Goal: Information Seeking & Learning: Learn about a topic

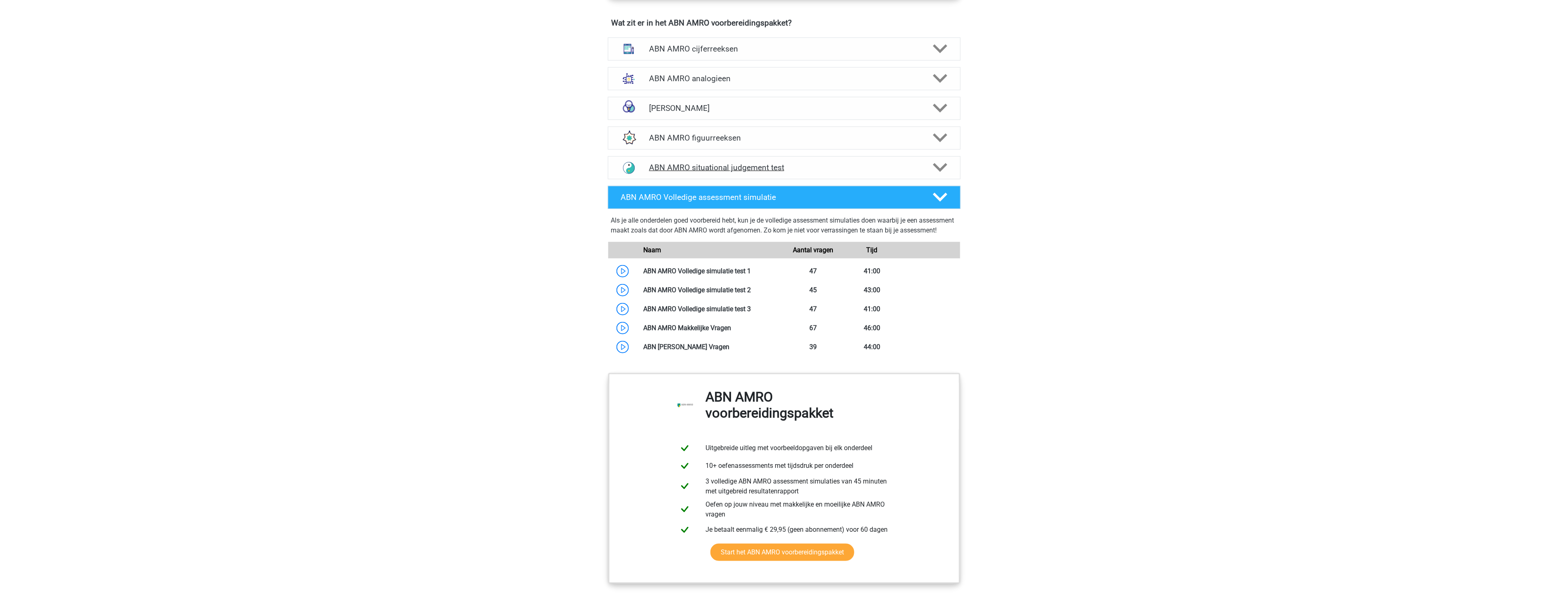
scroll to position [687, 0]
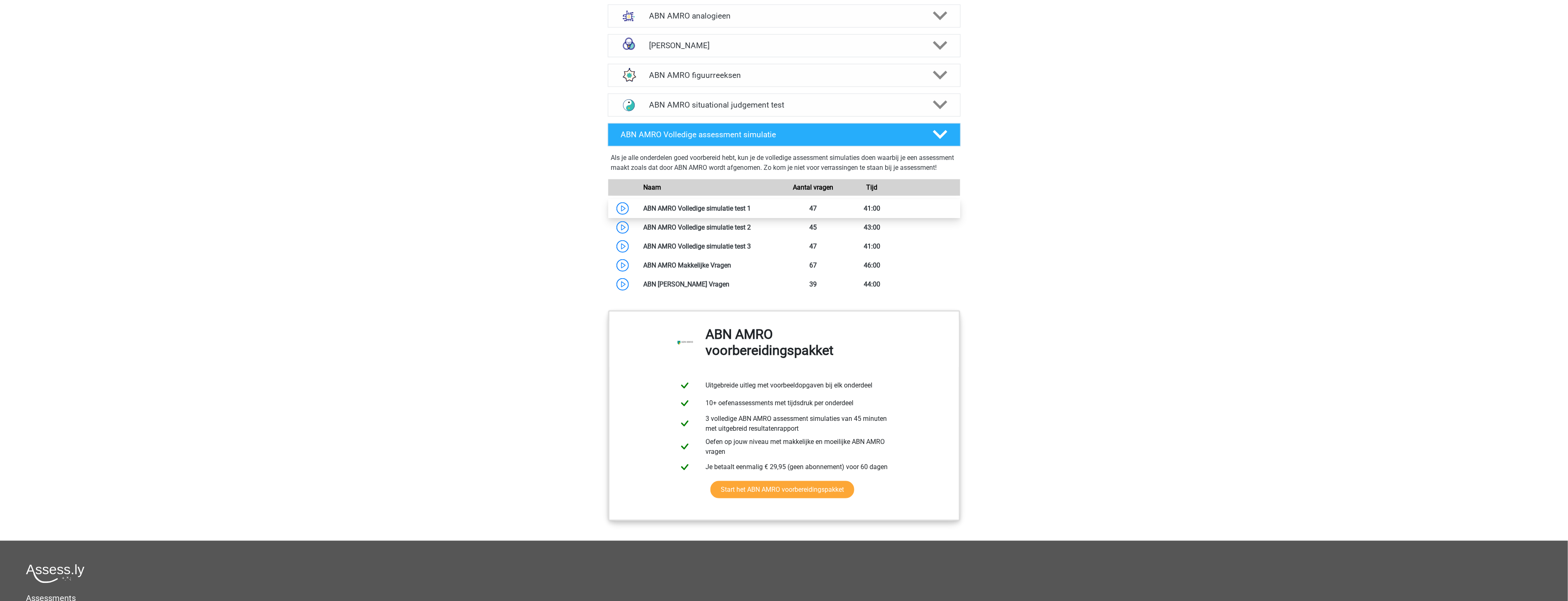
click at [751, 212] on link at bounding box center [751, 208] width 0 height 8
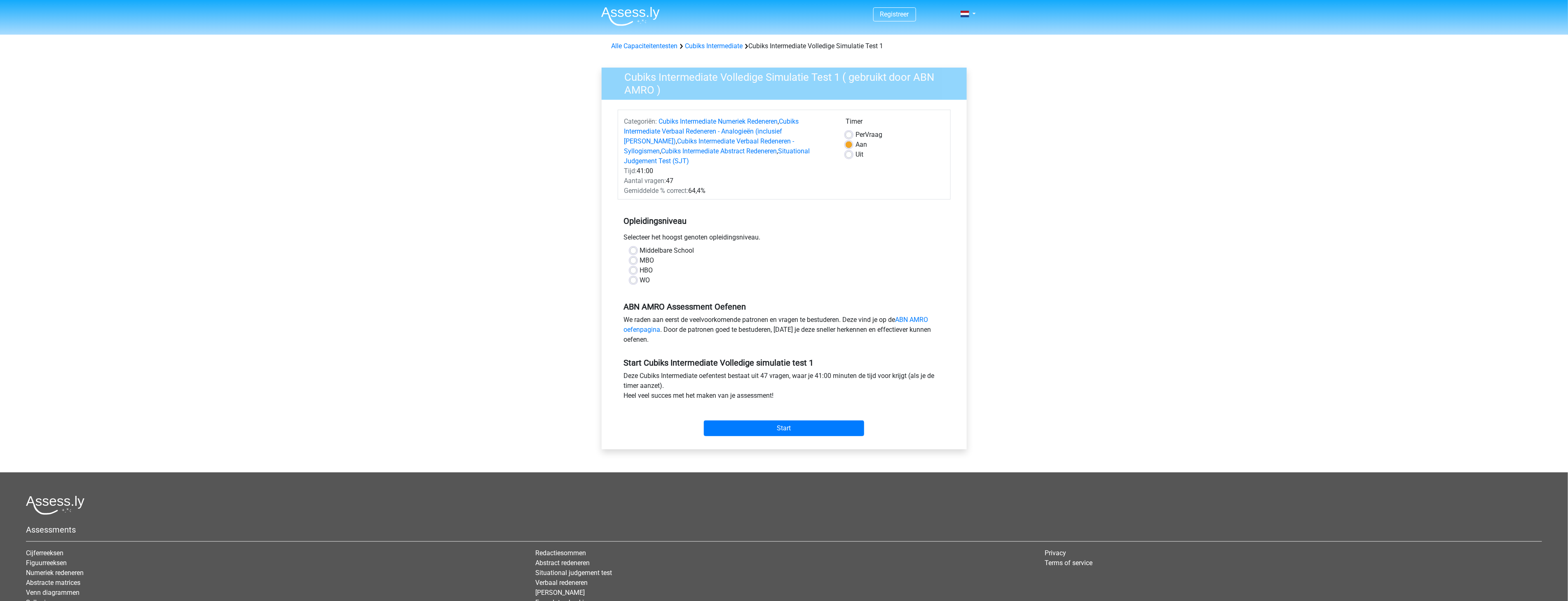
click at [642, 265] on label "HBO" at bounding box center [647, 270] width 13 height 10
click at [636, 265] on input "HBO" at bounding box center [633, 269] width 7 height 8
radio input "true"
click at [740, 426] on input "Start" at bounding box center [784, 428] width 160 height 16
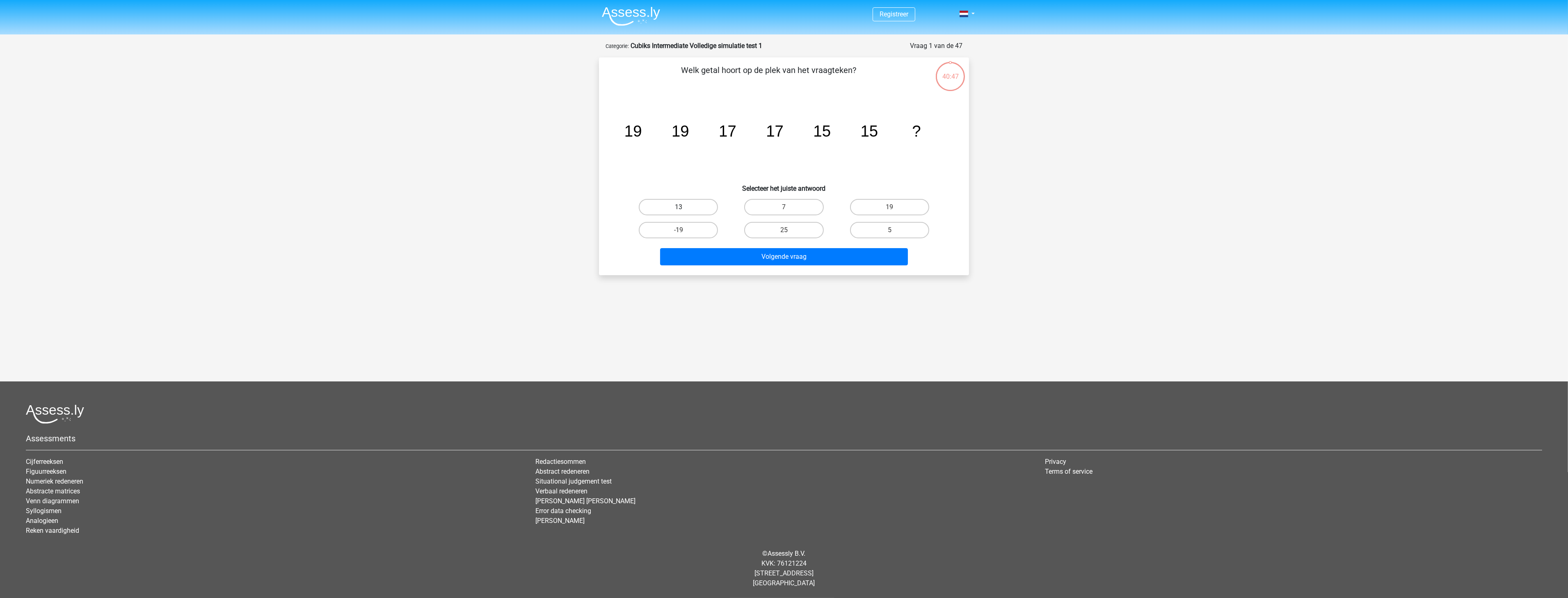
click at [687, 206] on label "13" at bounding box center [678, 207] width 79 height 16
click at [684, 207] on input "13" at bounding box center [681, 209] width 5 height 5
radio input "true"
click at [743, 250] on button "Volgende vraag" at bounding box center [784, 257] width 248 height 17
click at [696, 224] on label "-50" at bounding box center [678, 230] width 79 height 16
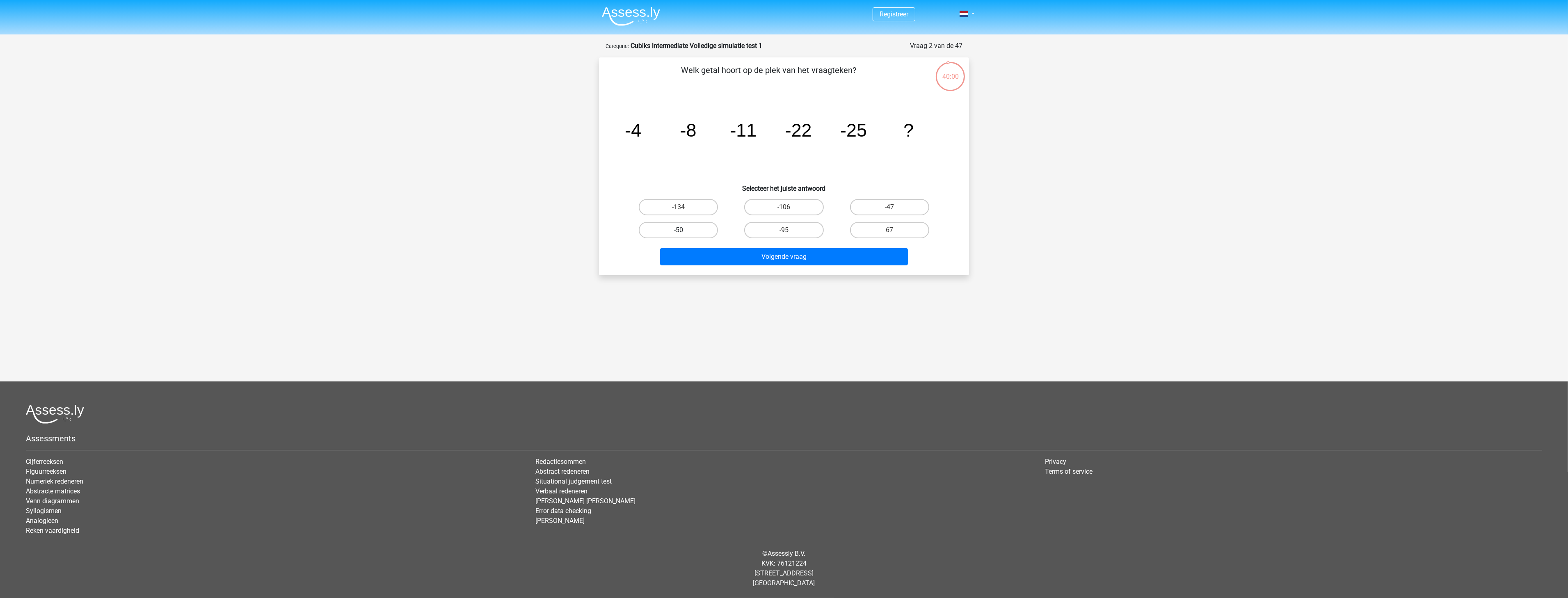
click at [684, 230] on input "-50" at bounding box center [681, 232] width 5 height 5
radio input "true"
click at [735, 251] on button "Volgende vraag" at bounding box center [784, 257] width 248 height 17
click at [801, 206] on label "43046721" at bounding box center [784, 207] width 79 height 16
click at [789, 207] on input "43046721" at bounding box center [786, 209] width 5 height 5
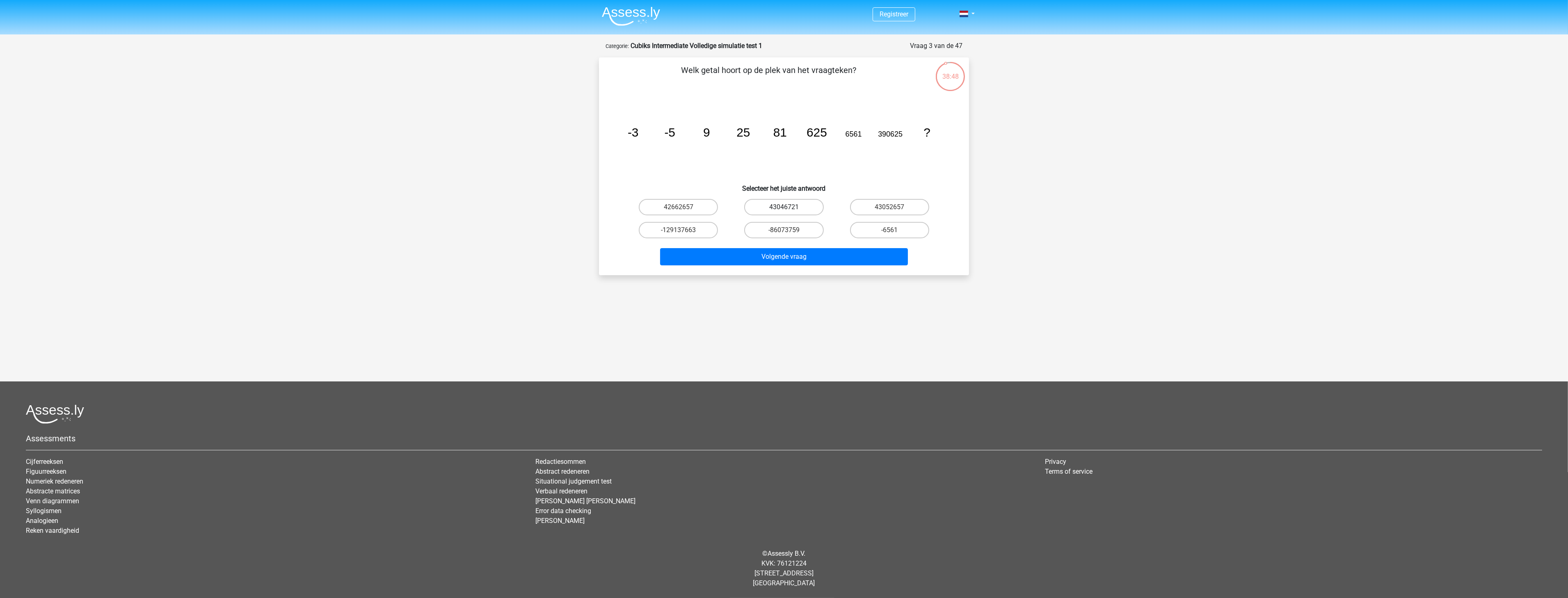
radio input "true"
click at [818, 255] on button "Volgende vraag" at bounding box center [784, 257] width 248 height 17
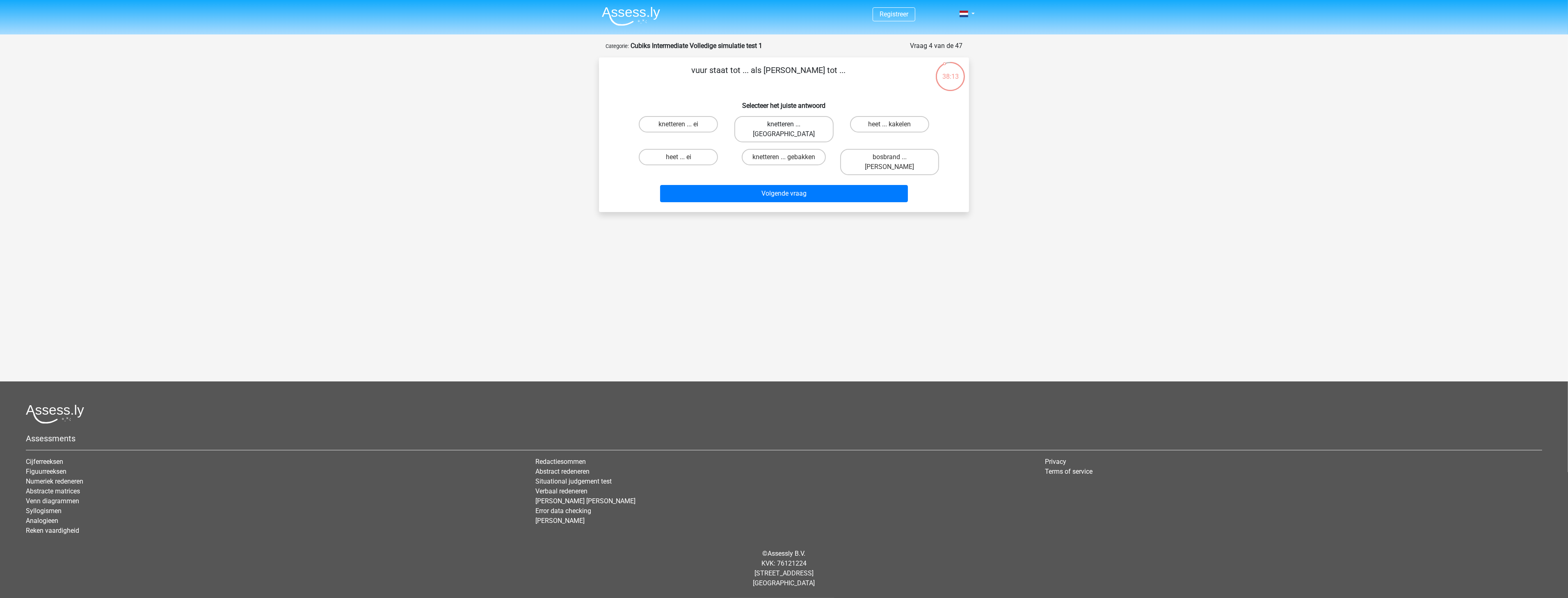
click at [777, 127] on label "knetteren ... kakelen" at bounding box center [783, 129] width 99 height 26
click at [784, 127] on input "knetteren ... kakelen" at bounding box center [786, 127] width 5 height 5
radio input "true"
click at [764, 185] on button "Volgende vraag" at bounding box center [784, 193] width 248 height 17
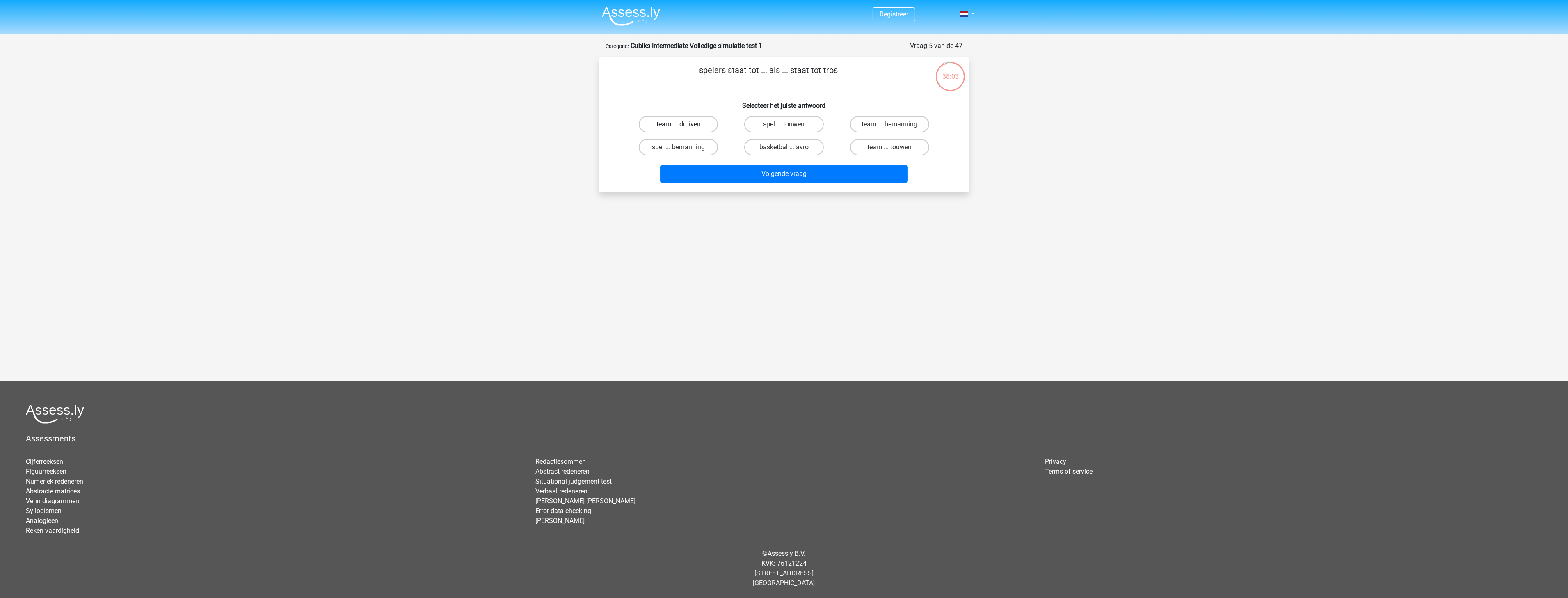
drag, startPoint x: 703, startPoint y: 124, endPoint x: 704, endPoint y: 131, distance: 7.1
click at [703, 123] on label "team ... druiven" at bounding box center [678, 124] width 79 height 16
click at [684, 124] on input "team ... druiven" at bounding box center [681, 127] width 5 height 5
radio input "true"
click at [736, 173] on button "Volgende vraag" at bounding box center [784, 174] width 248 height 17
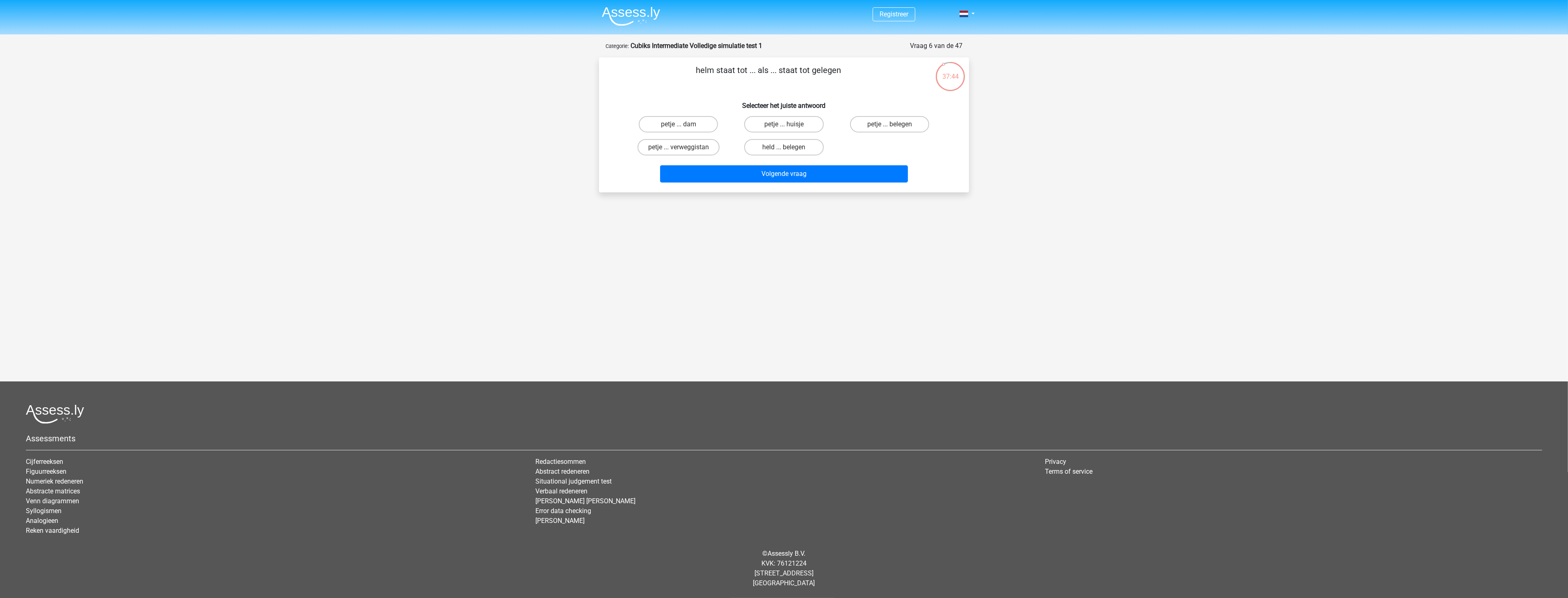
drag, startPoint x: 694, startPoint y: 68, endPoint x: 719, endPoint y: 68, distance: 25.0
click at [719, 68] on p "helm staat tot ... als ... staat tot gelegen" at bounding box center [769, 76] width 313 height 24
click at [712, 85] on p "helm staat tot ... als ... staat tot gelegen" at bounding box center [769, 76] width 313 height 24
click at [797, 145] on label "held ... belegen" at bounding box center [784, 147] width 79 height 16
click at [789, 147] on input "held ... belegen" at bounding box center [786, 150] width 5 height 5
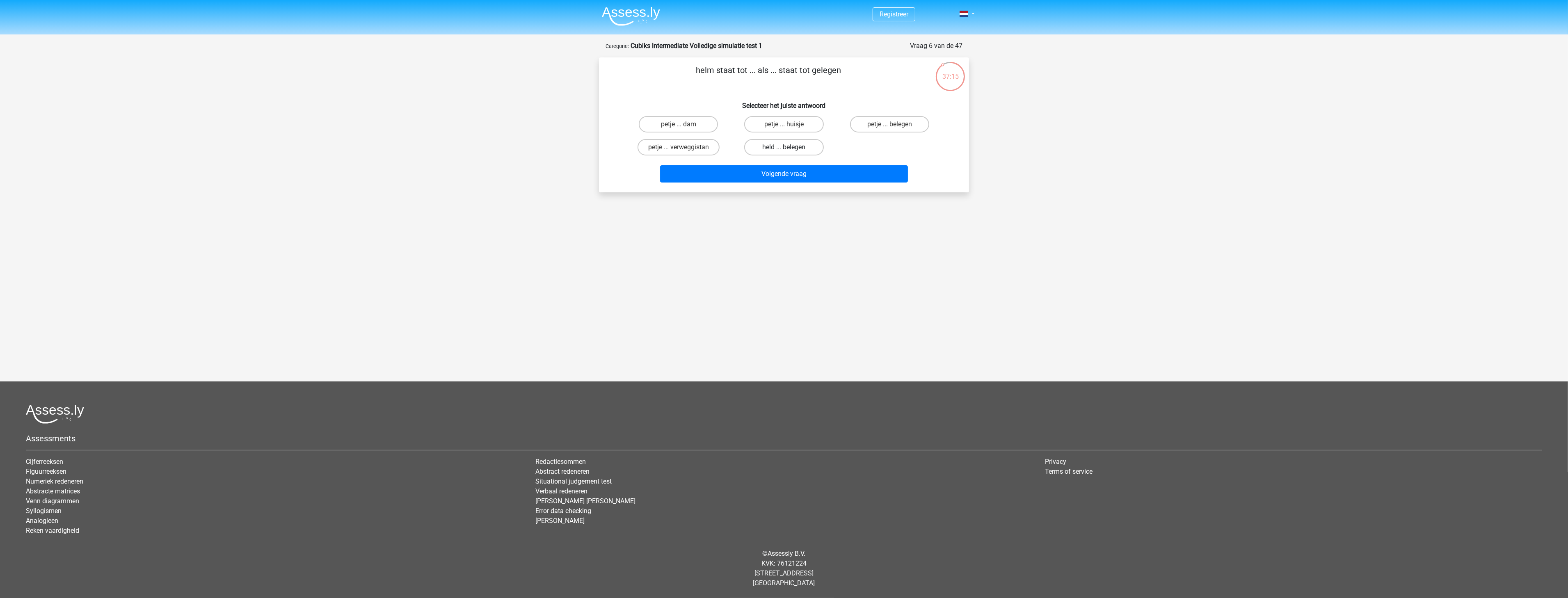
radio input "true"
click at [803, 169] on button "Volgende vraag" at bounding box center [784, 174] width 248 height 17
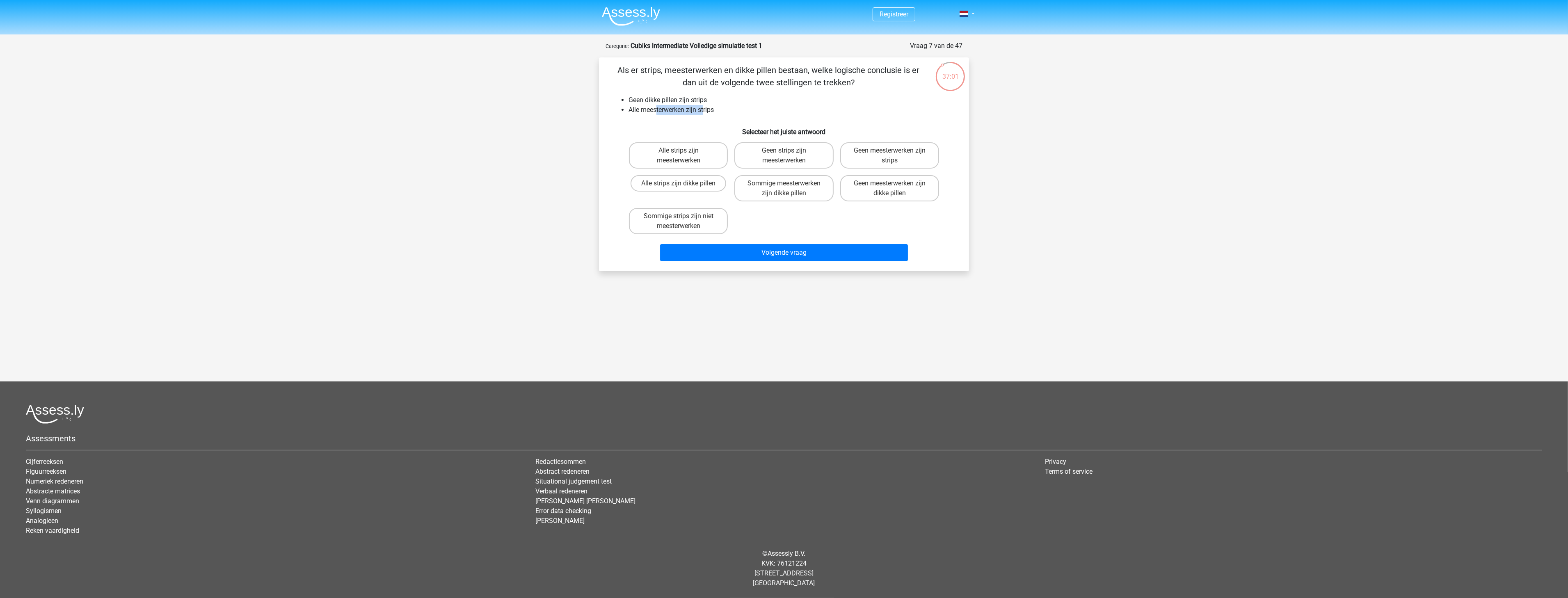
drag, startPoint x: 665, startPoint y: 108, endPoint x: 713, endPoint y: 106, distance: 48.0
click at [707, 107] on li "Alle meesterwerken zijn strips" at bounding box center [793, 110] width 327 height 10
click at [726, 105] on li "Alle meesterwerken zijn strips" at bounding box center [793, 110] width 327 height 10
drag, startPoint x: 636, startPoint y: 105, endPoint x: 704, endPoint y: 105, distance: 68.0
click at [704, 105] on li "Alle meesterwerken zijn strips" at bounding box center [793, 110] width 327 height 10
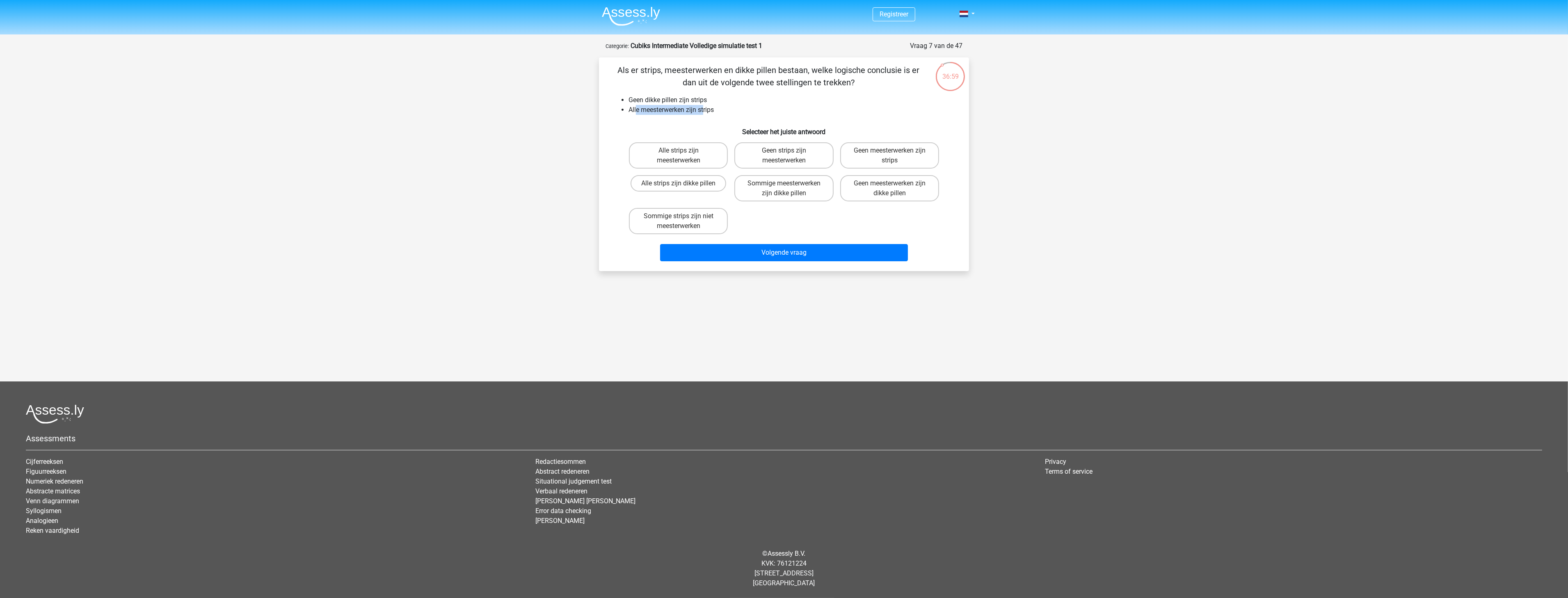
click at [702, 106] on li "Alle meesterwerken zijn strips" at bounding box center [793, 110] width 327 height 10
drag, startPoint x: 918, startPoint y: 195, endPoint x: 888, endPoint y: 211, distance: 34.0
click at [917, 195] on label "Geen meesterwerken zijn dikke pillen" at bounding box center [889, 188] width 99 height 26
click at [895, 189] on input "Geen meesterwerken zijn dikke pillen" at bounding box center [892, 186] width 5 height 5
radio input "true"
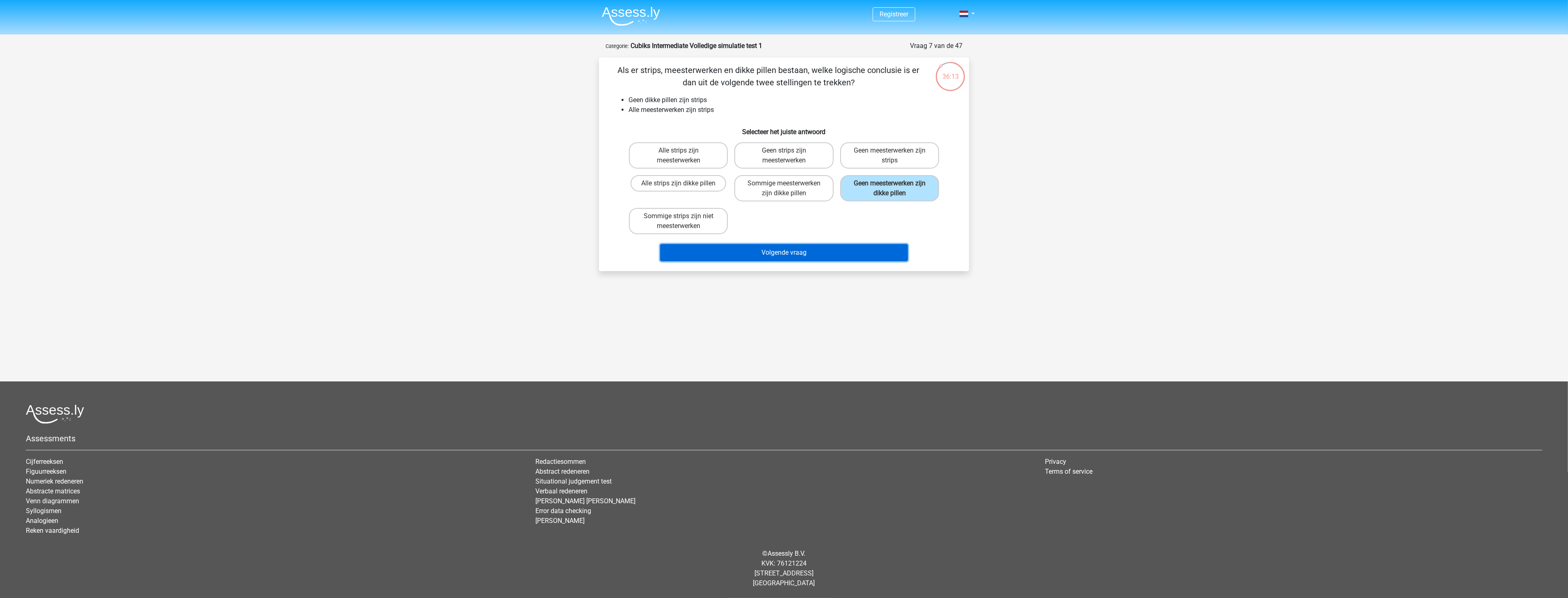
click at [821, 244] on button "Volgende vraag" at bounding box center [784, 252] width 248 height 17
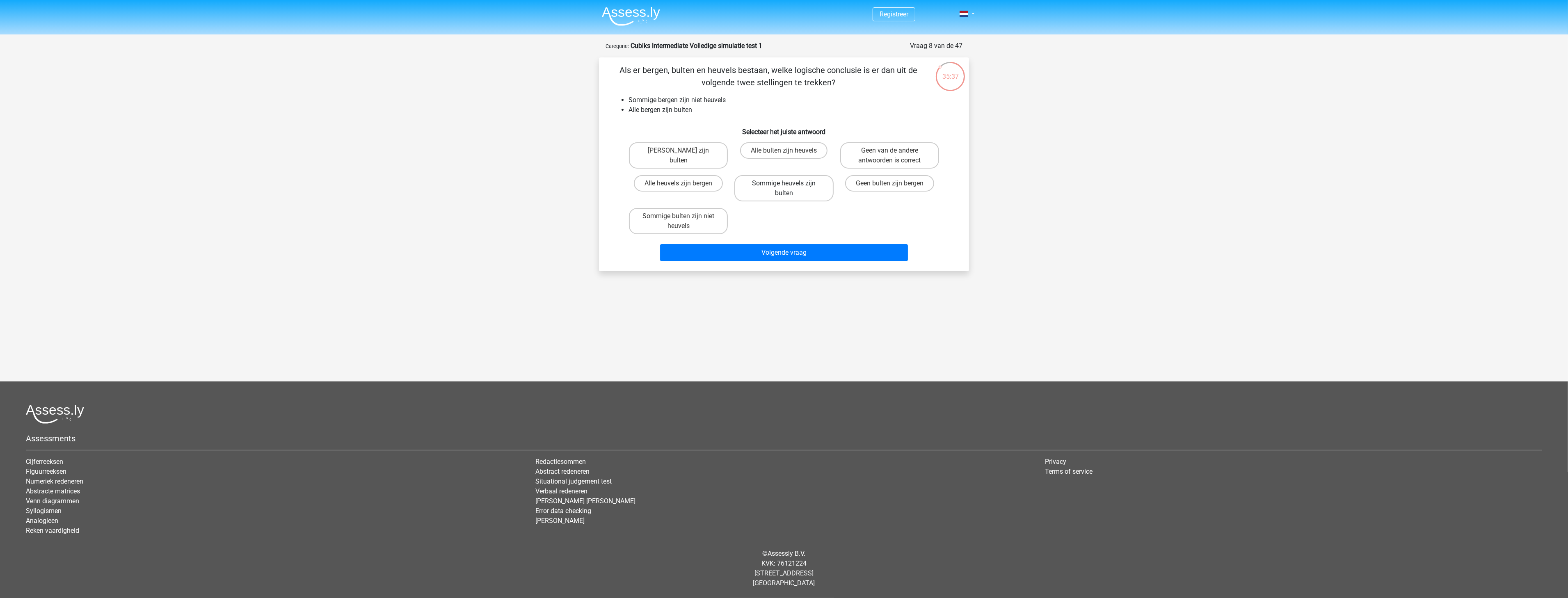
click at [803, 193] on label "Sommige heuvels zijn bulten" at bounding box center [783, 188] width 99 height 26
click at [789, 189] on input "Sommige heuvels zijn bulten" at bounding box center [786, 186] width 5 height 5
radio input "true"
click at [715, 214] on label "Sommige bulten zijn niet heuvels" at bounding box center [678, 221] width 99 height 26
click at [684, 216] on input "Sommige bulten zijn niet heuvels" at bounding box center [681, 218] width 5 height 5
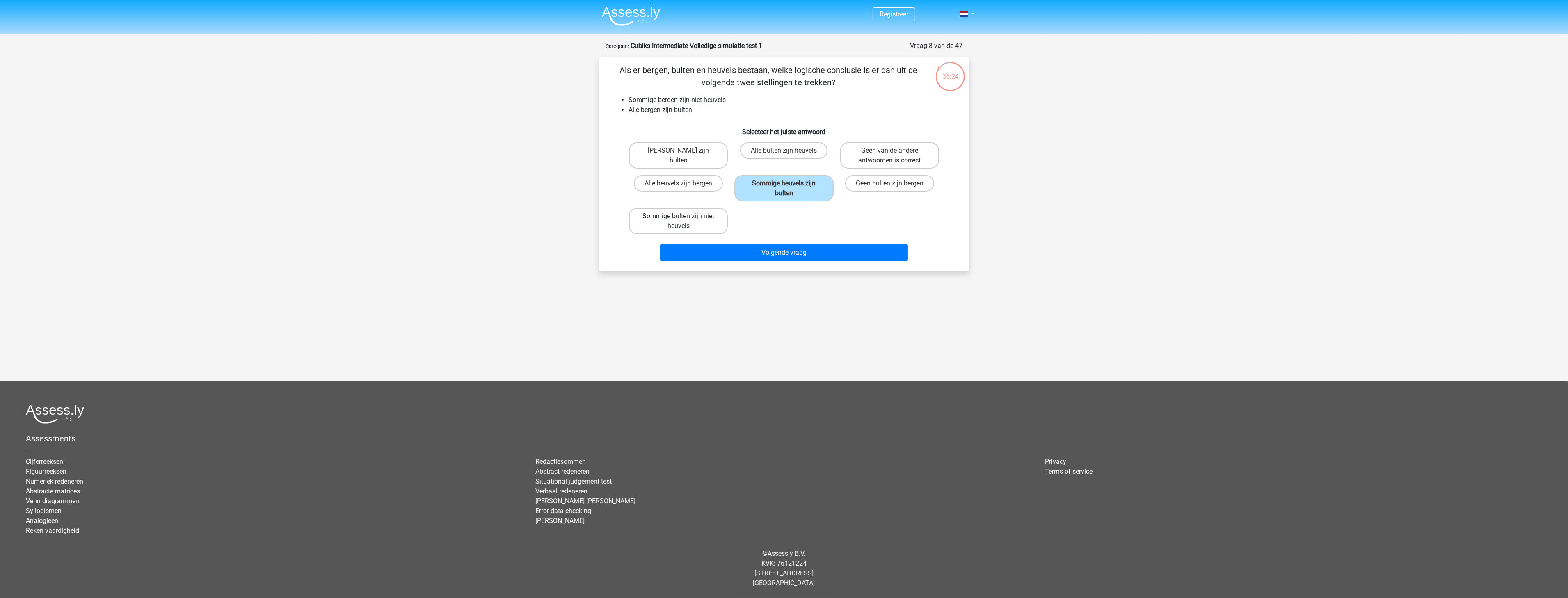
radio input "true"
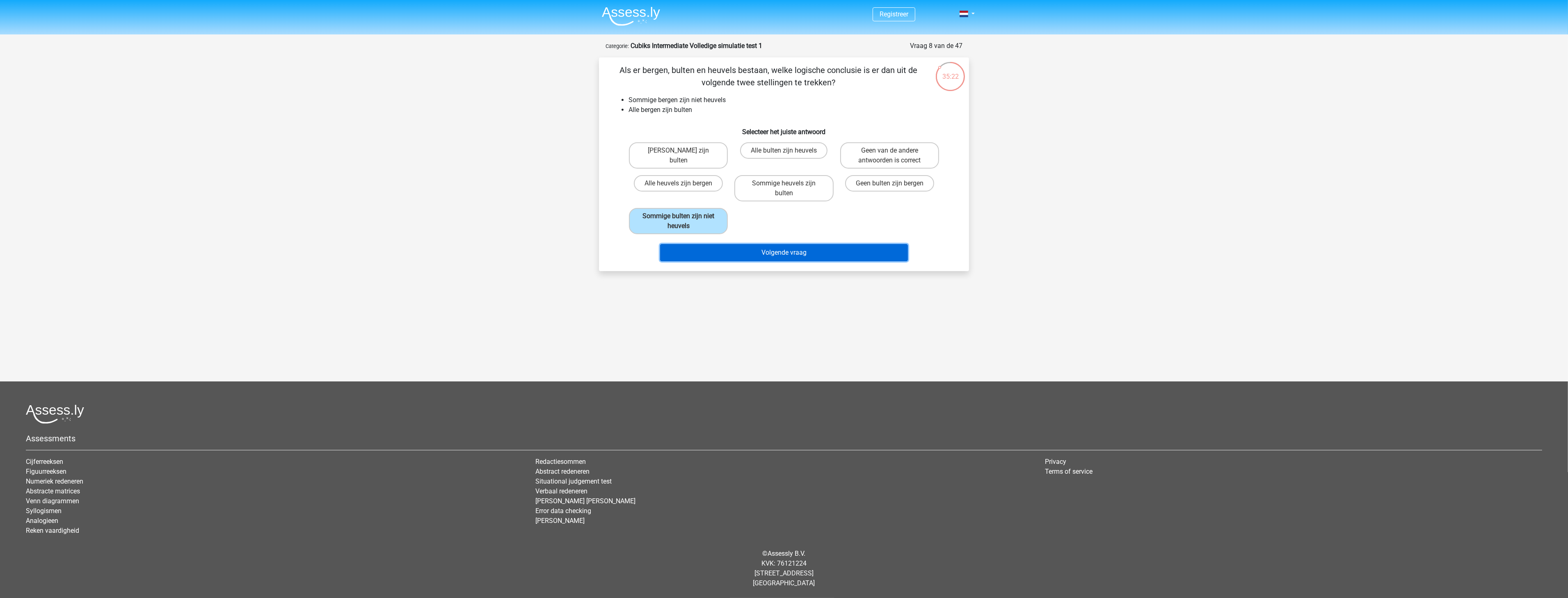
click at [827, 257] on button "Volgende vraag" at bounding box center [784, 252] width 248 height 17
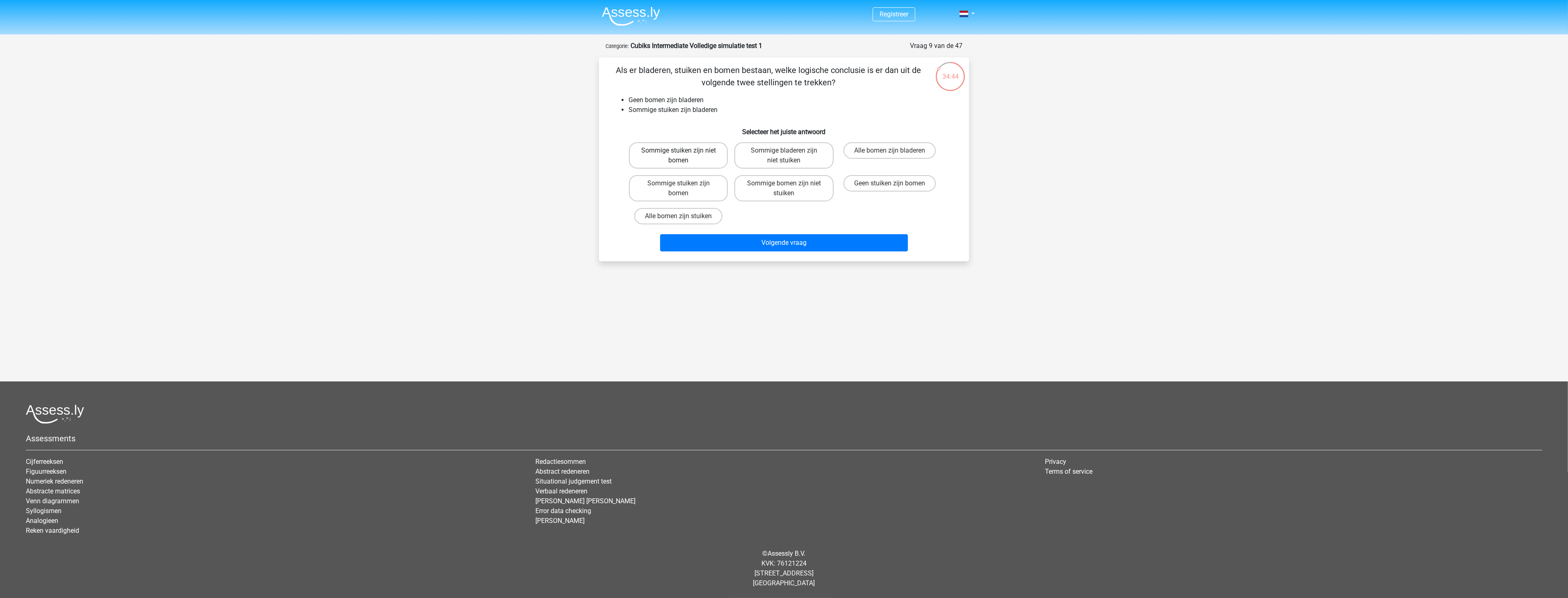
click at [687, 167] on label "Sommige stuiken zijn niet bomen" at bounding box center [678, 155] width 99 height 26
click at [684, 156] on input "Sommige stuiken zijn niet bomen" at bounding box center [681, 153] width 5 height 5
radio input "true"
click at [751, 244] on button "Volgende vraag" at bounding box center [784, 243] width 248 height 17
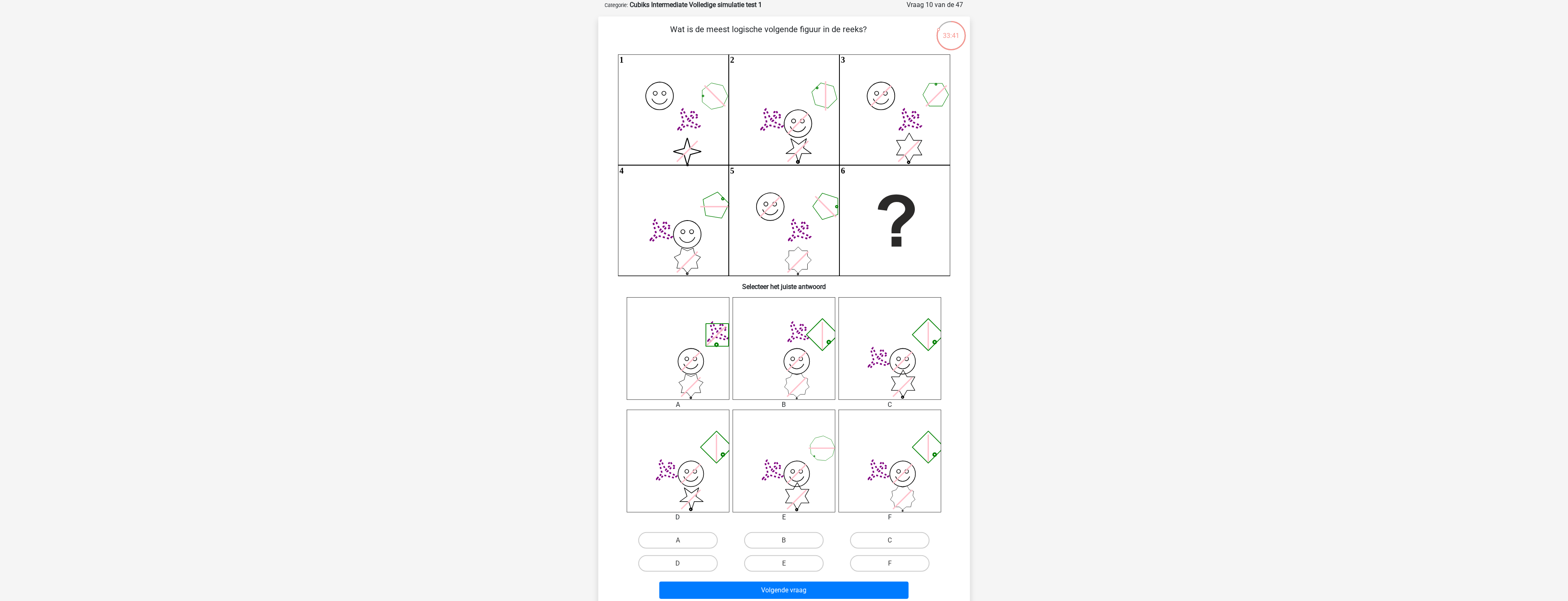
scroll to position [117, 0]
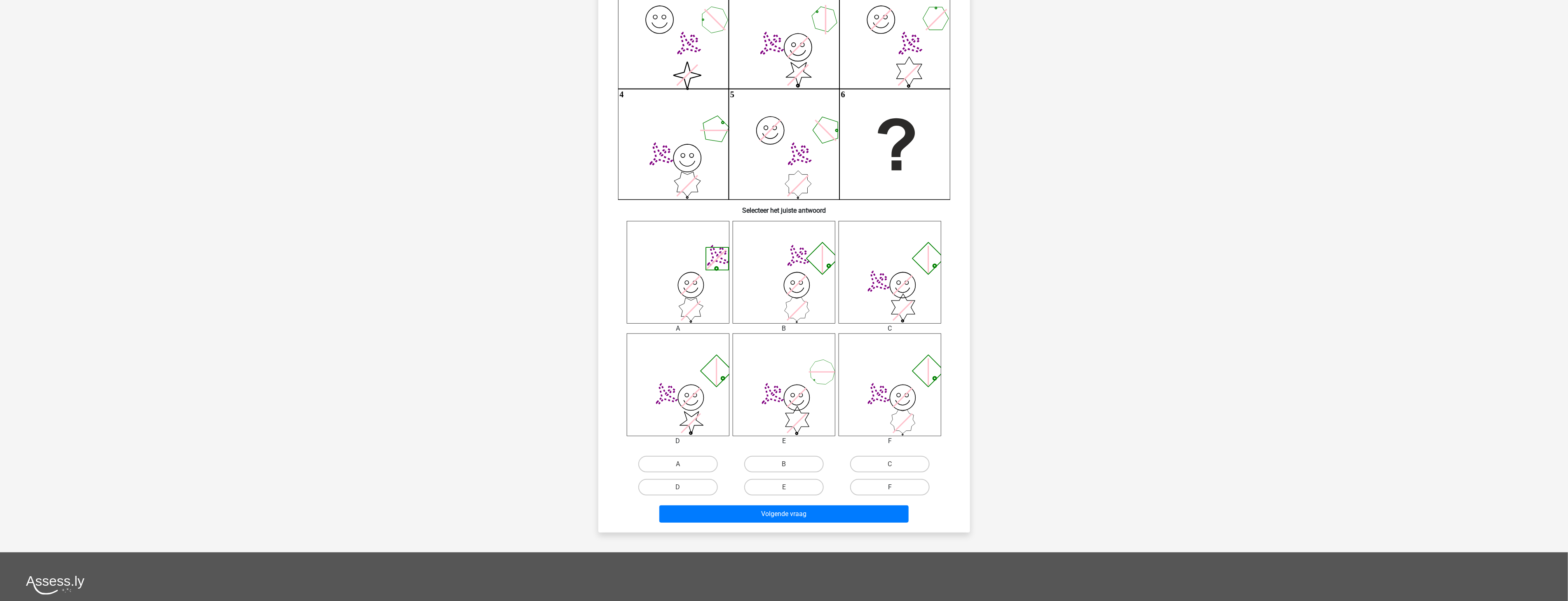
click at [890, 480] on label "F" at bounding box center [889, 487] width 79 height 17
click at [890, 487] on input "F" at bounding box center [893, 490] width 6 height 6
radio input "true"
click at [870, 509] on button "Volgende vraag" at bounding box center [784, 514] width 249 height 17
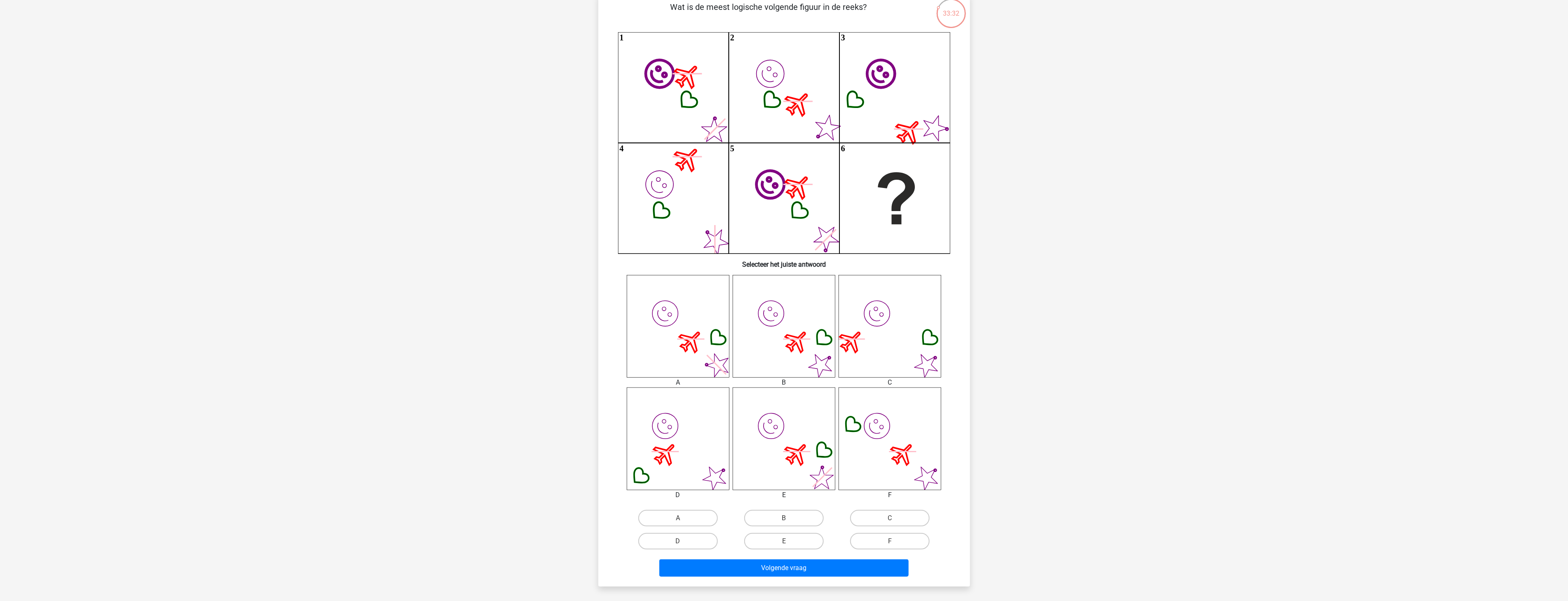
scroll to position [41, 0]
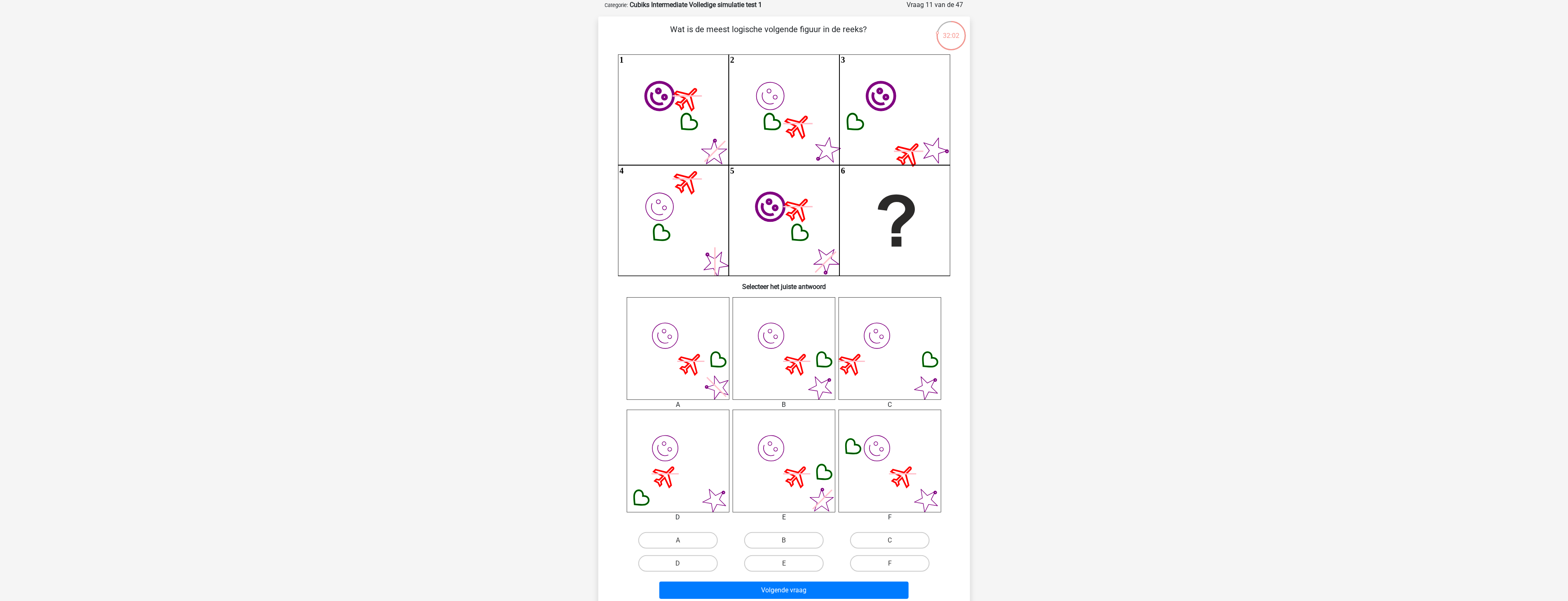
click at [775, 529] on div "B" at bounding box center [784, 540] width 106 height 23
click at [779, 539] on label "B" at bounding box center [784, 540] width 79 height 17
click at [784, 540] on input "B" at bounding box center [786, 543] width 6 height 6
radio input "true"
click at [782, 589] on button "Volgende vraag" at bounding box center [784, 590] width 249 height 17
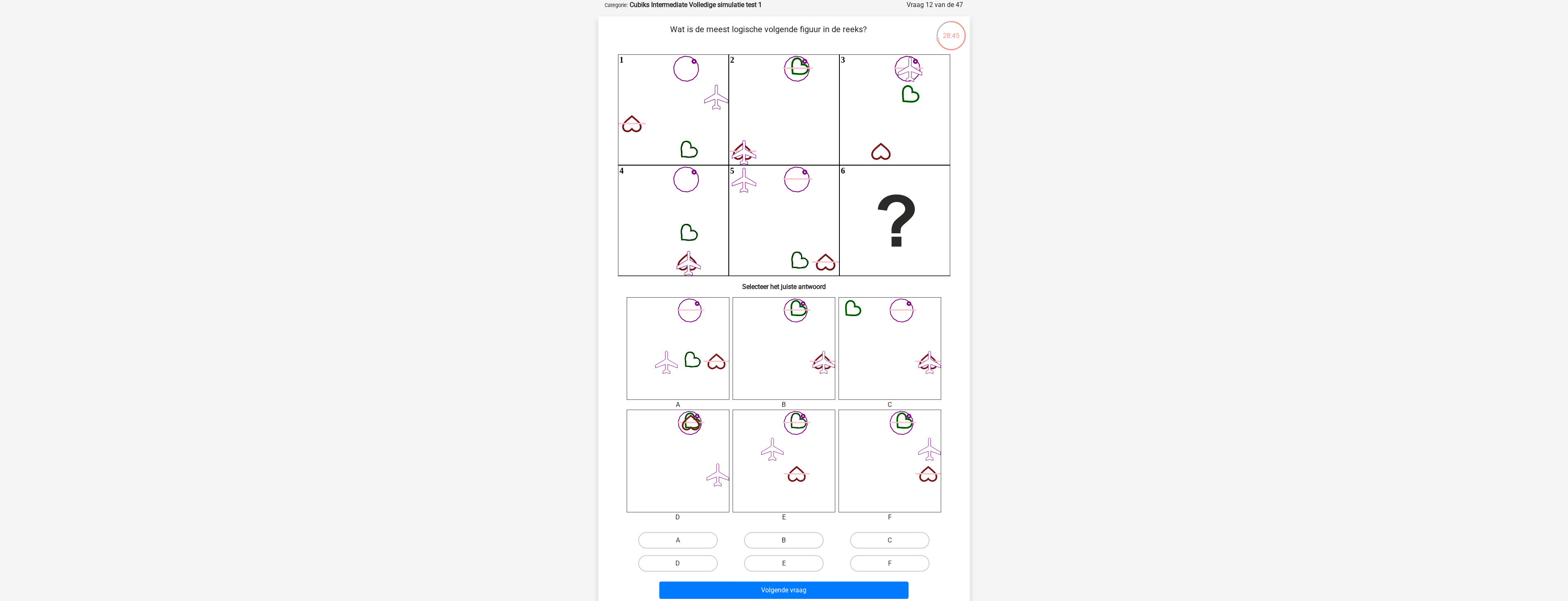
click at [775, 539] on label "B" at bounding box center [784, 540] width 79 height 17
click at [784, 540] on input "B" at bounding box center [786, 543] width 6 height 6
radio input "true"
click at [770, 587] on button "Volgende vraag" at bounding box center [784, 590] width 249 height 17
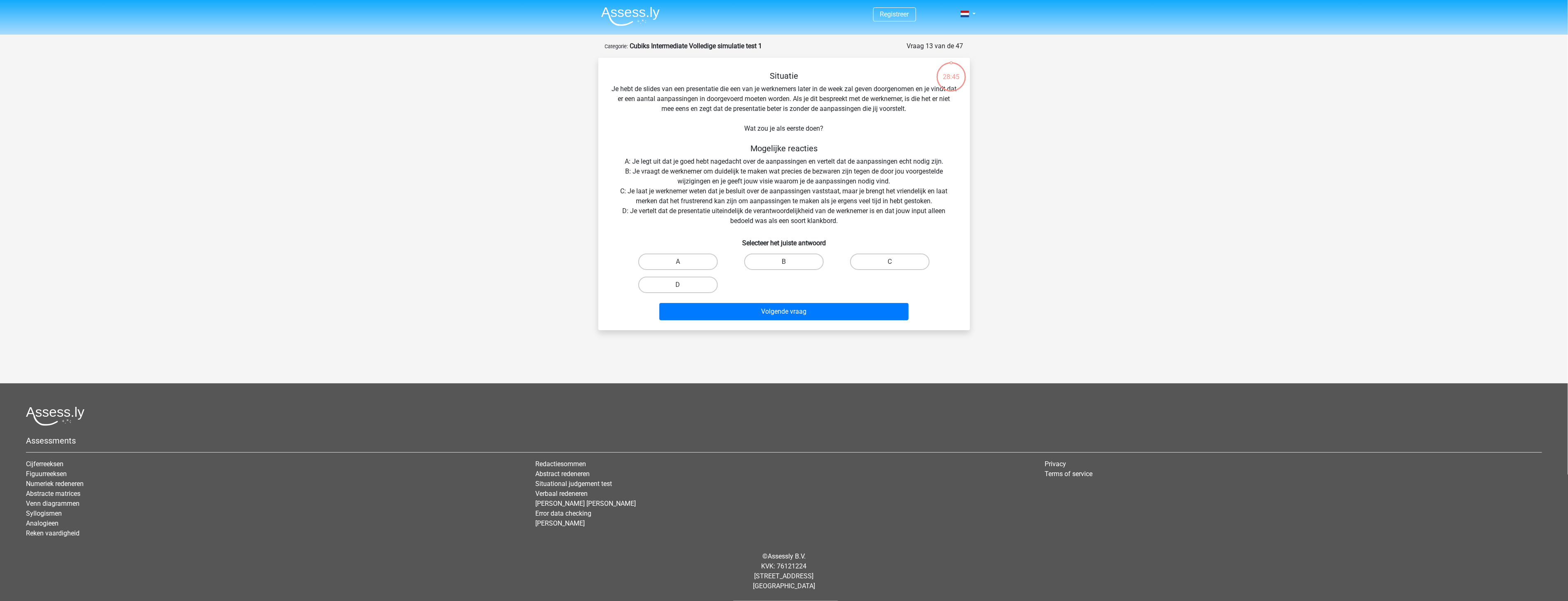
scroll to position [0, 0]
drag, startPoint x: 639, startPoint y: 89, endPoint x: 757, endPoint y: 80, distance: 118.3
click at [773, 83] on div "Situatie Je hebt de slides van een presentatie die een van je werknemers later …" at bounding box center [787, 197] width 365 height 253
click at [663, 90] on div "Situatie Je hebt de slides van een presentatie die een van je werknemers later …" at bounding box center [787, 197] width 365 height 253
click at [743, 93] on div "Situatie Je hebt de slides van een presentatie die een van je werknemers later …" at bounding box center [787, 197] width 365 height 253
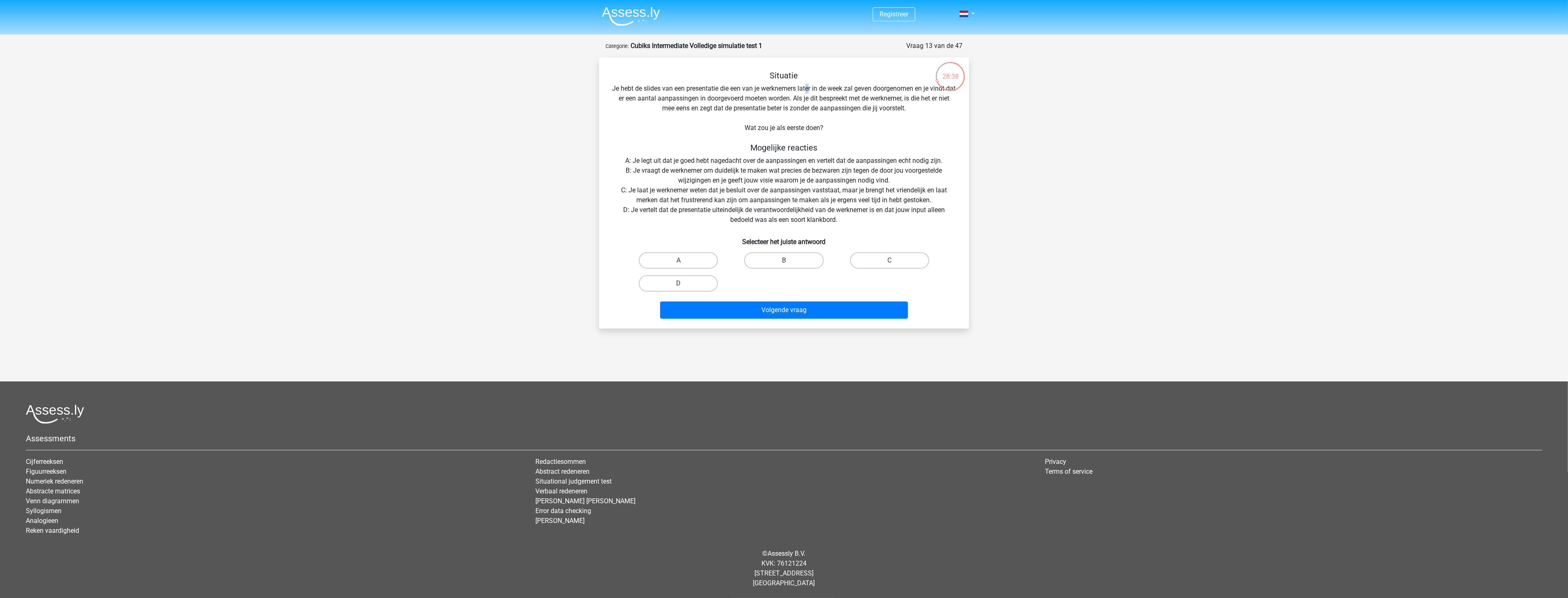
click at [813, 88] on div "Situatie Je hebt de slides van een presentatie die een van je werknemers later …" at bounding box center [783, 196] width 363 height 251
drag, startPoint x: 744, startPoint y: 88, endPoint x: 929, endPoint y: 87, distance: 185.0
click at [929, 87] on div "Situatie Je hebt de slides van een presentatie die een van je werknemers later …" at bounding box center [783, 196] width 363 height 251
click at [915, 87] on div "Situatie Je hebt de slides van een presentatie die een van je werknemers later …" at bounding box center [783, 196] width 363 height 251
drag, startPoint x: 819, startPoint y: 99, endPoint x: 849, endPoint y: 130, distance: 43.1
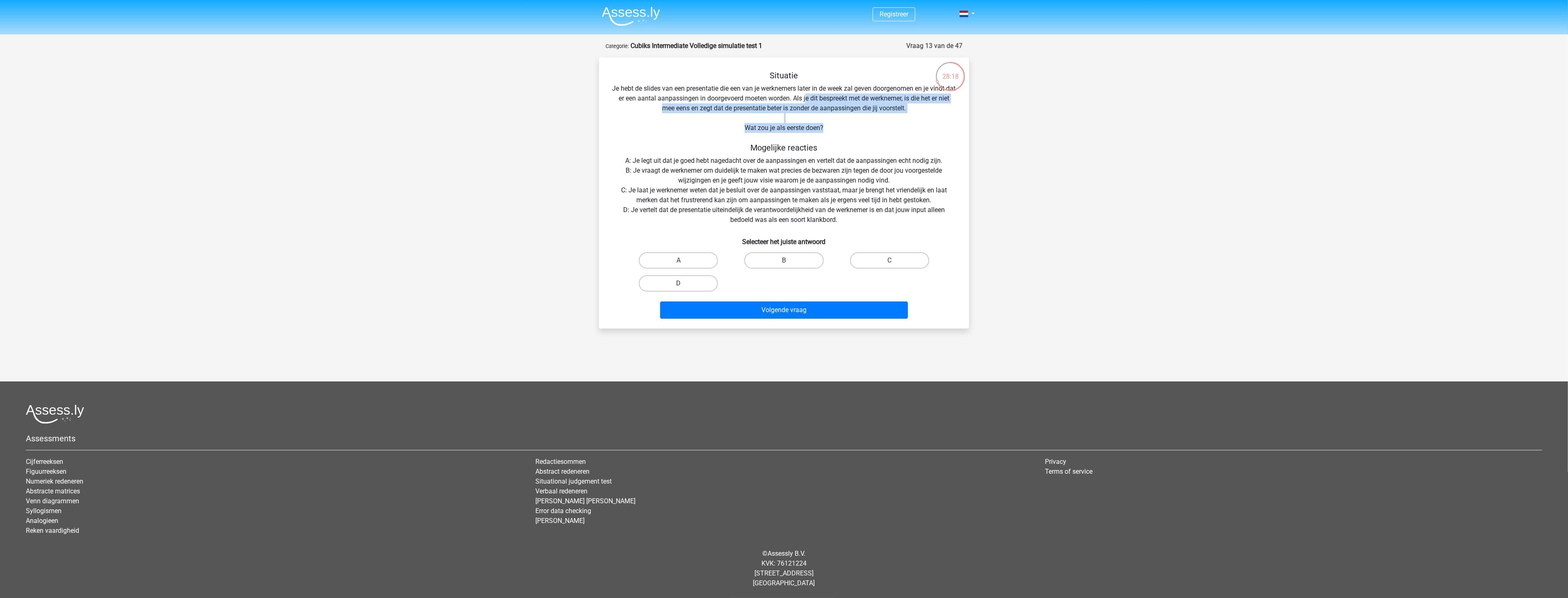
click at [849, 130] on div "Situatie Je hebt de slides van een presentatie die een van je werknemers later …" at bounding box center [783, 196] width 363 height 251
click at [642, 157] on div "Situatie Je hebt de slides van een presentatie die een van je werknemers later …" at bounding box center [783, 196] width 363 height 251
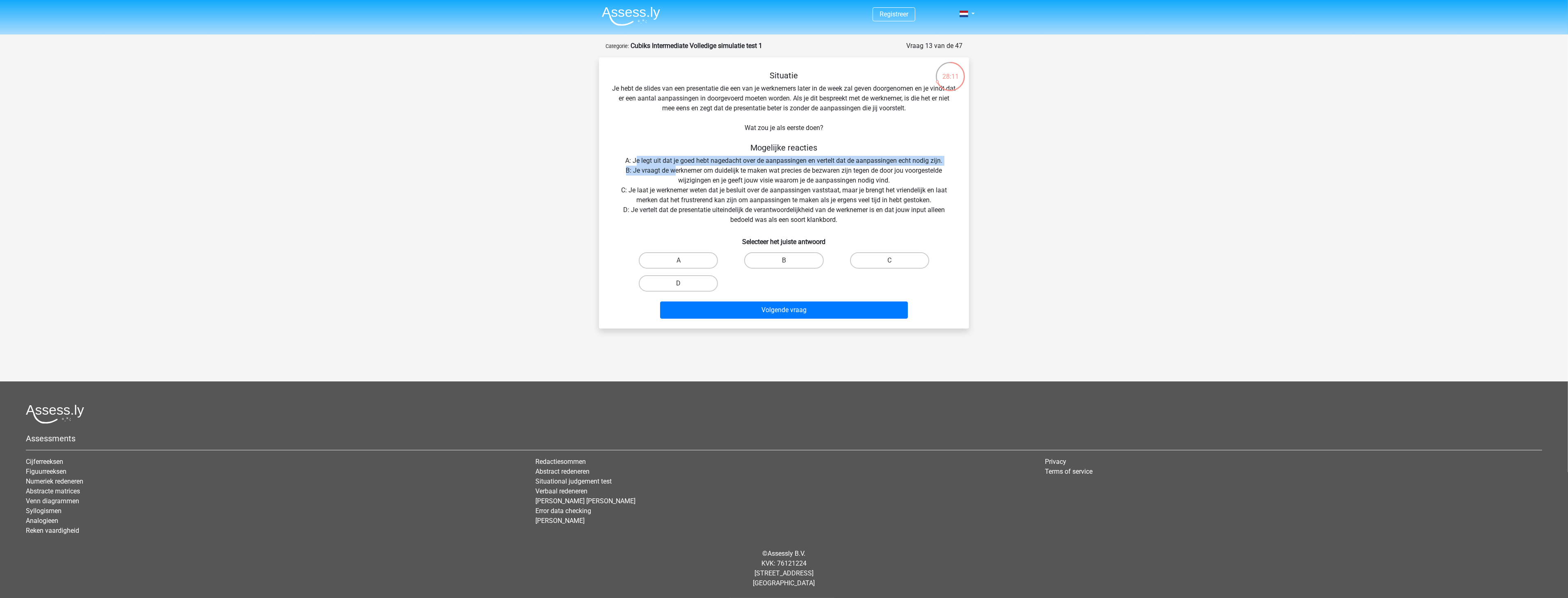
drag, startPoint x: 634, startPoint y: 161, endPoint x: 674, endPoint y: 174, distance: 42.1
click at [674, 175] on div "Situatie Je hebt de slides van een presentatie die een van je werknemers later …" at bounding box center [783, 196] width 363 height 251
click at [699, 173] on div "Situatie Je hebt de slides van een presentatie die een van je werknemers later …" at bounding box center [783, 196] width 363 height 251
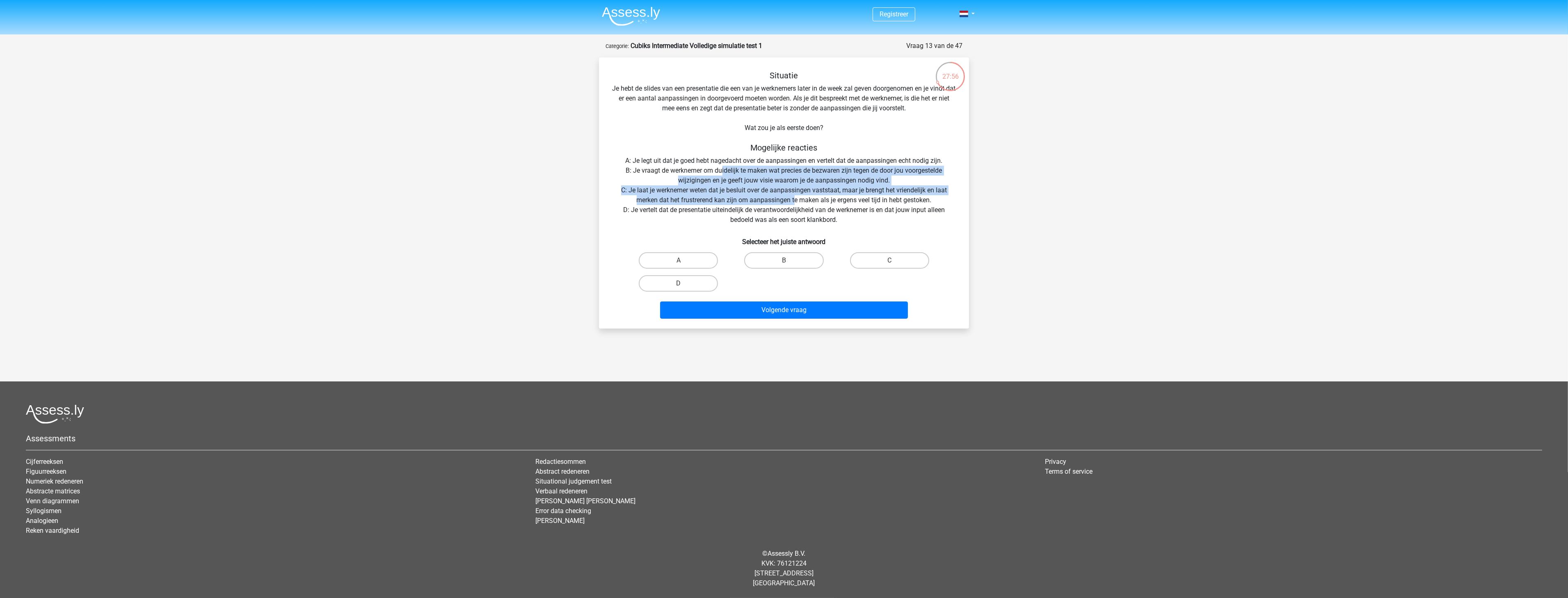
drag, startPoint x: 719, startPoint y: 173, endPoint x: 771, endPoint y: 204, distance: 60.5
click at [795, 199] on div "Situatie Je hebt de slides van een presentatie die een van je werknemers later …" at bounding box center [783, 196] width 363 height 251
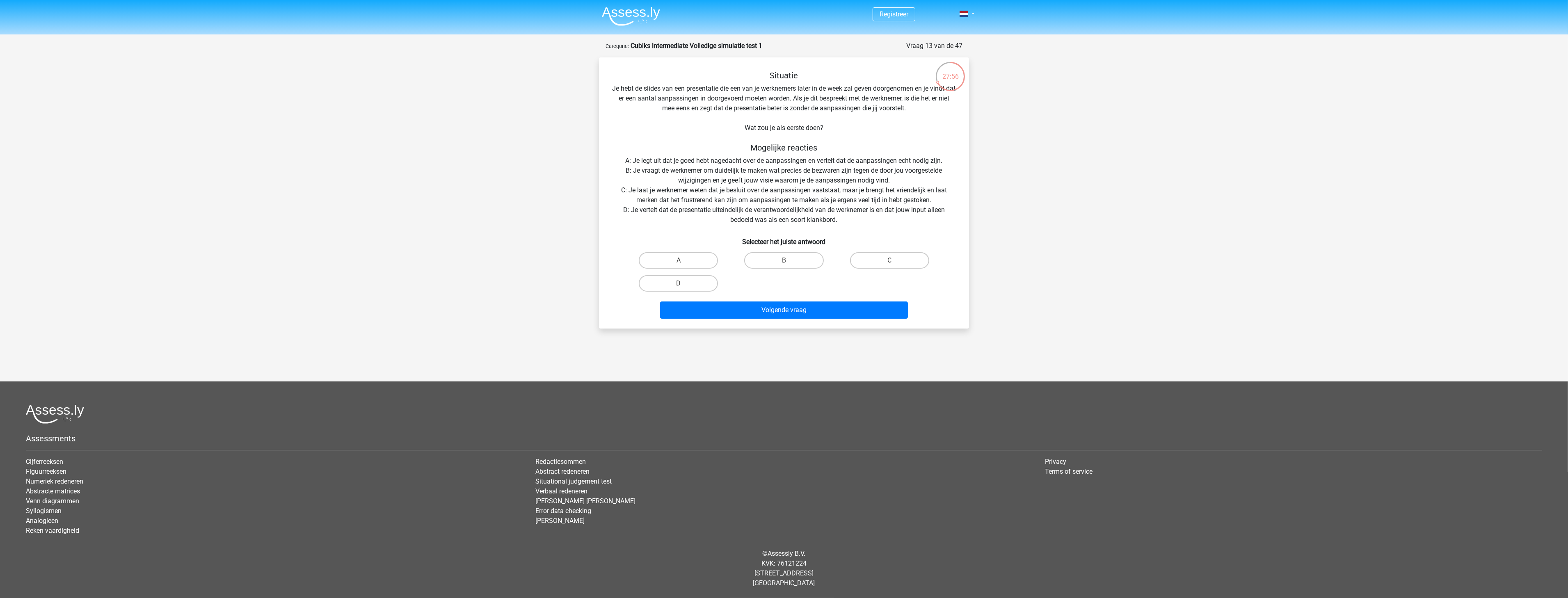
click at [722, 212] on div "Situatie Je hebt de slides van een presentatie die een van je werknemers later …" at bounding box center [783, 196] width 363 height 251
drag, startPoint x: 663, startPoint y: 210, endPoint x: 919, endPoint y: 210, distance: 256.0
click at [923, 210] on div "Situatie Je hebt de slides van een presentatie die een van je werknemers later …" at bounding box center [783, 196] width 363 height 251
click at [820, 210] on div "Situatie Je hebt de slides van een presentatie die een van je werknemers later …" at bounding box center [783, 196] width 363 height 251
click at [750, 257] on label "B" at bounding box center [784, 260] width 79 height 16
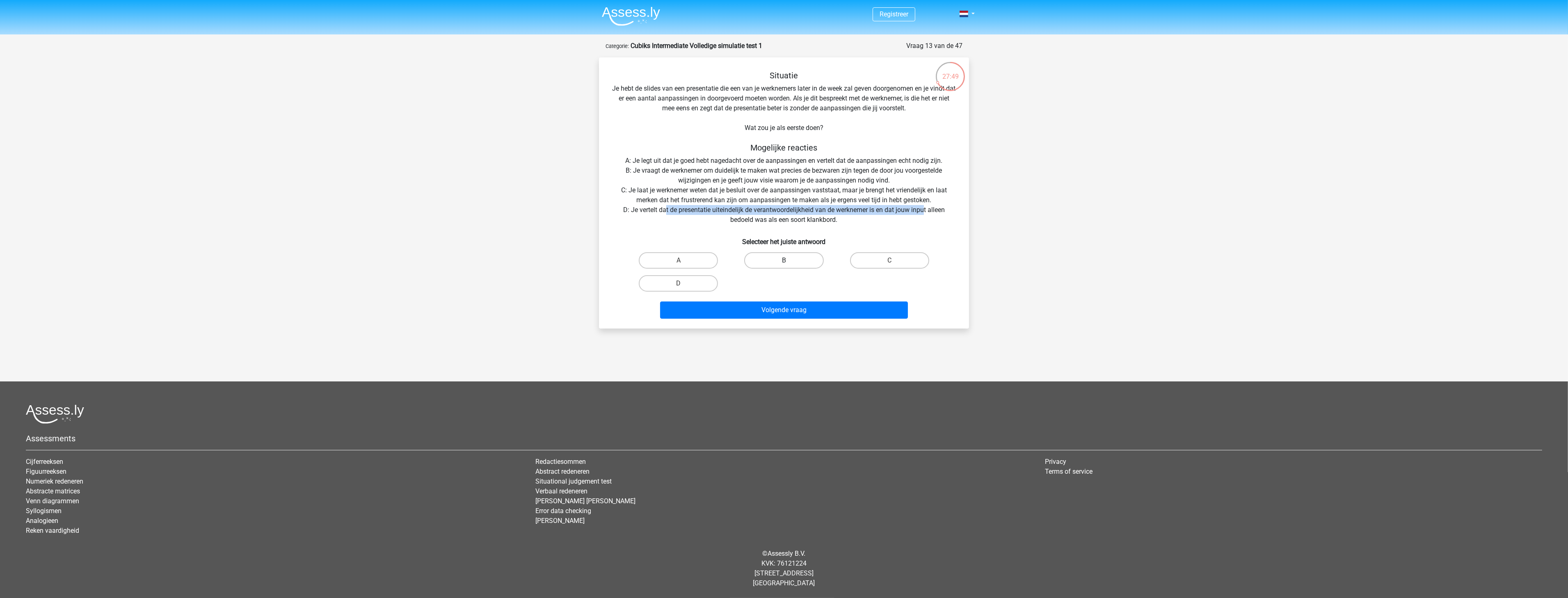
click at [784, 260] on input "B" at bounding box center [786, 263] width 5 height 5
radio input "true"
click at [764, 313] on button "Volgende vraag" at bounding box center [784, 310] width 248 height 17
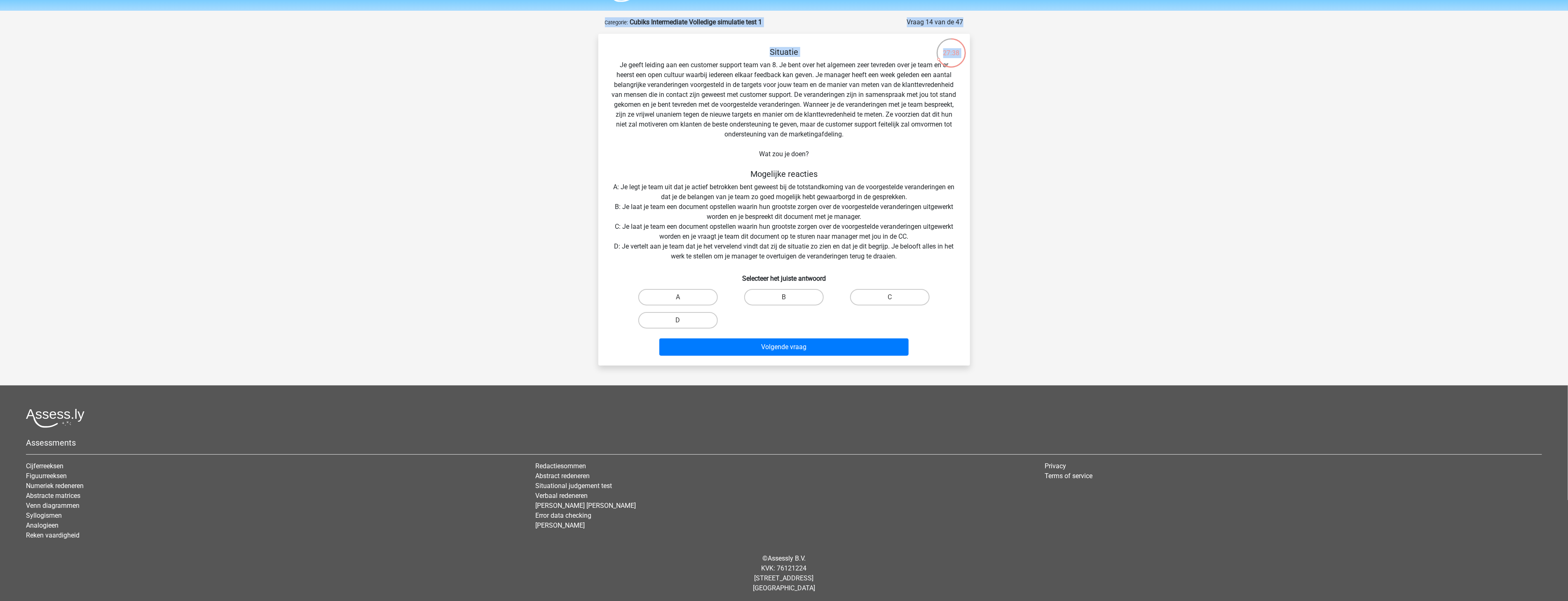
drag, startPoint x: 618, startPoint y: 65, endPoint x: 905, endPoint y: 73, distance: 287.1
click at [940, 65] on div "27:38 Vraag 14 van de 47 Categorie: Cubiks Intermediate Volledige simulatie tes…" at bounding box center [784, 191] width 385 height 348
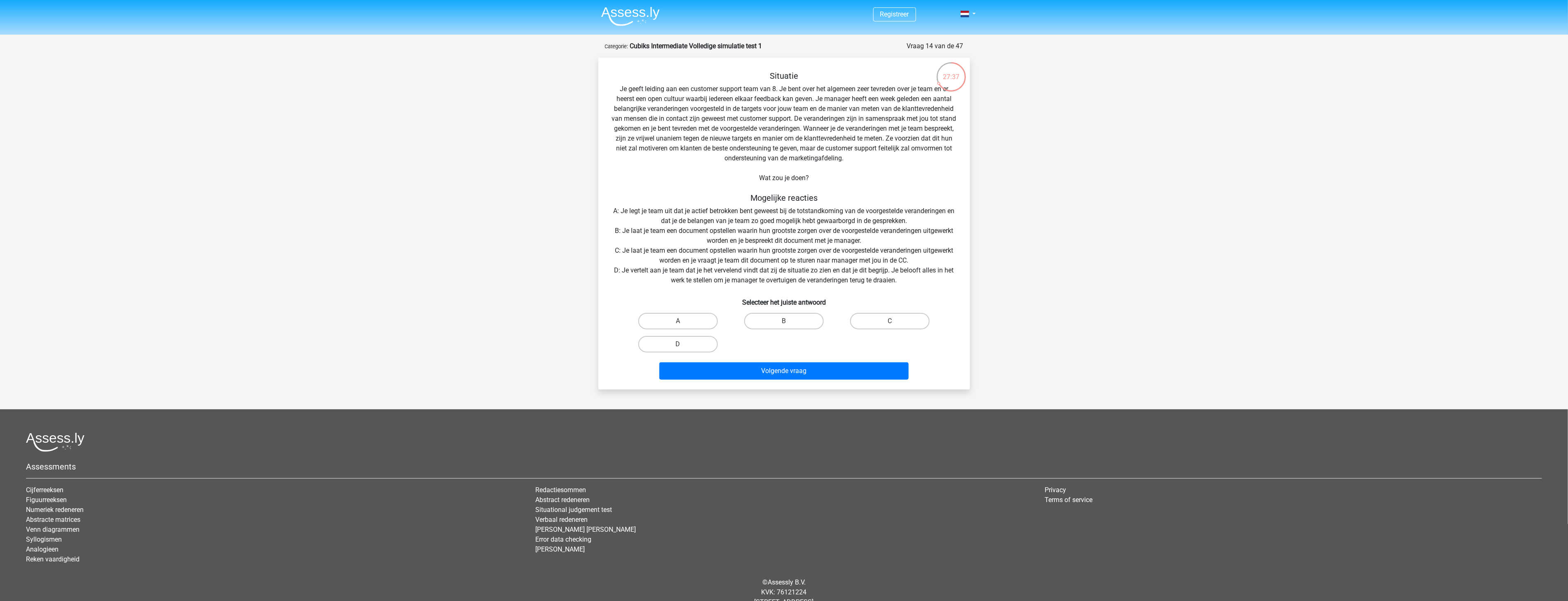
click at [897, 99] on div "Situatie Je geeft leiding aan een customer support team van 8. Je bent over het…" at bounding box center [784, 227] width 365 height 312
drag, startPoint x: 672, startPoint y: 96, endPoint x: 846, endPoint y: 107, distance: 174.3
click at [844, 107] on div "Situatie Je geeft leiding aan een customer support team van 8. Je bent over het…" at bounding box center [784, 227] width 365 height 312
click at [860, 111] on div "Situatie Je geeft leiding aan een customer support team van 8. Je bent over het…" at bounding box center [784, 227] width 365 height 312
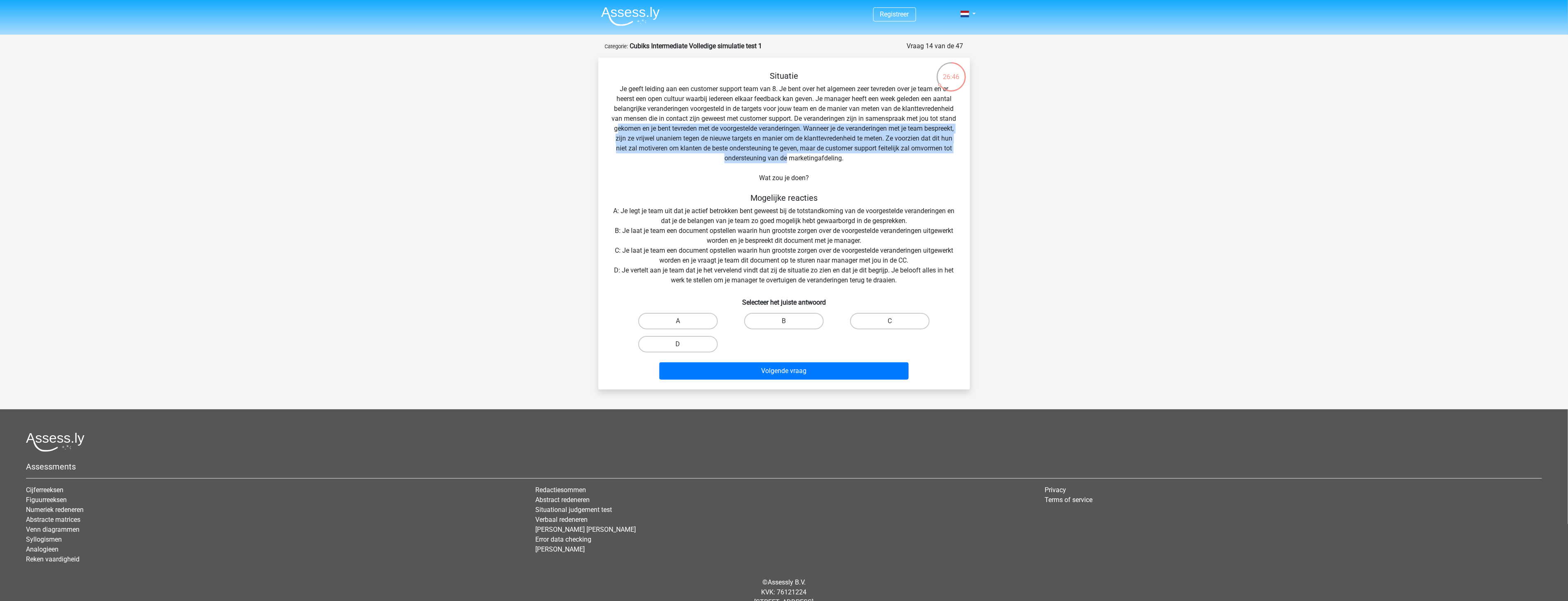
drag, startPoint x: 639, startPoint y: 129, endPoint x: 778, endPoint y: 166, distance: 143.8
click at [806, 161] on div "Situatie Je geeft leiding aan een customer support team van 8. Je bent over het…" at bounding box center [784, 227] width 365 height 312
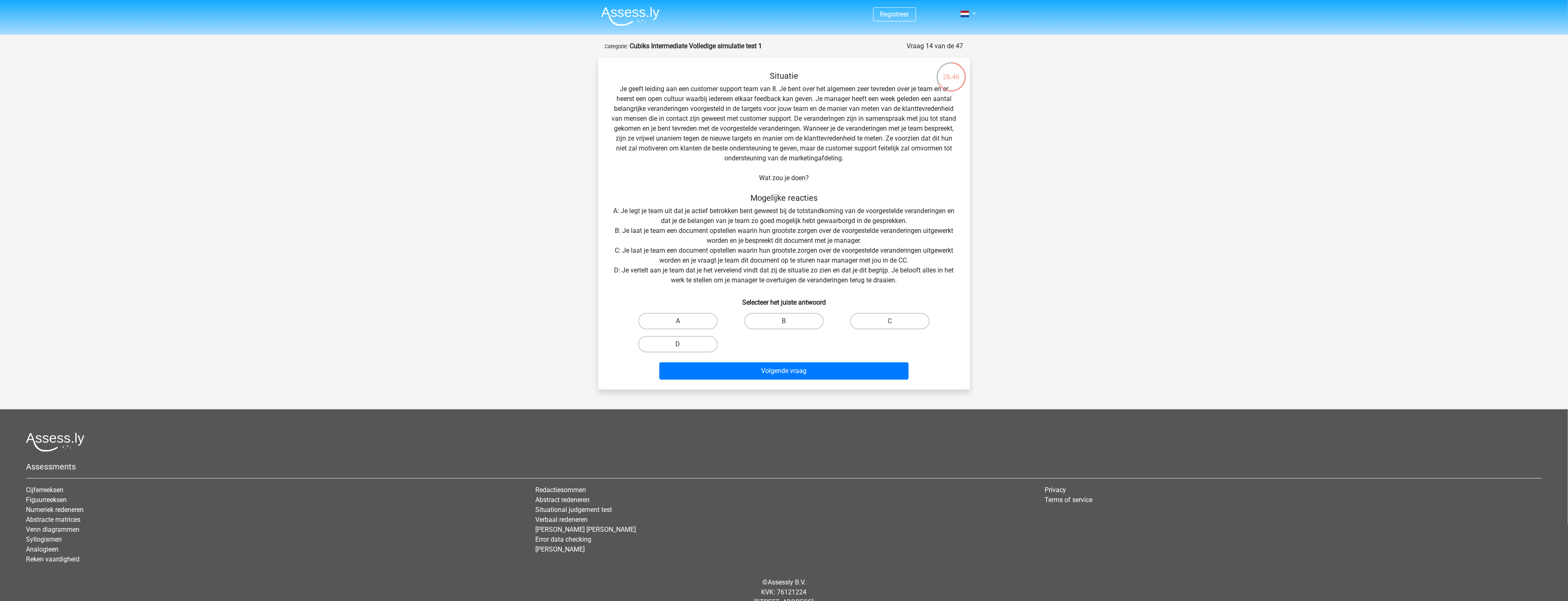
drag, startPoint x: 641, startPoint y: 202, endPoint x: 663, endPoint y: 209, distance: 23.1
click at [642, 203] on div "Situatie Je geeft leiding aan een customer support team van 8. Je bent over het…" at bounding box center [784, 227] width 365 height 312
click at [653, 208] on div "Situatie Je geeft leiding aan een customer support team van 8. Je bent over het…" at bounding box center [784, 227] width 365 height 312
drag, startPoint x: 644, startPoint y: 208, endPoint x: 786, endPoint y: 235, distance: 144.5
click at [786, 235] on div "Situatie Je geeft leiding aan een customer support team van 8. Je bent over het…" at bounding box center [784, 227] width 365 height 312
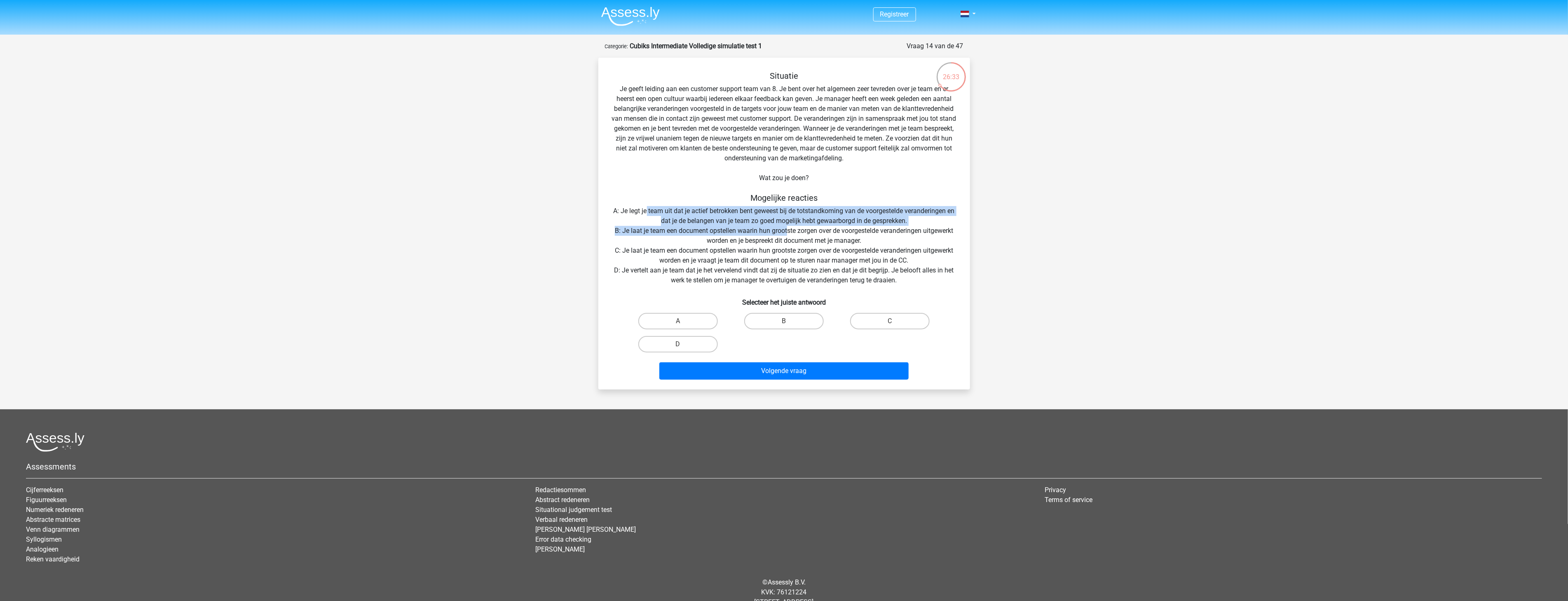
click at [760, 235] on div "Situatie Je geeft leiding aan een customer support team van 8. Je bent over het…" at bounding box center [784, 227] width 365 height 312
click at [771, 230] on div "Situatie Je geeft leiding aan een customer support team van 8. Je bent over het…" at bounding box center [784, 227] width 365 height 312
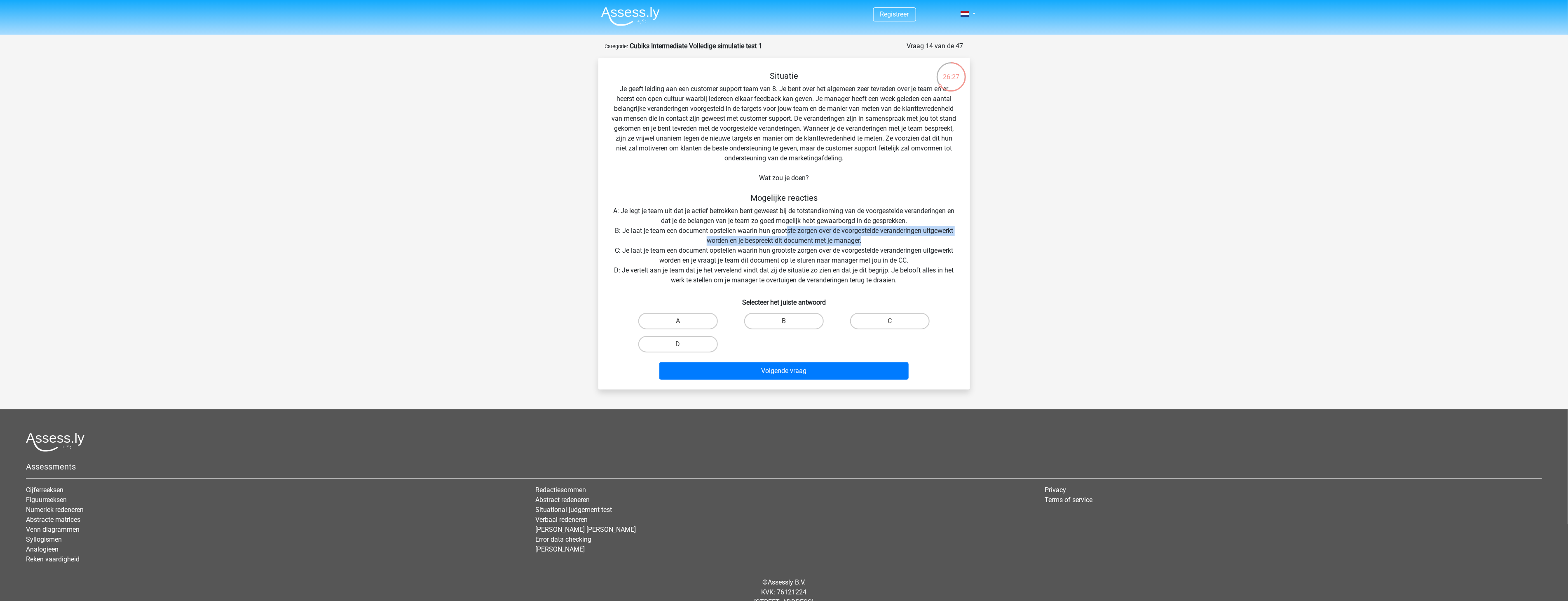
drag, startPoint x: 787, startPoint y: 232, endPoint x: 875, endPoint y: 237, distance: 88.1
click at [874, 237] on div "Situatie Je geeft leiding aan een customer support team van 8. Je bent over het…" at bounding box center [784, 227] width 365 height 312
click at [878, 237] on div "Situatie Je geeft leiding aan een customer support team van 8. Je bent over het…" at bounding box center [784, 227] width 365 height 312
drag, startPoint x: 621, startPoint y: 251, endPoint x: 914, endPoint y: 249, distance: 293.0
click at [914, 249] on div "Situatie Je geeft leiding aan een customer support team van 8. Je bent over het…" at bounding box center [784, 227] width 365 height 312
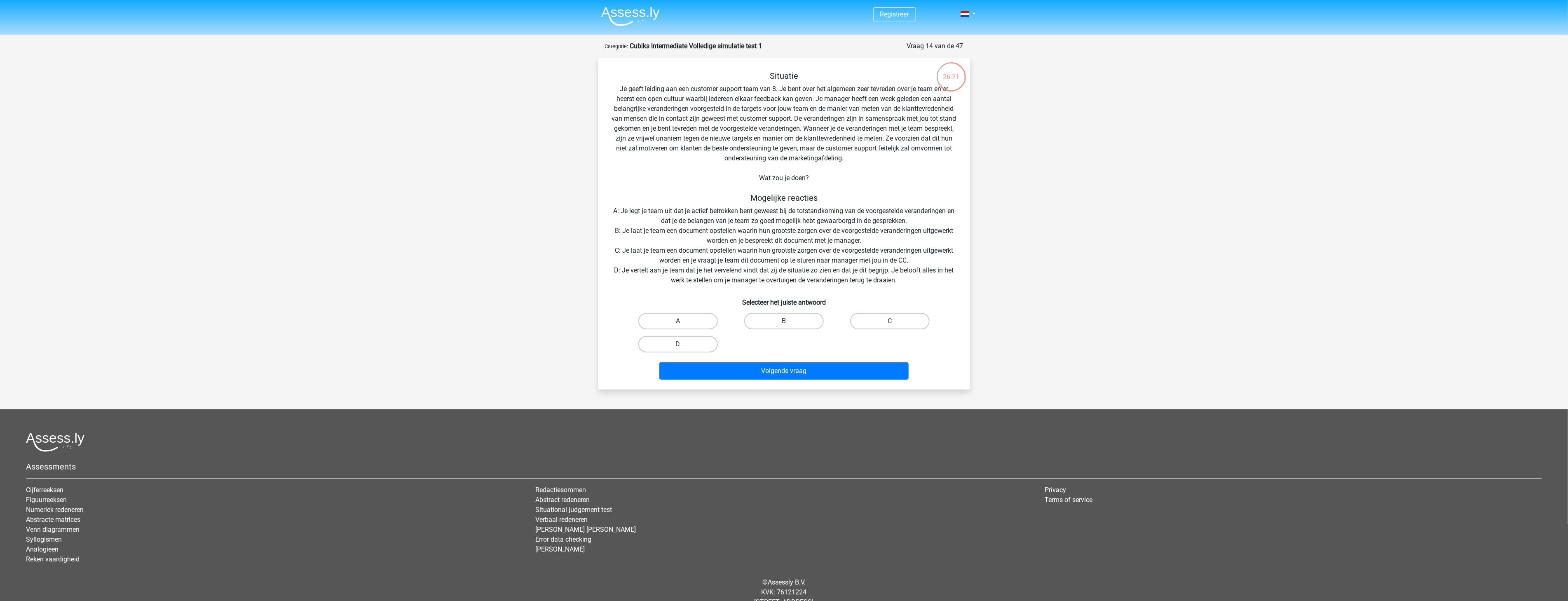
drag, startPoint x: 932, startPoint y: 249, endPoint x: 977, endPoint y: 249, distance: 45.0
click at [949, 249] on div "Situatie Je geeft leiding aan een customer support team van 8. Je bent over het…" at bounding box center [784, 227] width 365 height 312
drag, startPoint x: 935, startPoint y: 250, endPoint x: 969, endPoint y: 250, distance: 34.0
click at [959, 250] on div "Situatie Je geeft leiding aan een customer support team van 8. Je bent over het…" at bounding box center [784, 227] width 365 height 312
drag, startPoint x: 657, startPoint y: 265, endPoint x: 886, endPoint y: 261, distance: 229.0
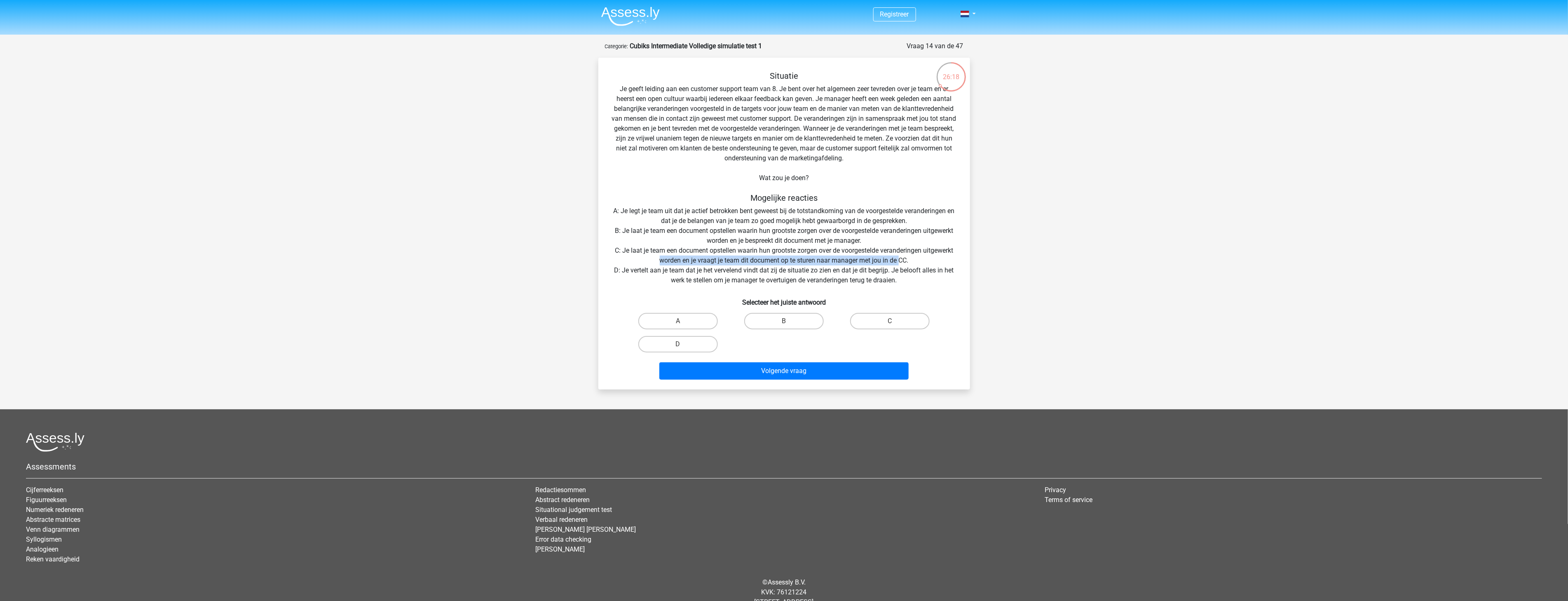
click at [898, 261] on div "Situatie Je geeft leiding aan een customer support team van 8. Je bent over het…" at bounding box center [784, 227] width 365 height 312
click at [690, 279] on div "Situatie Je geeft leiding aan een customer support team van 8. Je bent over het…" at bounding box center [784, 227] width 365 height 312
drag, startPoint x: 652, startPoint y: 272, endPoint x: 913, endPoint y: 271, distance: 261.0
click at [913, 271] on div "Situatie Je geeft leiding aan een customer support team van 8. Je bent over het…" at bounding box center [784, 227] width 365 height 312
click at [935, 268] on div "Situatie Je geeft leiding aan een customer support team van 8. Je bent over het…" at bounding box center [784, 227] width 365 height 312
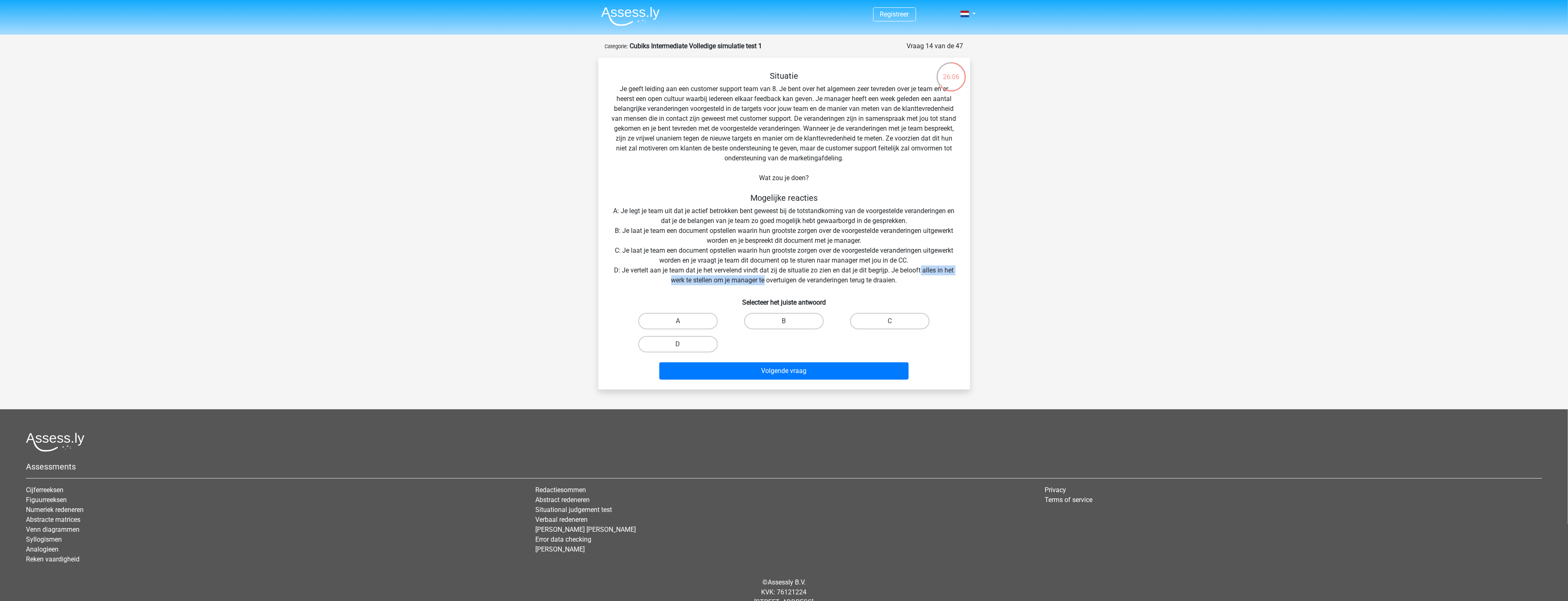
drag, startPoint x: 941, startPoint y: 274, endPoint x: 763, endPoint y: 281, distance: 178.1
click at [763, 281] on div "Situatie Je geeft leiding aan een customer support team van 8. Je bent over het…" at bounding box center [784, 227] width 365 height 312
click at [764, 281] on div "Situatie Je geeft leiding aan een customer support team van 8. Je bent over het…" at bounding box center [784, 227] width 365 height 312
click at [772, 281] on div "Situatie Je geeft leiding aan een customer support team van 8. Je bent over het…" at bounding box center [784, 227] width 365 height 312
drag, startPoint x: 825, startPoint y: 276, endPoint x: 894, endPoint y: 300, distance: 73.1
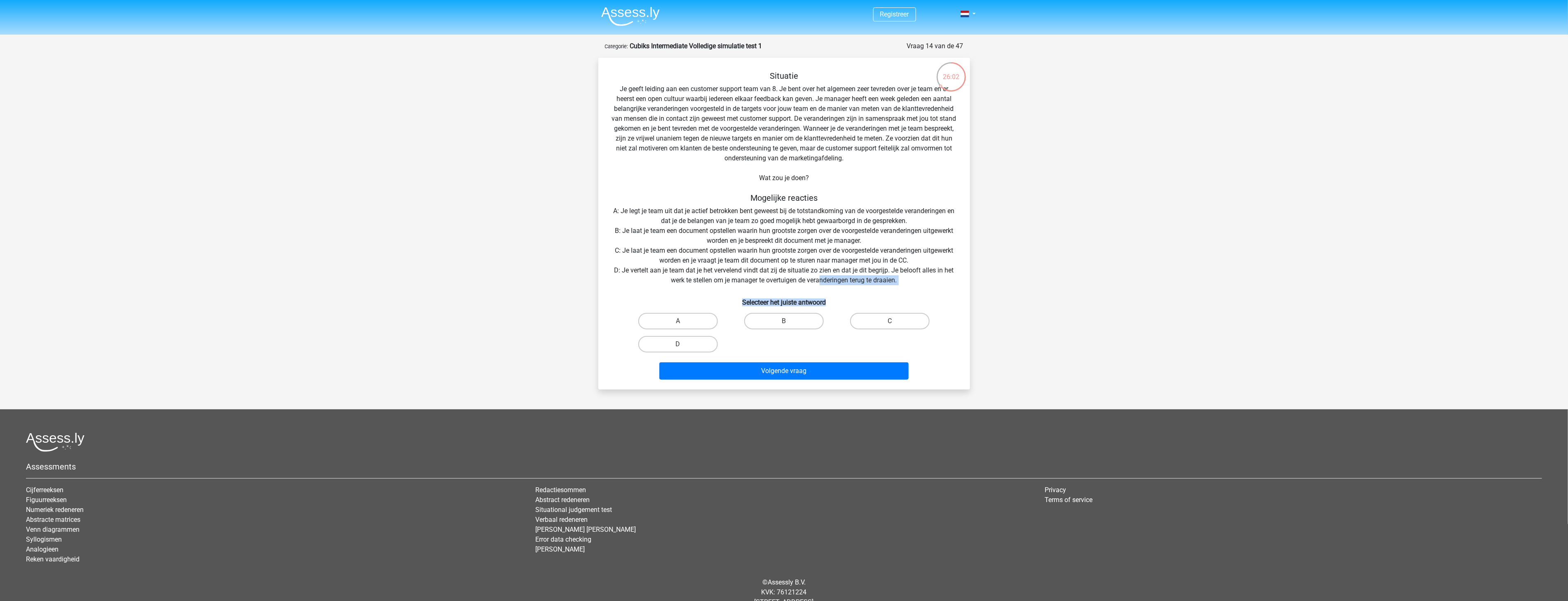
click at [894, 300] on div "Situatie Je geeft leiding aan een customer support team van 8. Je bent over het…" at bounding box center [784, 227] width 365 height 312
drag, startPoint x: 639, startPoint y: 228, endPoint x: 786, endPoint y: 264, distance: 151.3
click at [798, 229] on div "Situatie Je geeft leiding aan een customer support team van 8. Je bent over het…" at bounding box center [784, 227] width 365 height 312
click at [764, 317] on label "B" at bounding box center [784, 321] width 79 height 17
click at [784, 321] on input "B" at bounding box center [786, 323] width 6 height 6
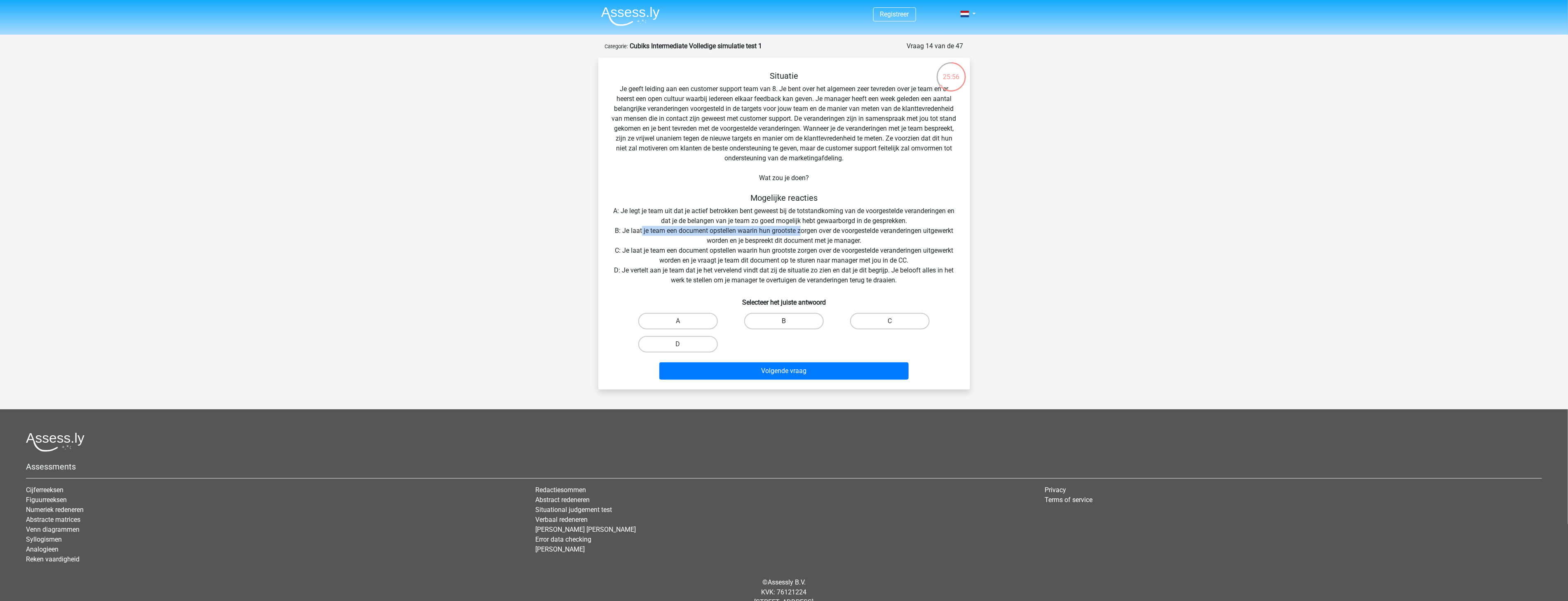
radio input "true"
click at [786, 363] on button "Volgende vraag" at bounding box center [784, 371] width 249 height 17
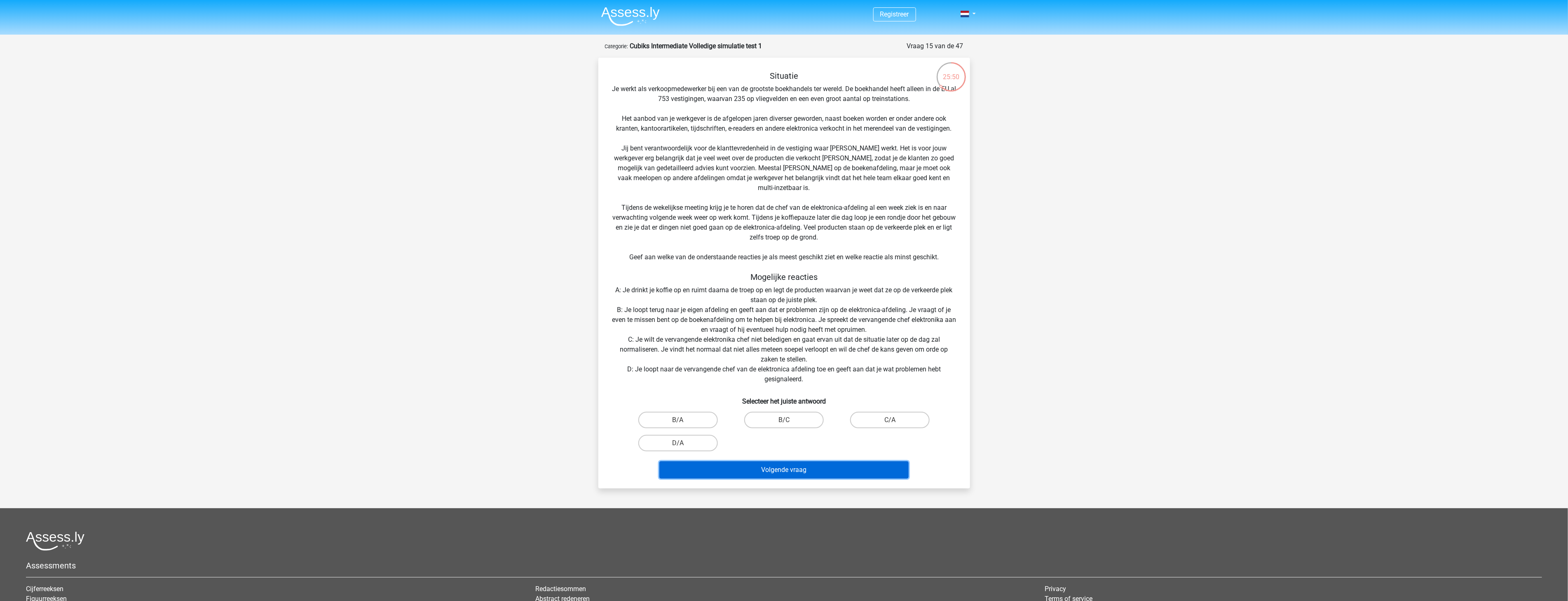
click at [760, 461] on button "Volgende vraag" at bounding box center [784, 470] width 249 height 17
click at [738, 408] on div "B/C" at bounding box center [784, 420] width 106 height 23
click at [756, 411] on label "B/C" at bounding box center [784, 419] width 79 height 17
click at [784, 420] on input "B/C" at bounding box center [786, 422] width 6 height 6
radio input "true"
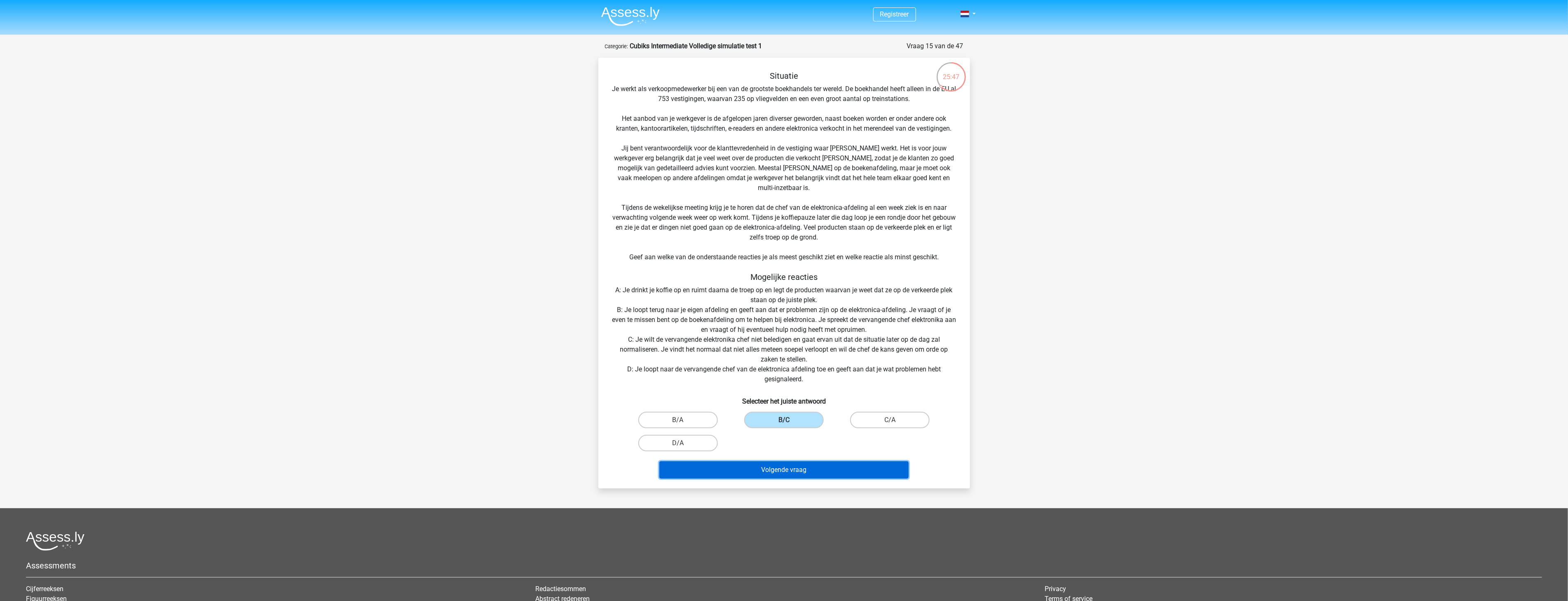
click at [736, 461] on button "Volgende vraag" at bounding box center [784, 470] width 249 height 17
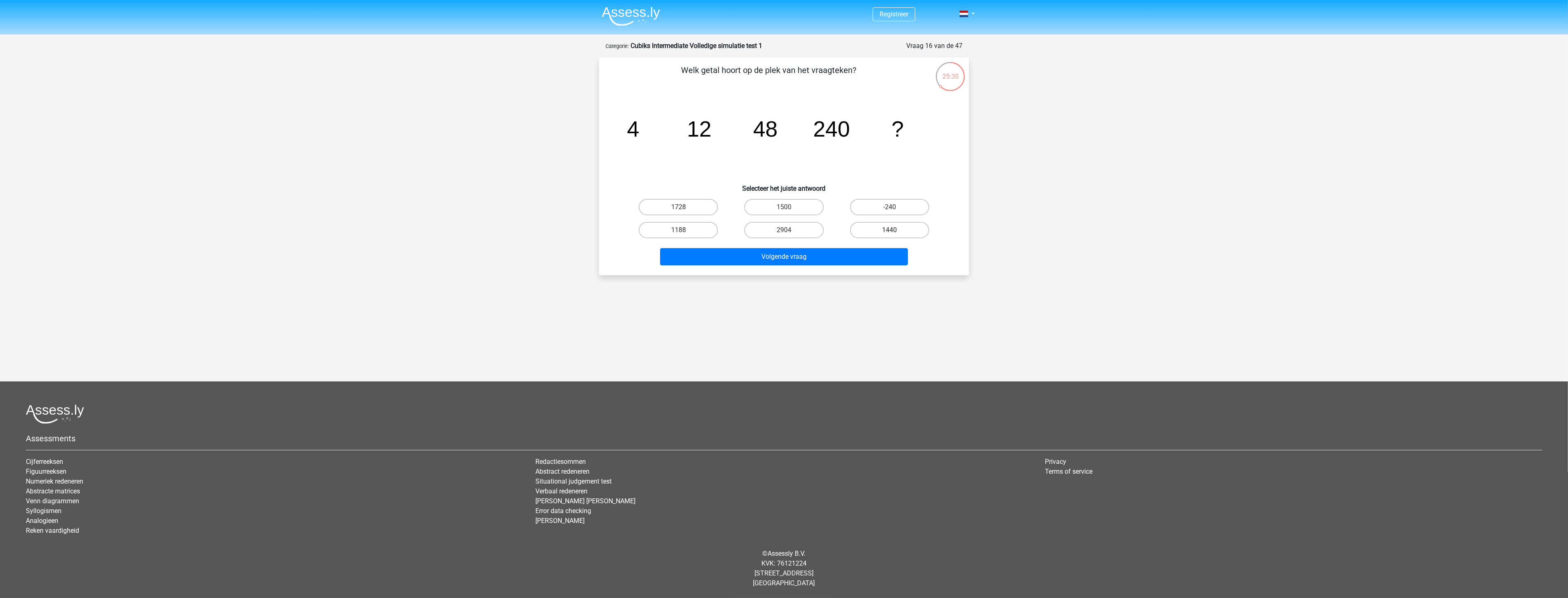
click at [874, 223] on label "1440" at bounding box center [890, 230] width 79 height 16
click at [889, 230] on input "1440" at bounding box center [892, 232] width 5 height 5
radio input "true"
click at [873, 245] on div "Volgende vraag" at bounding box center [784, 255] width 344 height 27
click at [873, 248] on button "Volgende vraag" at bounding box center [784, 257] width 248 height 17
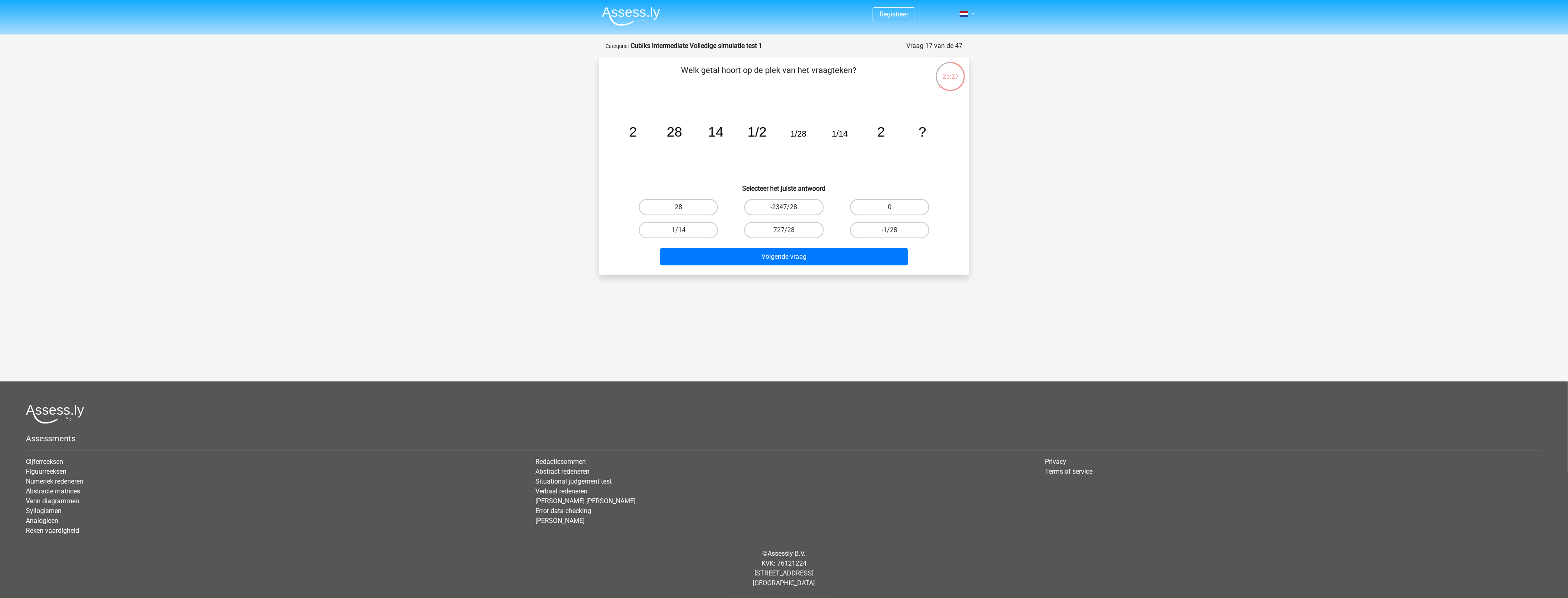
drag, startPoint x: 634, startPoint y: 136, endPoint x: 676, endPoint y: 141, distance: 42.3
click at [676, 141] on icon "image/svg+xml 2 28 14 1/2 1/28 1/14 2 ?" at bounding box center [783, 136] width 331 height 83
click at [680, 139] on tspan "28" at bounding box center [674, 131] width 15 height 15
click at [637, 133] on tspan "2" at bounding box center [633, 131] width 8 height 15
click at [667, 134] on tspan "28" at bounding box center [674, 131] width 15 height 15
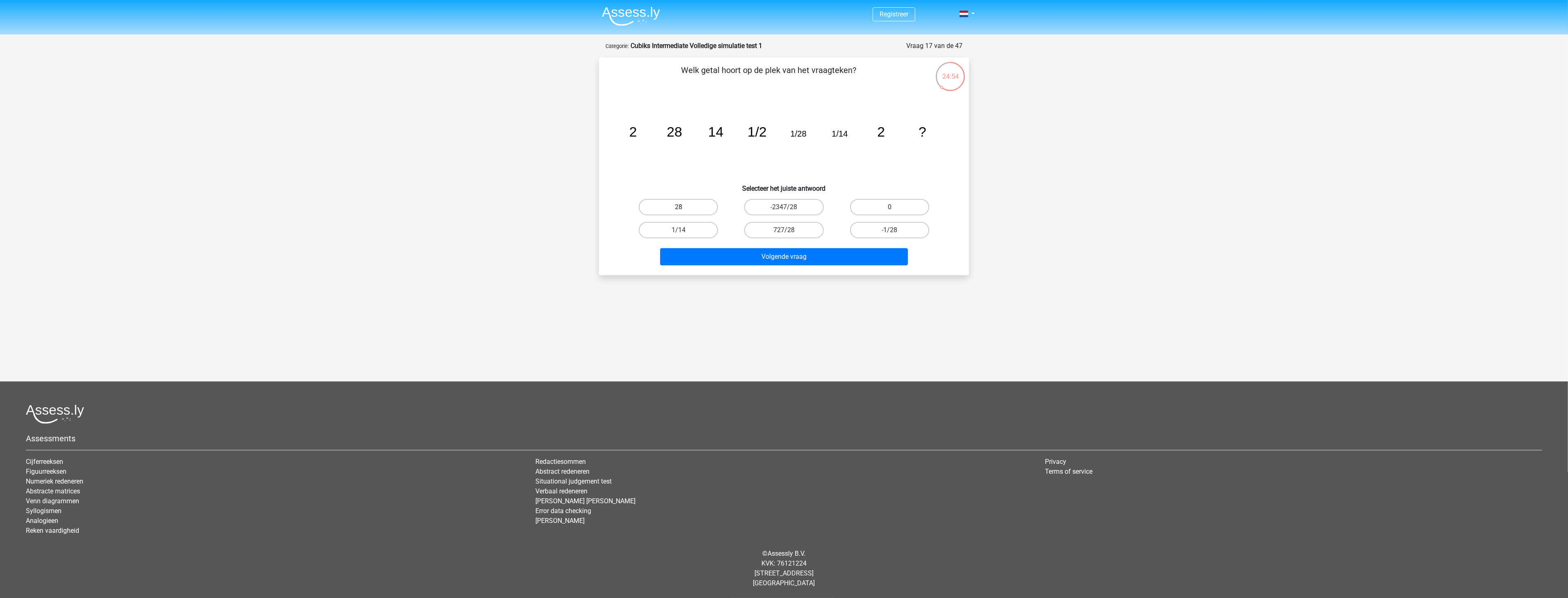
click at [688, 207] on label "28" at bounding box center [678, 207] width 79 height 16
click at [684, 207] on input "28" at bounding box center [681, 209] width 5 height 5
radio input "true"
click at [716, 255] on button "Volgende vraag" at bounding box center [784, 257] width 248 height 17
drag, startPoint x: 623, startPoint y: 131, endPoint x: 672, endPoint y: 134, distance: 49.1
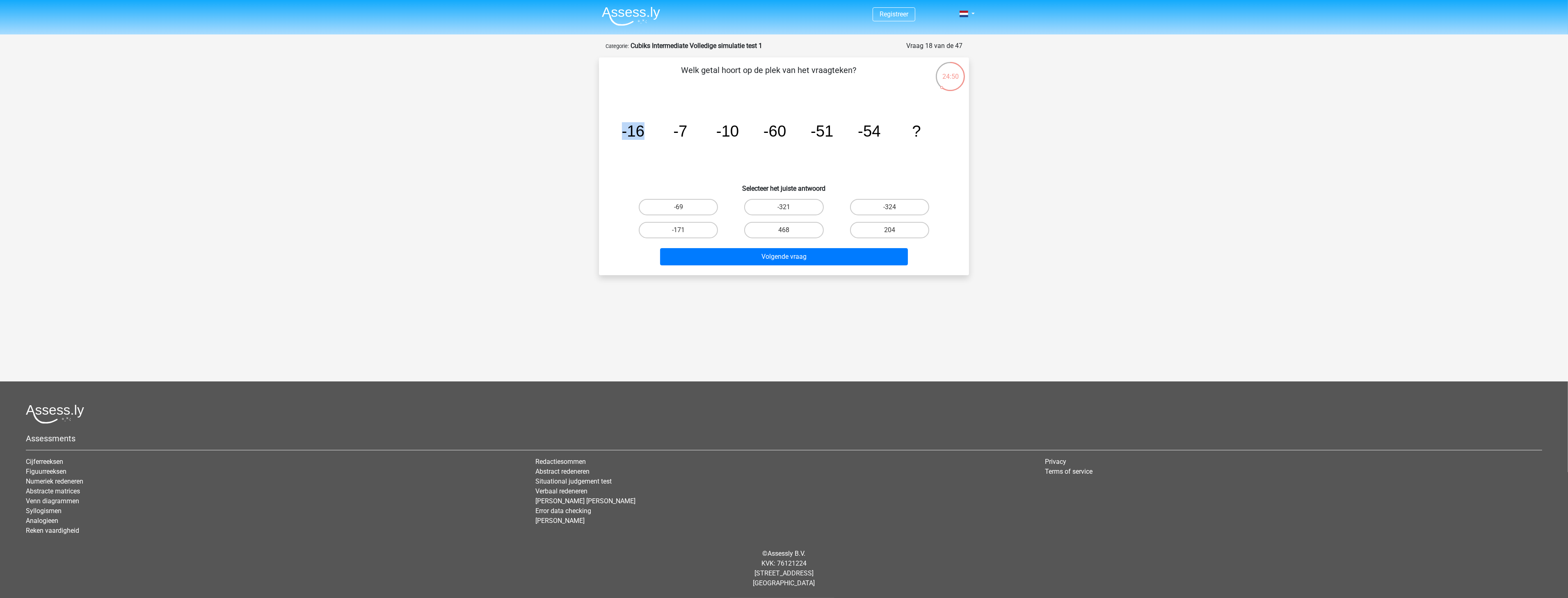
click at [672, 134] on icon "image/svg+xml -16 -7 -10 -60 -51 -54 ?" at bounding box center [783, 136] width 331 height 83
click at [662, 133] on icon "image/svg+xml -16 -7 -10 -60 -51 -54 ?" at bounding box center [783, 136] width 331 height 83
drag, startPoint x: 618, startPoint y: 132, endPoint x: 651, endPoint y: 132, distance: 33.0
click at [651, 132] on icon "image/svg+xml -16 -7 -10 -60 -51 -54 ?" at bounding box center [783, 136] width 331 height 83
click at [858, 202] on label "-324" at bounding box center [890, 207] width 79 height 16
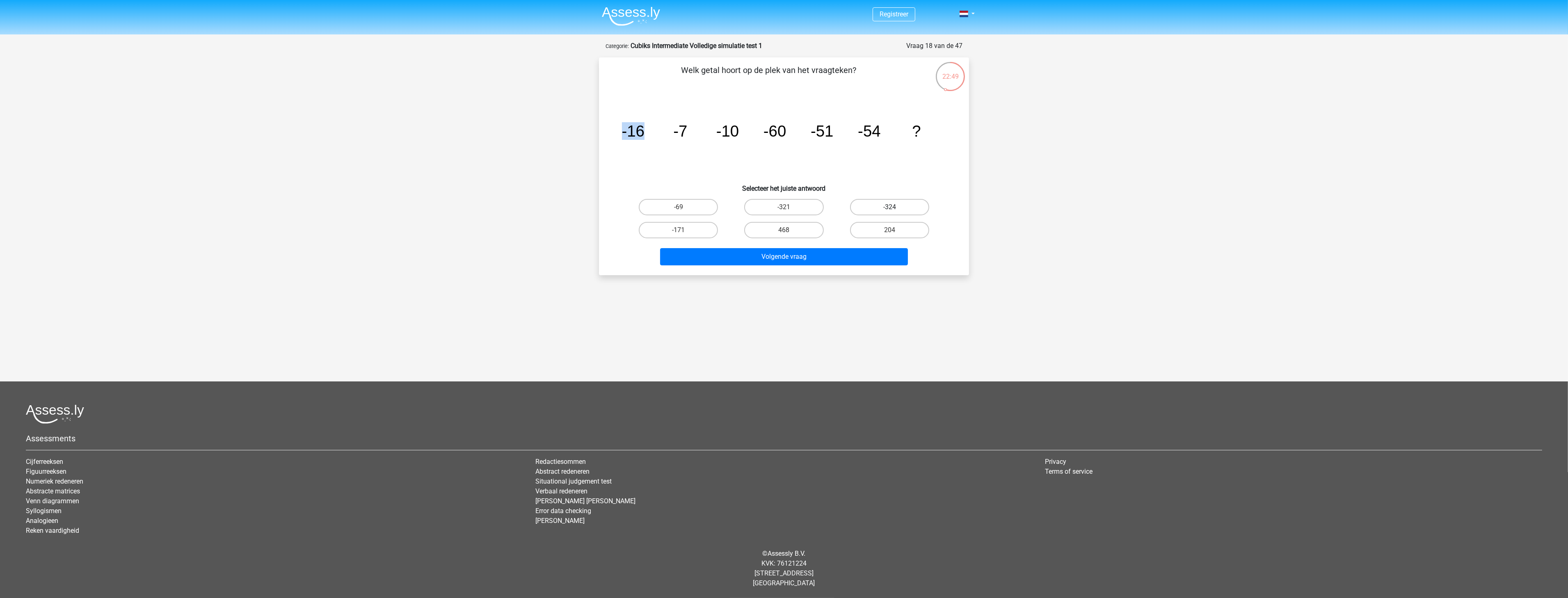
click at [889, 207] on input "-324" at bounding box center [892, 209] width 5 height 5
radio input "true"
click at [855, 257] on button "Volgende vraag" at bounding box center [784, 257] width 248 height 17
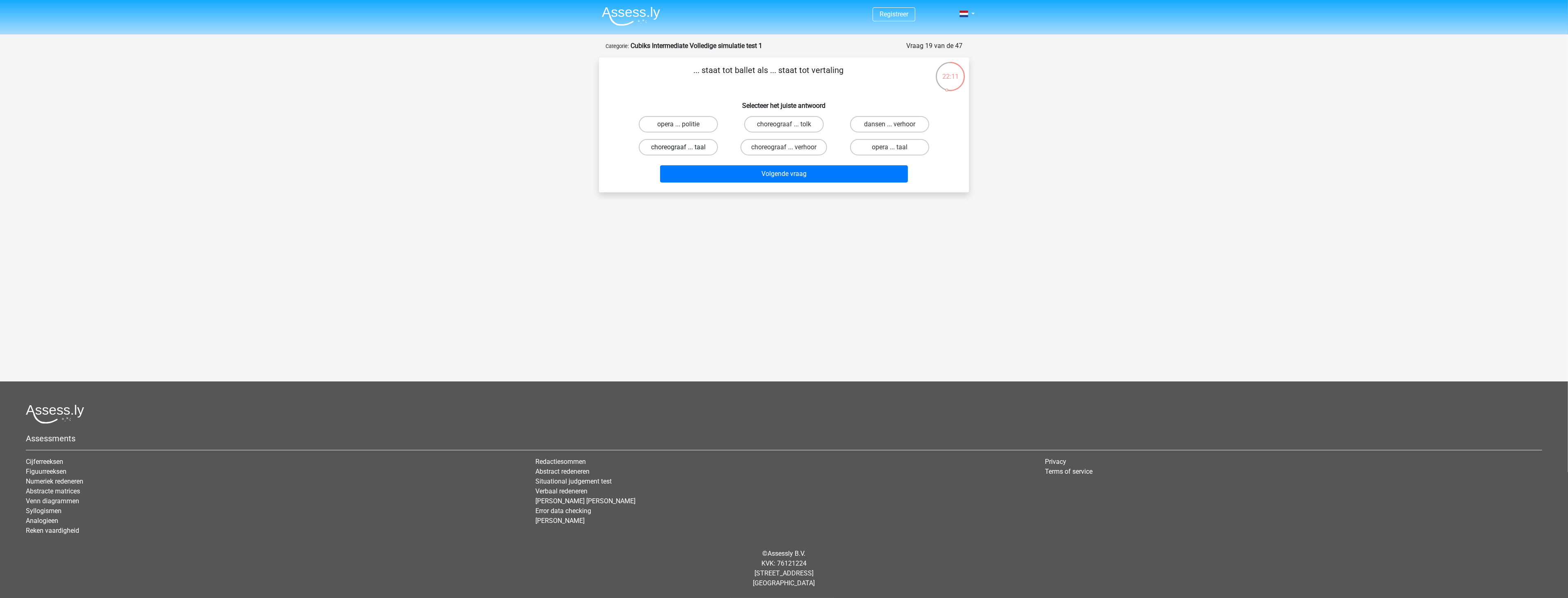
click at [674, 146] on label "choreograaf ... taal" at bounding box center [678, 147] width 79 height 16
click at [679, 147] on input "choreograaf ... taal" at bounding box center [681, 150] width 5 height 5
radio input "true"
click at [765, 123] on label "choreograaf ... tolk" at bounding box center [784, 124] width 79 height 16
click at [784, 124] on input "choreograaf ... tolk" at bounding box center [786, 127] width 5 height 5
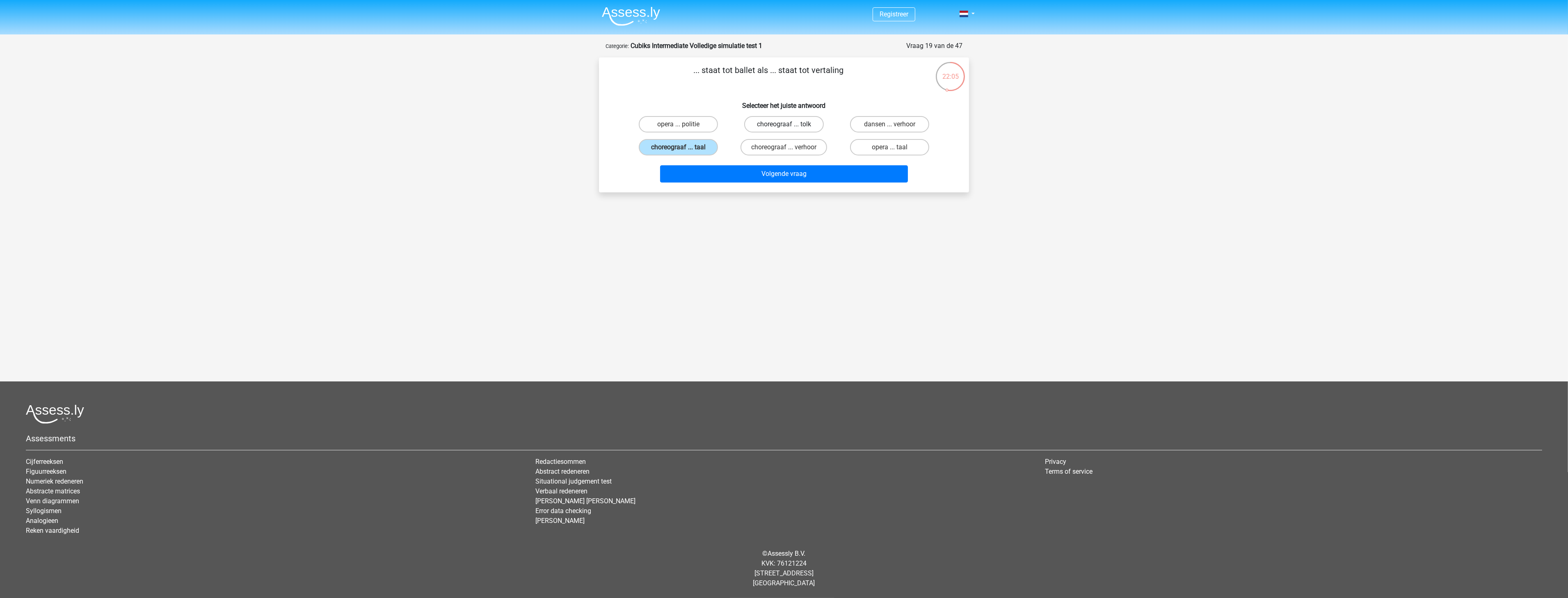
radio input "true"
click at [769, 173] on button "Volgende vraag" at bounding box center [784, 174] width 248 height 17
drag, startPoint x: 687, startPoint y: 67, endPoint x: 754, endPoint y: 72, distance: 67.2
click at [754, 72] on p "... staat tot gelukkig als seconden staat tot ..." at bounding box center [769, 76] width 313 height 24
click at [754, 72] on p "... staat tot gelukkig als seconden staat tot ..." at bounding box center [769, 76] width 313 height 24
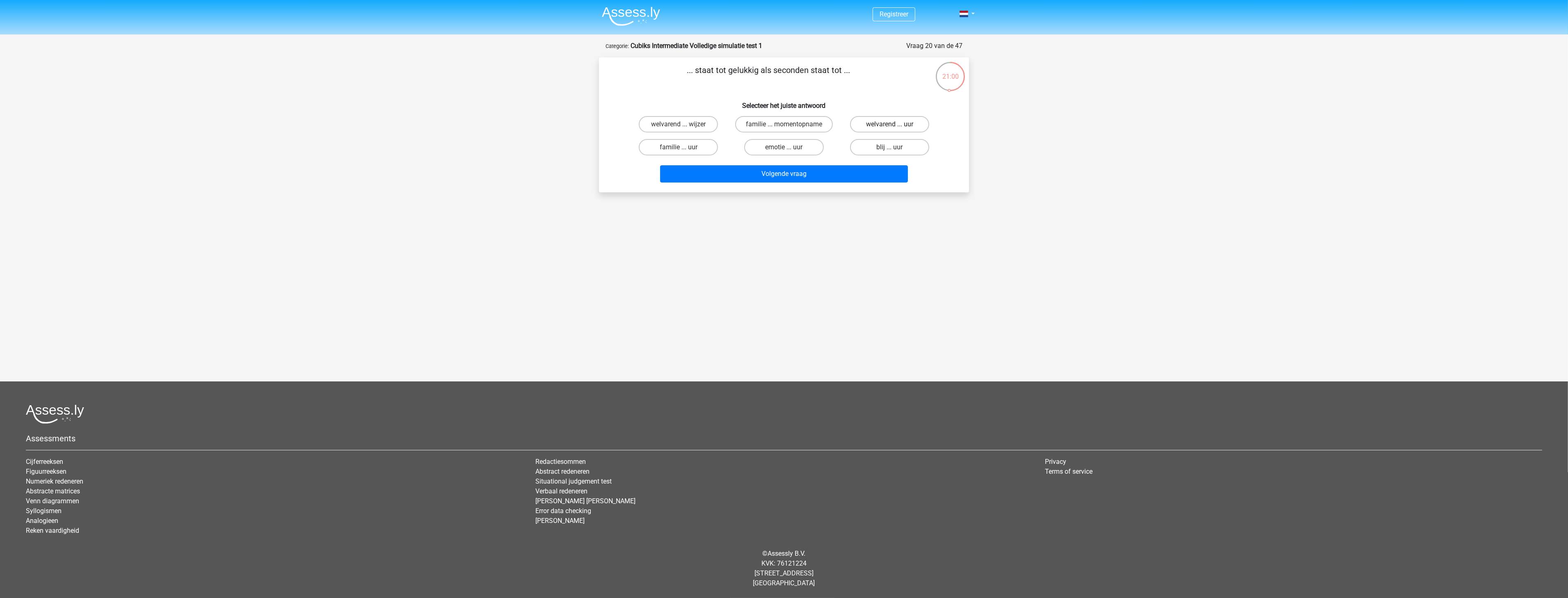
click at [865, 122] on label "welvarend ... uur" at bounding box center [890, 124] width 79 height 16
click at [889, 124] on input "welvarend ... uur" at bounding box center [892, 127] width 5 height 5
radio input "true"
click at [813, 169] on button "Volgende vraag" at bounding box center [784, 174] width 248 height 17
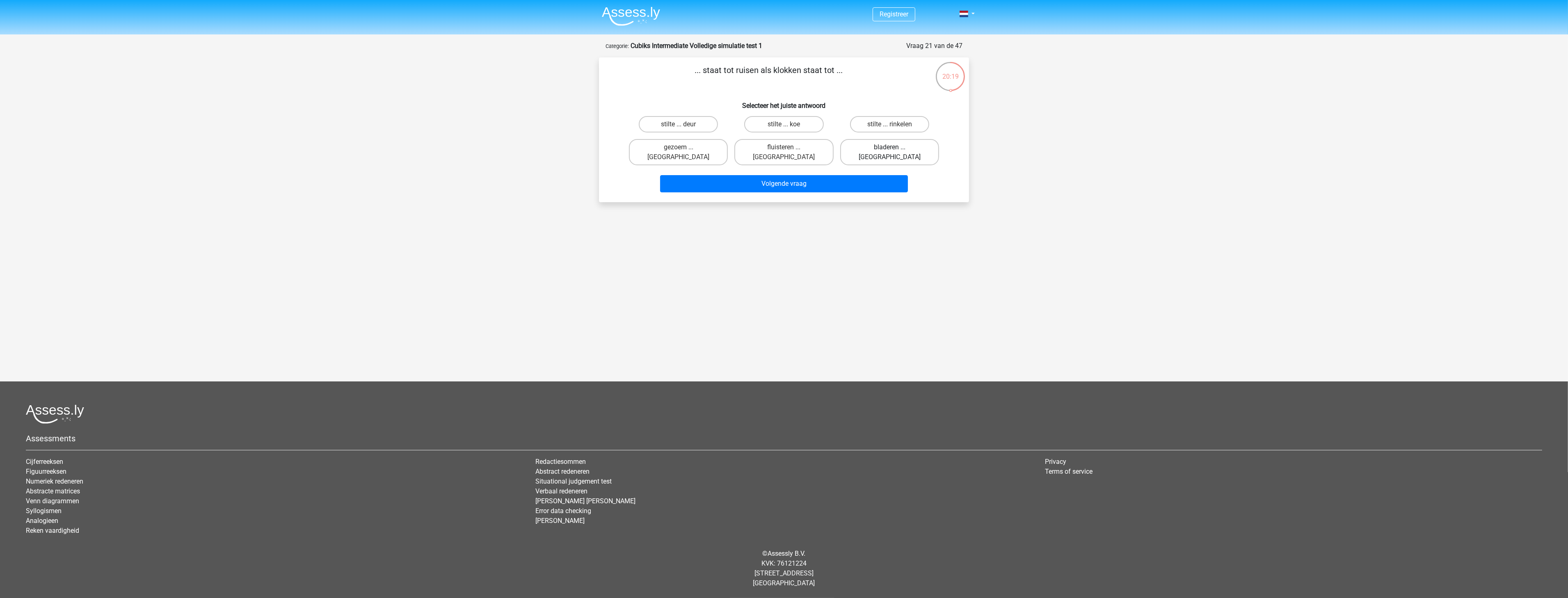
click at [884, 145] on label "bladeren ... luiden" at bounding box center [889, 151] width 99 height 26
click at [889, 147] on input "bladeren ... luiden" at bounding box center [892, 150] width 5 height 5
radio input "true"
click at [819, 175] on button "Volgende vraag" at bounding box center [784, 184] width 248 height 17
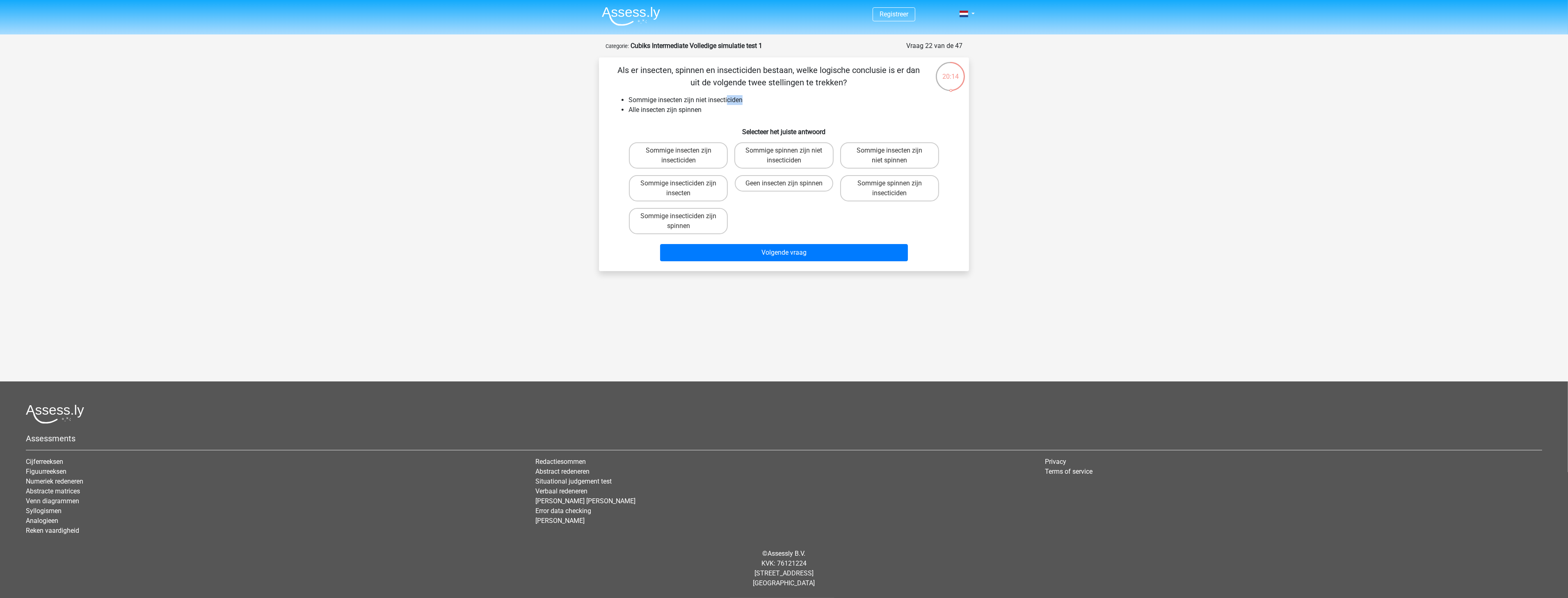
drag, startPoint x: 729, startPoint y: 97, endPoint x: 746, endPoint y: 100, distance: 17.3
click at [746, 100] on li "Sommige insecten zijn niet insecticiden" at bounding box center [793, 100] width 327 height 10
click at [744, 102] on li "Sommige insecten zijn niet insecticiden" at bounding box center [793, 100] width 327 height 10
click at [795, 155] on label "Sommige spinnen zijn niet insecticiden" at bounding box center [783, 155] width 99 height 26
click at [789, 155] on input "Sommige spinnen zijn niet insecticiden" at bounding box center [786, 153] width 5 height 5
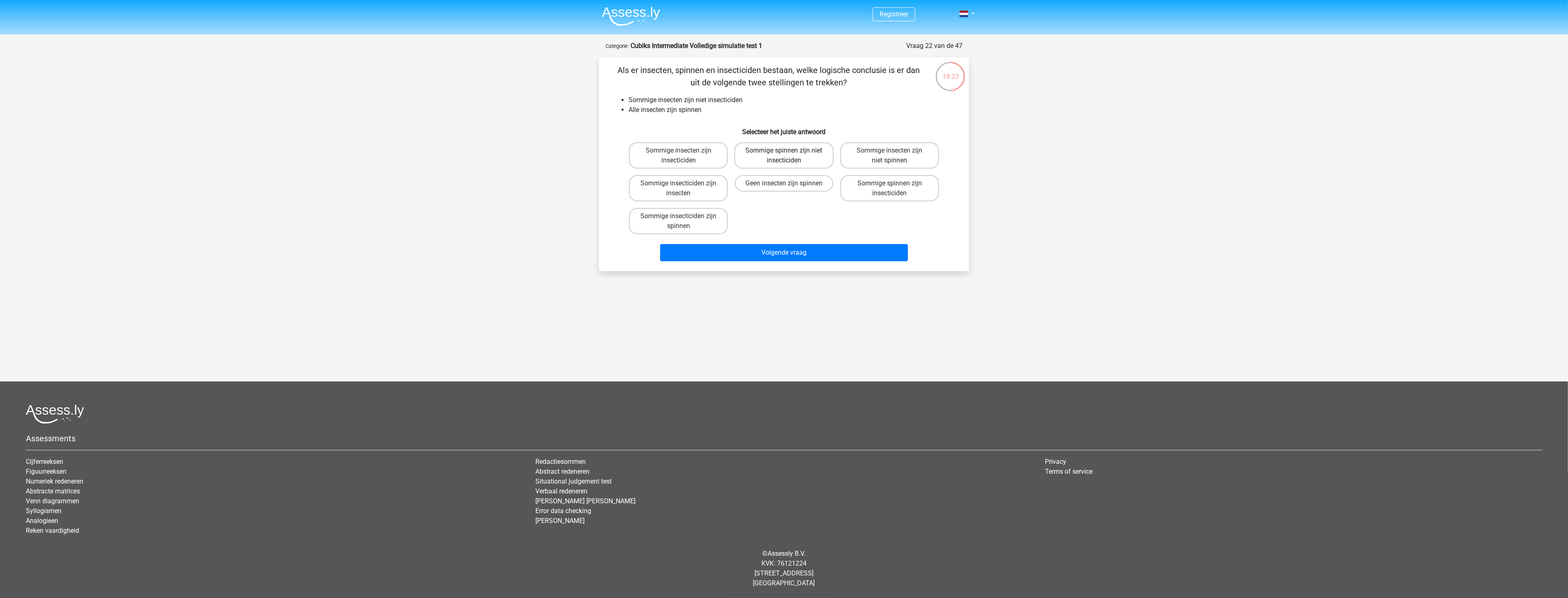
radio input "true"
click at [799, 252] on button "Volgende vraag" at bounding box center [784, 252] width 248 height 17
drag, startPoint x: 674, startPoint y: 114, endPoint x: 721, endPoint y: 110, distance: 47.2
click at [721, 110] on div "Als er strips, meesterwerken en dikke pillen bestaan, welke logische conclusie …" at bounding box center [783, 164] width 363 height 201
click at [730, 108] on li "Sommige meesterwerken zijn niet strips" at bounding box center [793, 110] width 327 height 10
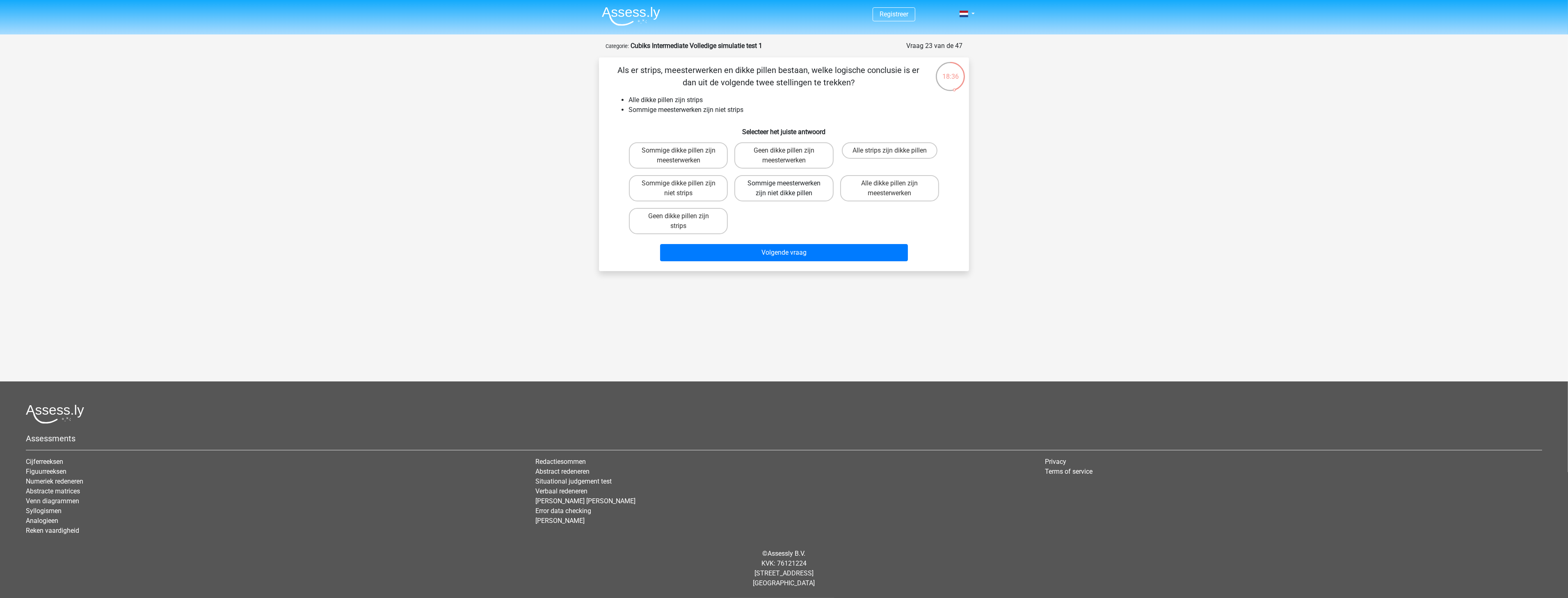
click at [810, 194] on label "Sommige meesterwerken zijn niet dikke pillen" at bounding box center [783, 188] width 99 height 26
click at [789, 189] on input "Sommige meesterwerken zijn niet dikke pillen" at bounding box center [786, 186] width 5 height 5
radio input "true"
click at [808, 249] on button "Volgende vraag" at bounding box center [784, 252] width 248 height 17
drag, startPoint x: 646, startPoint y: 103, endPoint x: 672, endPoint y: 101, distance: 26.1
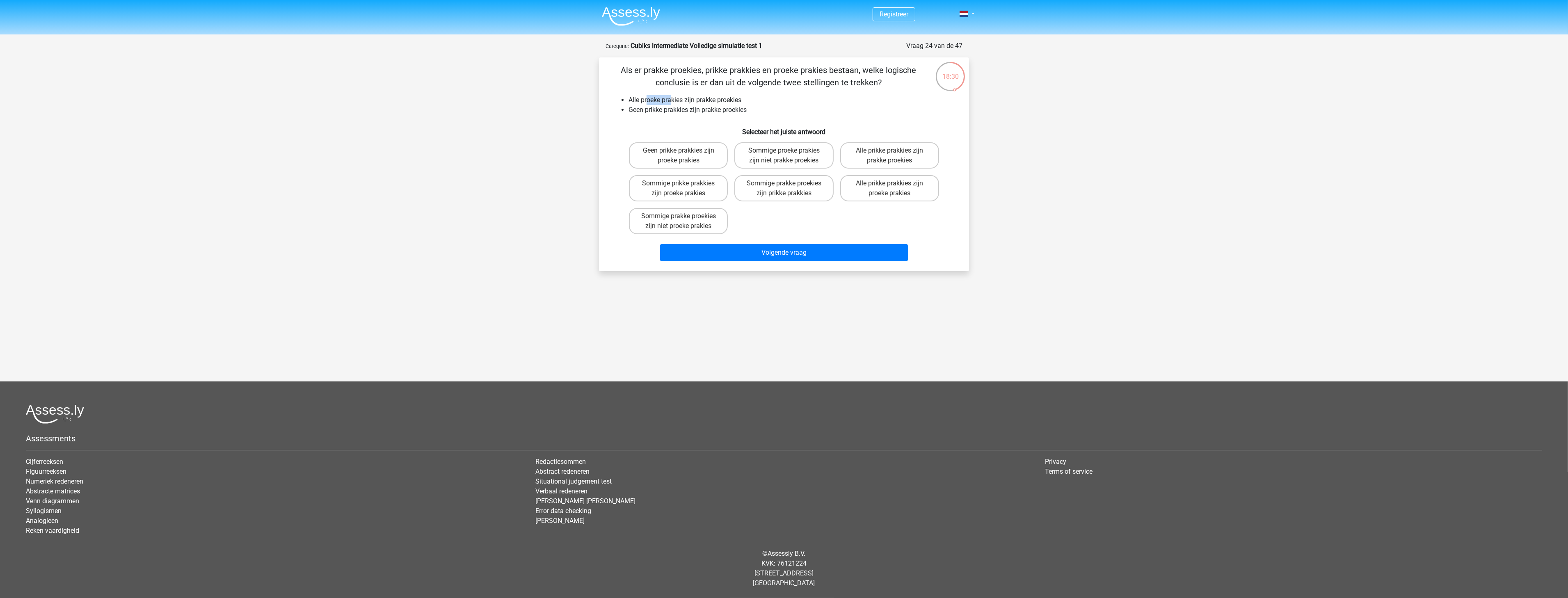
click at [672, 101] on li "Alle proeke prakies zijn prakke proekies" at bounding box center [793, 100] width 327 height 10
click at [675, 110] on li "Geen prikke prakkies zijn prakke proekies" at bounding box center [793, 110] width 327 height 10
drag, startPoint x: 640, startPoint y: 97, endPoint x: 684, endPoint y: 97, distance: 44.0
click at [684, 97] on li "Alle proeke prakies zijn prakke proekies" at bounding box center [793, 100] width 327 height 10
drag, startPoint x: 718, startPoint y: 101, endPoint x: 761, endPoint y: 100, distance: 43.0
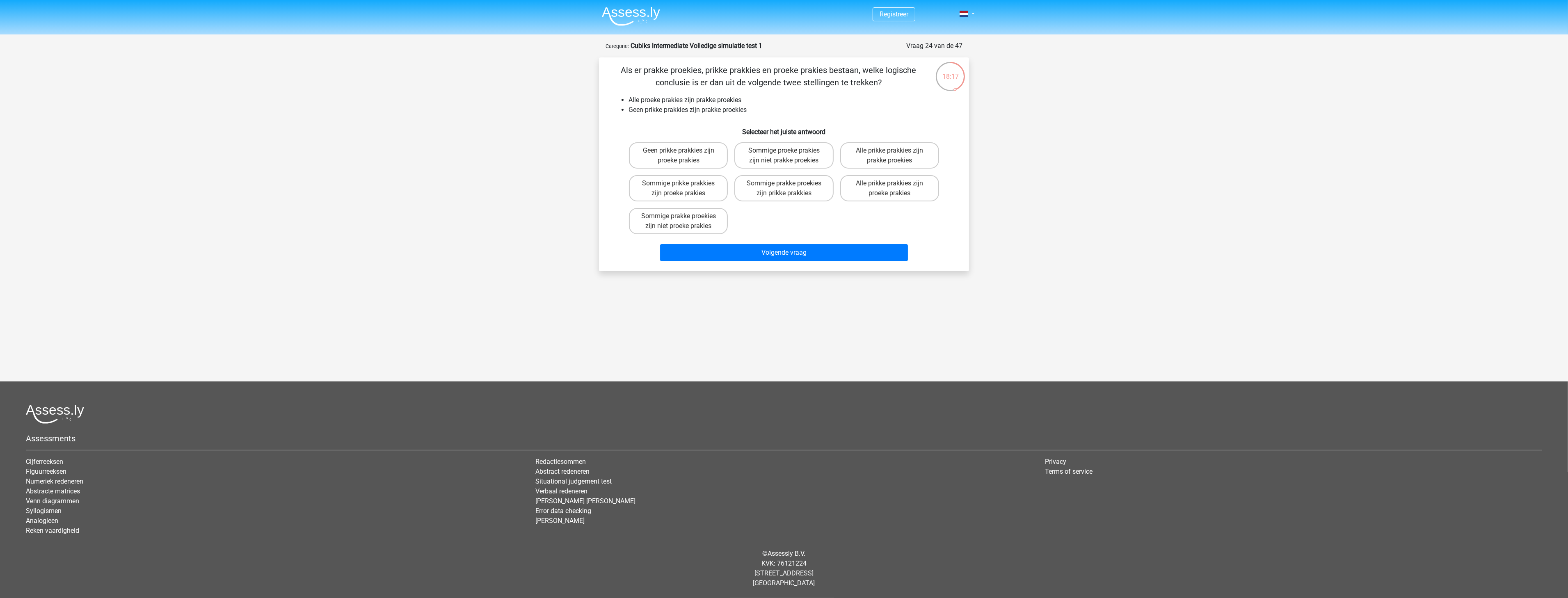
click at [733, 101] on li "Alle proeke prakies zijn prakke proekies" at bounding box center [793, 100] width 327 height 10
drag, startPoint x: 631, startPoint y: 112, endPoint x: 661, endPoint y: 110, distance: 30.1
click at [661, 110] on li "Geen prikke prakkies zijn prakke proekies" at bounding box center [793, 110] width 327 height 10
click at [711, 154] on label "Geen prikke prakkies zijn proeke prakies" at bounding box center [678, 155] width 99 height 26
click at [684, 154] on input "Geen prikke prakkies zijn proeke prakies" at bounding box center [681, 153] width 5 height 5
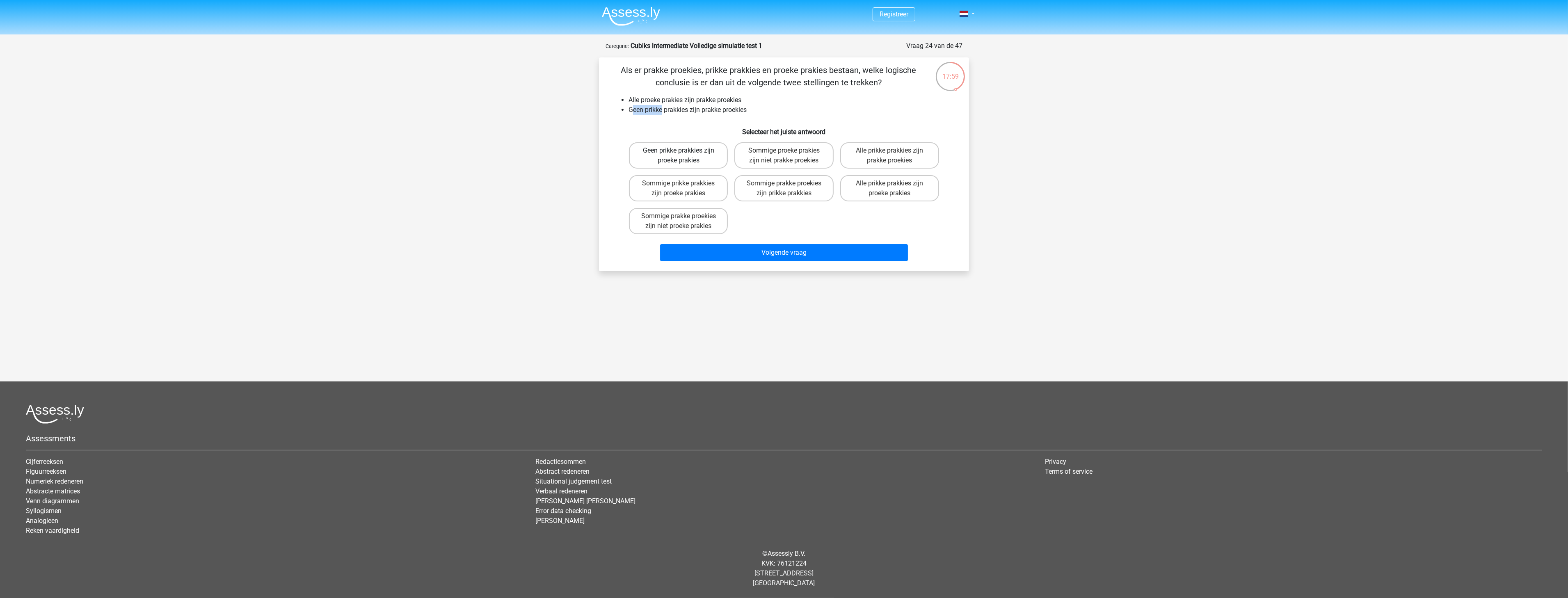
radio input "true"
click at [768, 257] on button "Volgende vraag" at bounding box center [784, 252] width 248 height 17
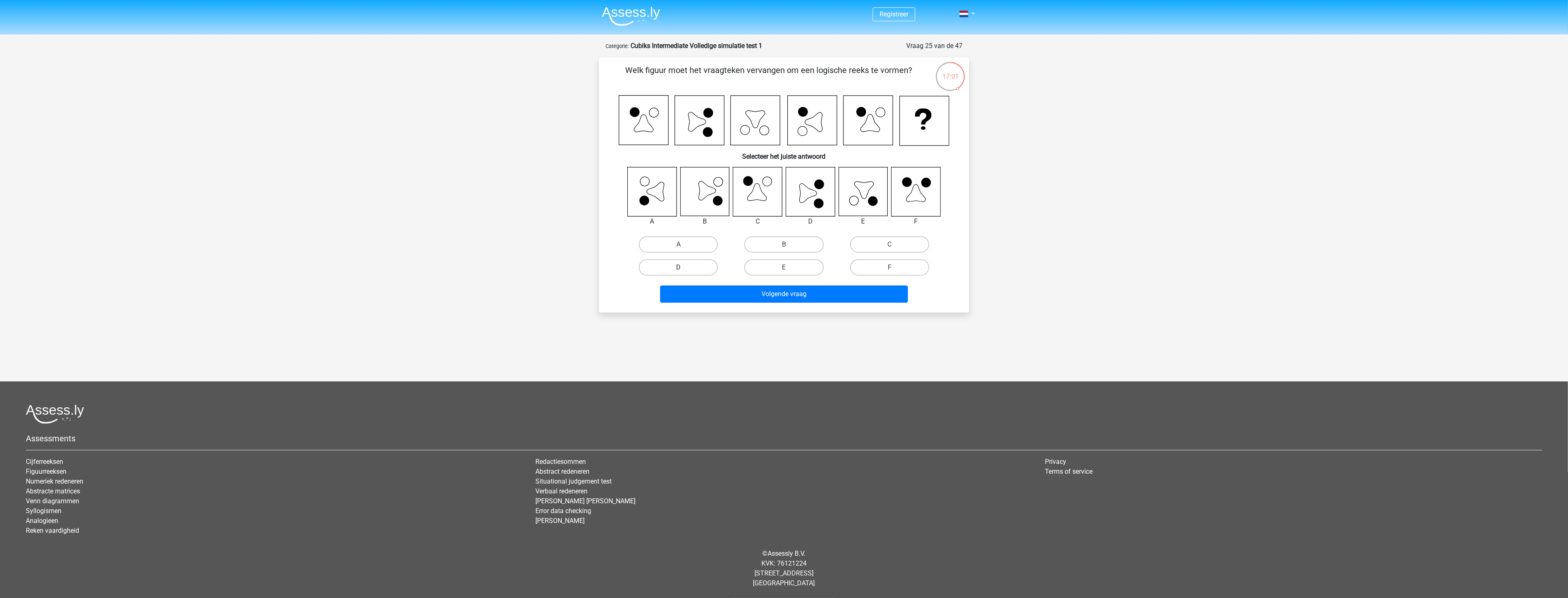
click at [706, 259] on label "D" at bounding box center [678, 267] width 79 height 16
click at [684, 267] on input "D" at bounding box center [681, 269] width 5 height 5
radio input "true"
click at [749, 294] on button "Volgende vraag" at bounding box center [784, 294] width 248 height 17
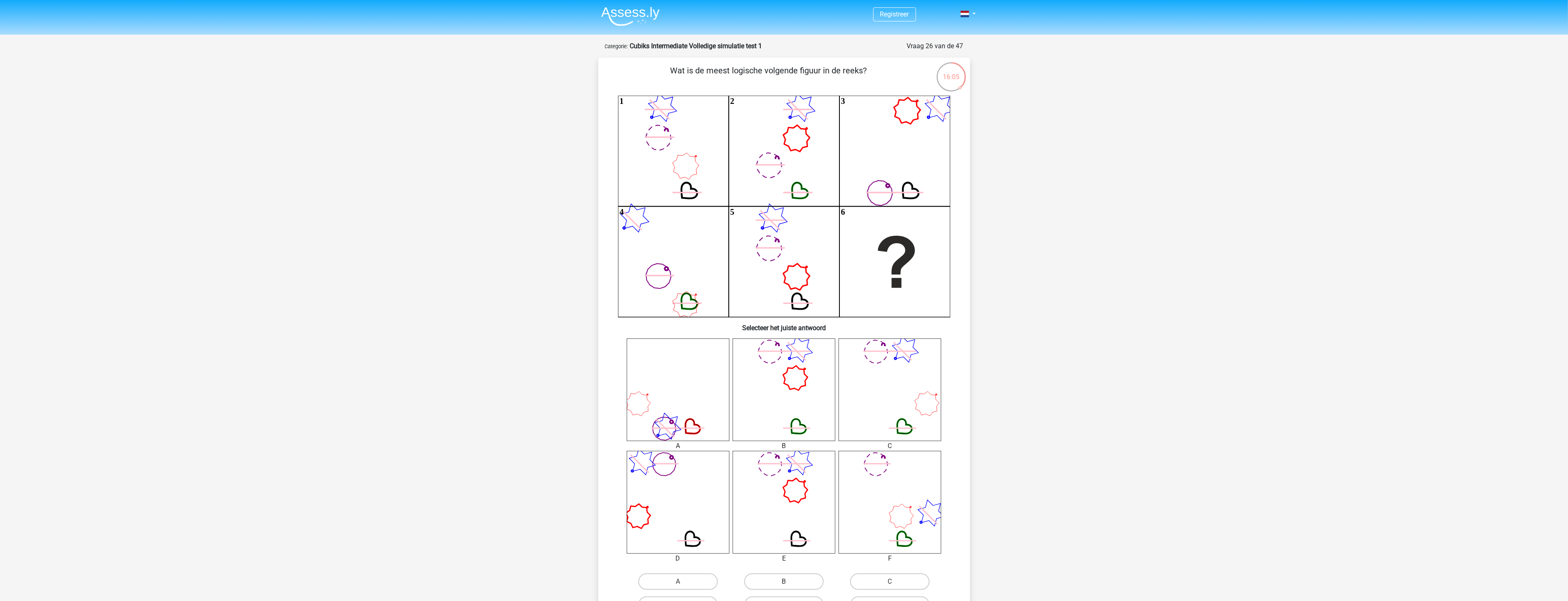
click at [806, 578] on label "B" at bounding box center [784, 581] width 79 height 17
click at [789, 581] on input "B" at bounding box center [786, 584] width 6 height 6
radio input "true"
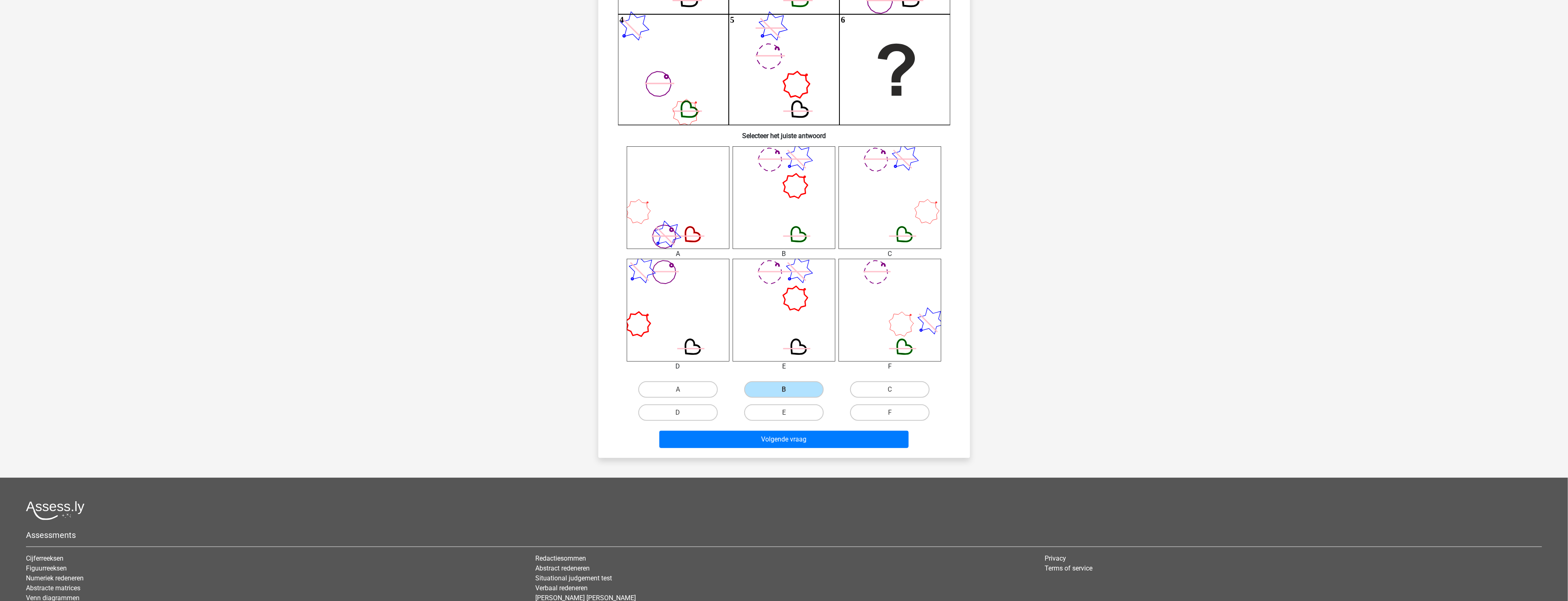
scroll to position [285, 0]
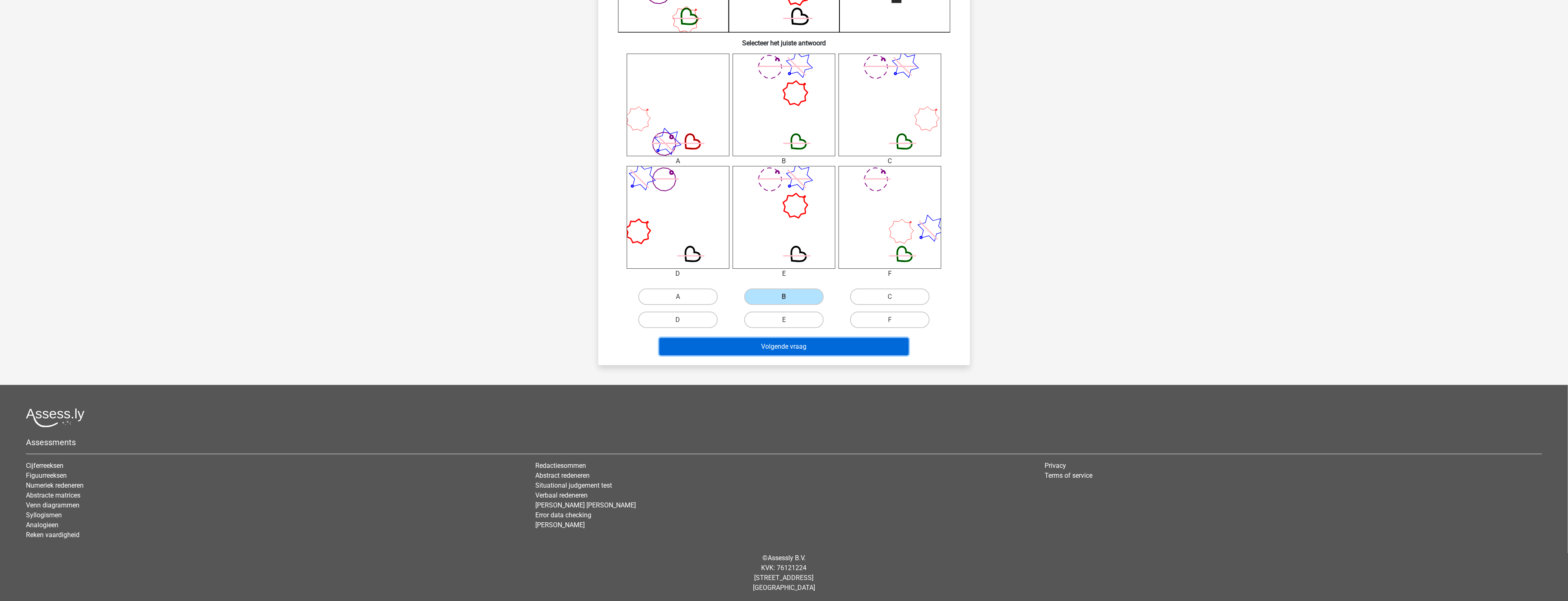
click at [750, 343] on button "Volgende vraag" at bounding box center [784, 347] width 249 height 17
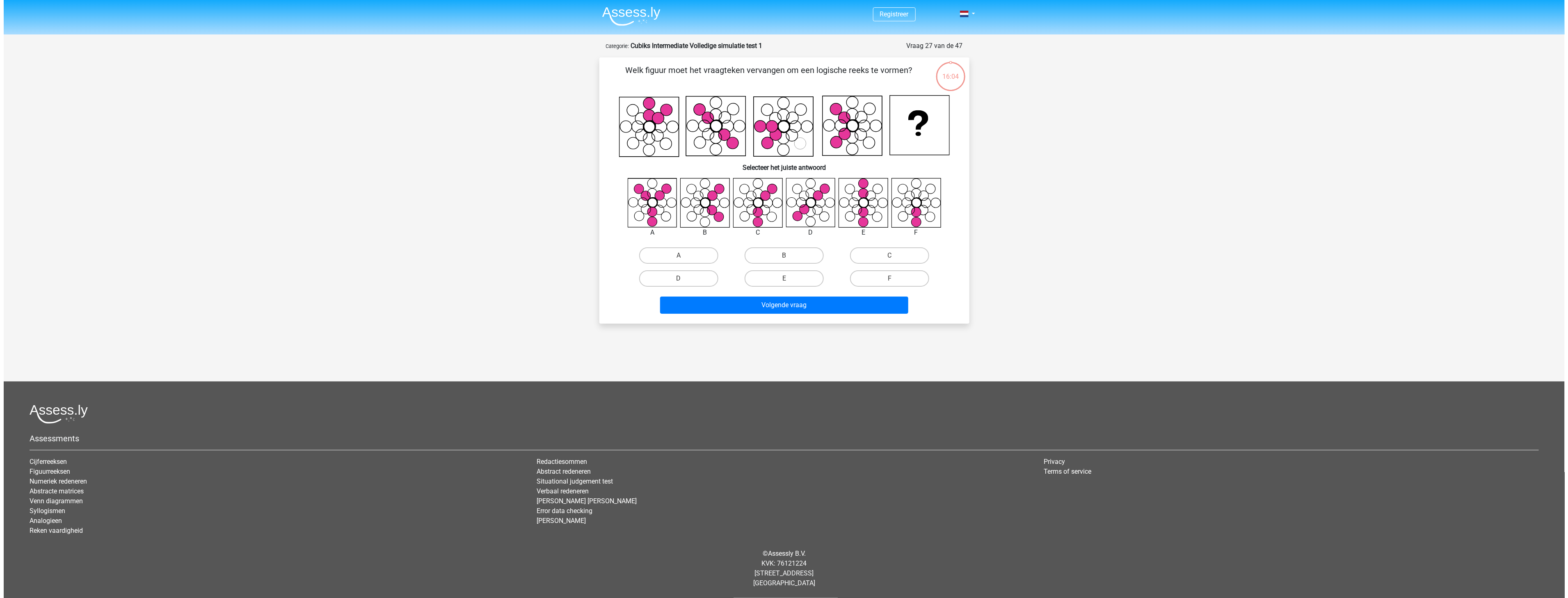
scroll to position [0, 0]
click at [907, 256] on label "C" at bounding box center [890, 255] width 79 height 16
click at [895, 256] on input "C" at bounding box center [892, 258] width 5 height 5
radio input "true"
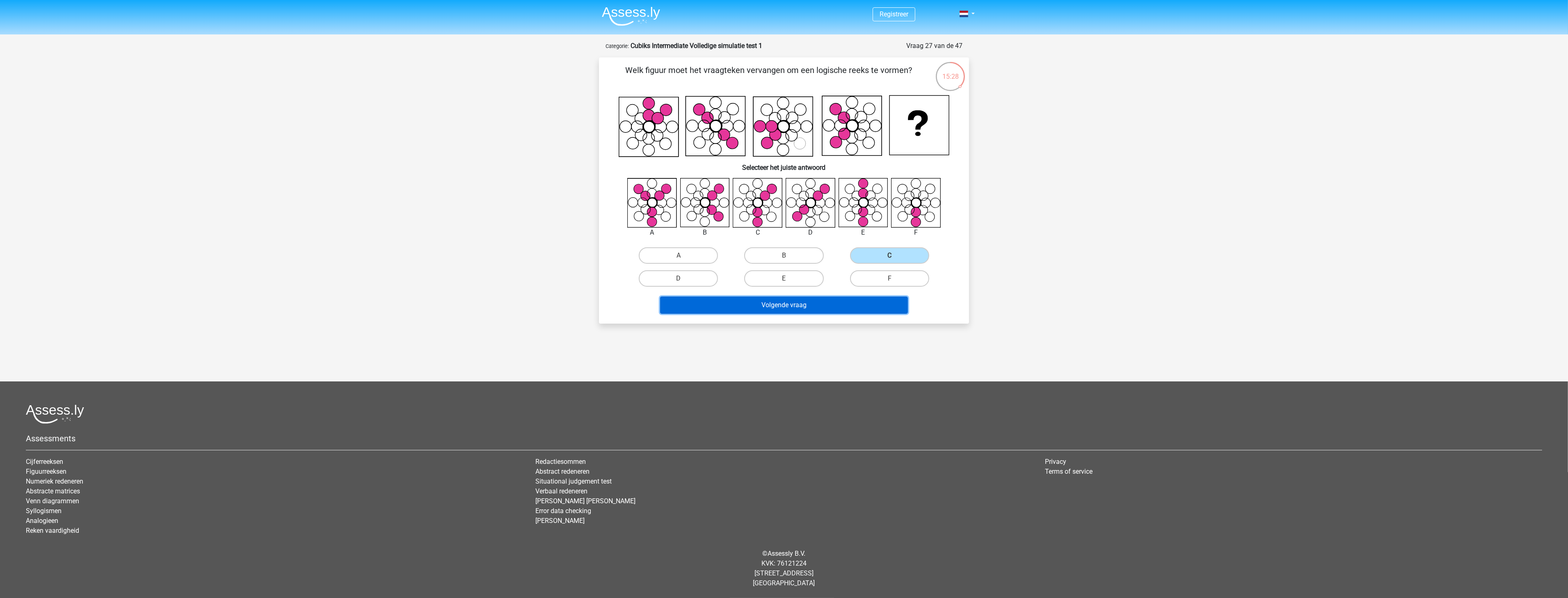
click at [864, 296] on button "Volgende vraag" at bounding box center [784, 305] width 248 height 17
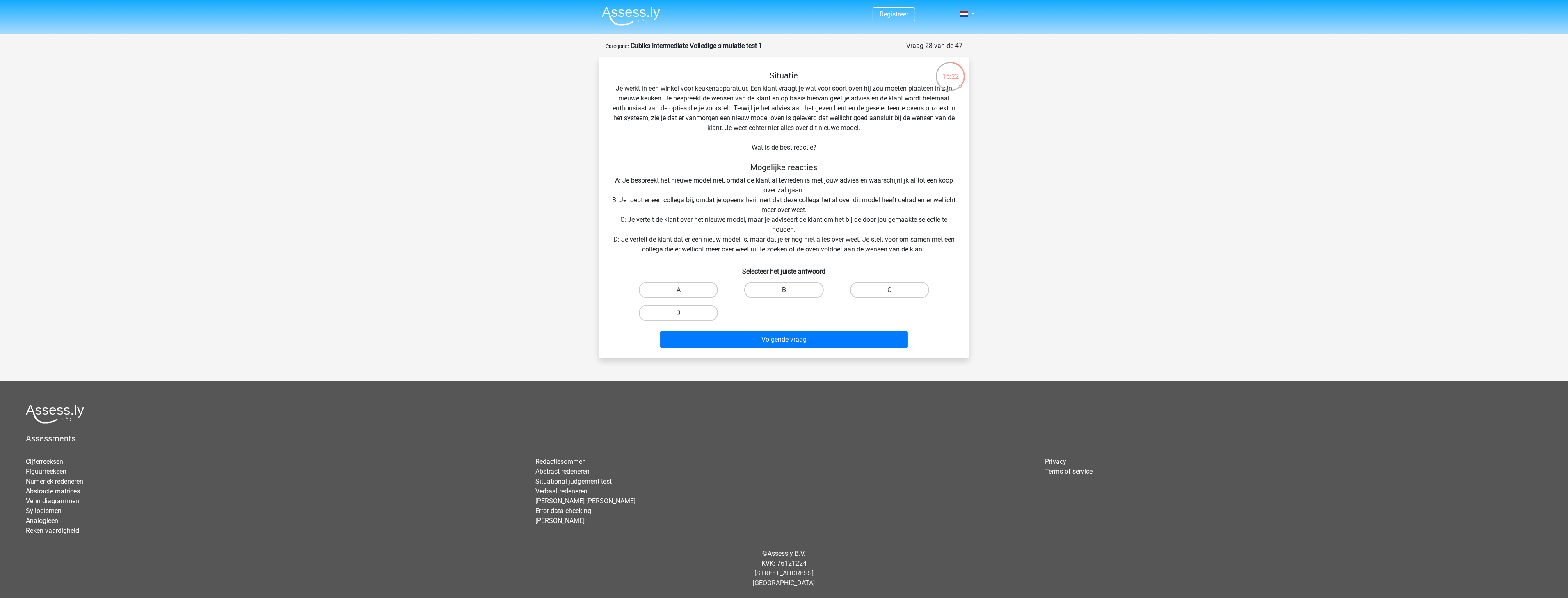
click at [778, 291] on label "B" at bounding box center [784, 290] width 79 height 16
click at [784, 291] on input "B" at bounding box center [786, 293] width 5 height 5
radio input "true"
drag, startPoint x: 788, startPoint y: 339, endPoint x: 791, endPoint y: 342, distance: 4.2
click at [788, 339] on button "Volgende vraag" at bounding box center [784, 339] width 248 height 17
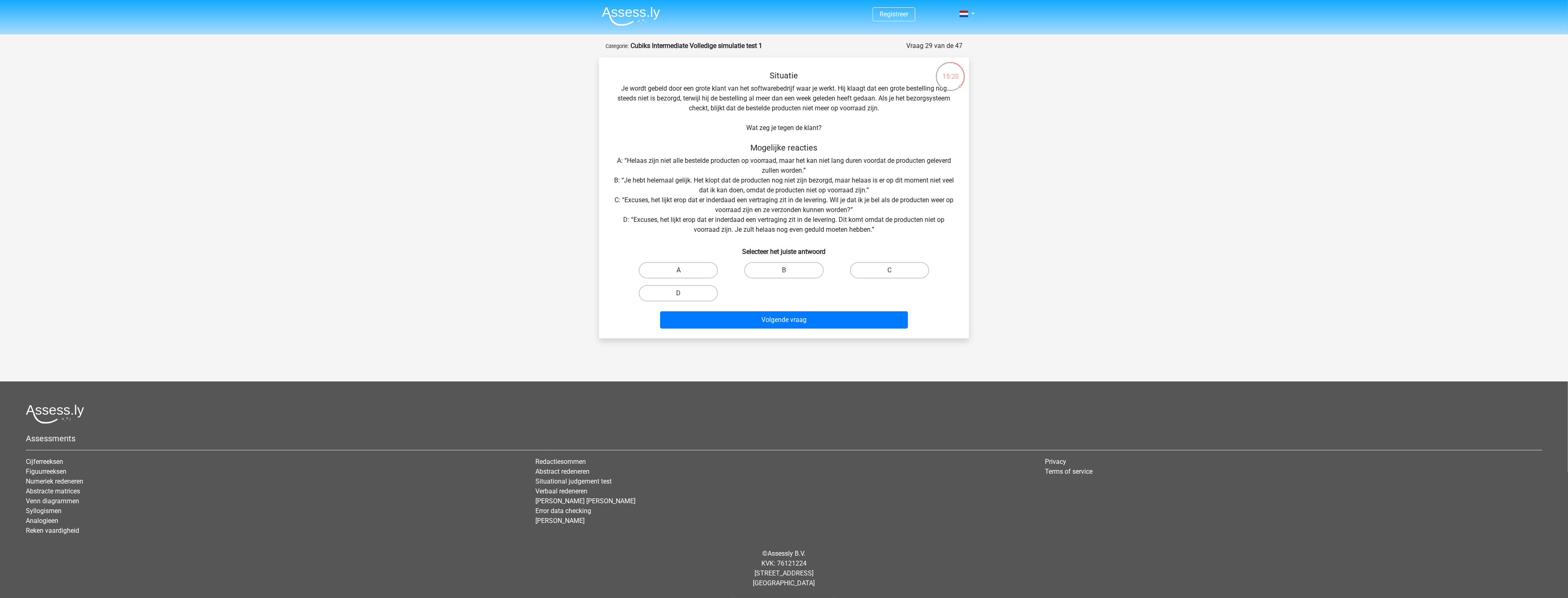
click at [699, 271] on label "A" at bounding box center [678, 270] width 79 height 16
click at [684, 271] on input "A" at bounding box center [681, 273] width 5 height 5
radio input "true"
click at [751, 316] on button "Volgende vraag" at bounding box center [784, 320] width 248 height 17
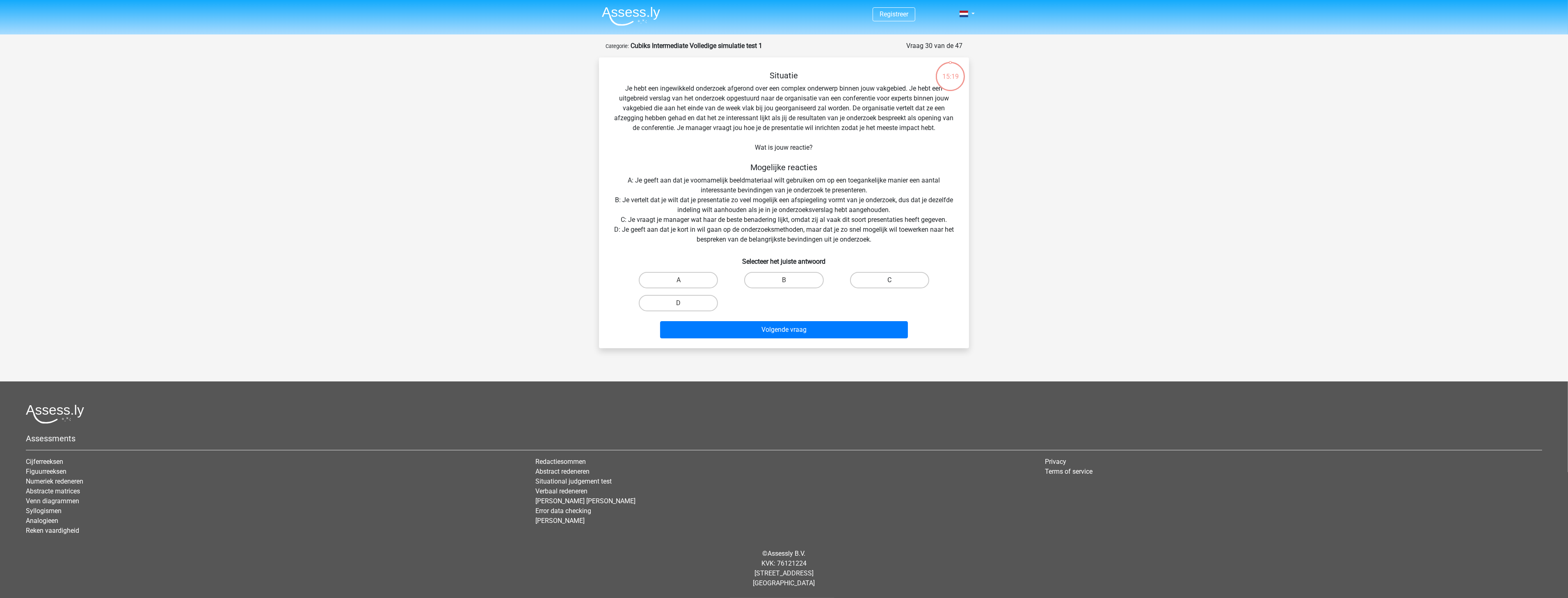
click at [888, 284] on label "C" at bounding box center [890, 280] width 79 height 16
click at [889, 284] on input "C" at bounding box center [892, 282] width 5 height 5
radio input "true"
click at [872, 330] on button "Volgende vraag" at bounding box center [784, 330] width 248 height 17
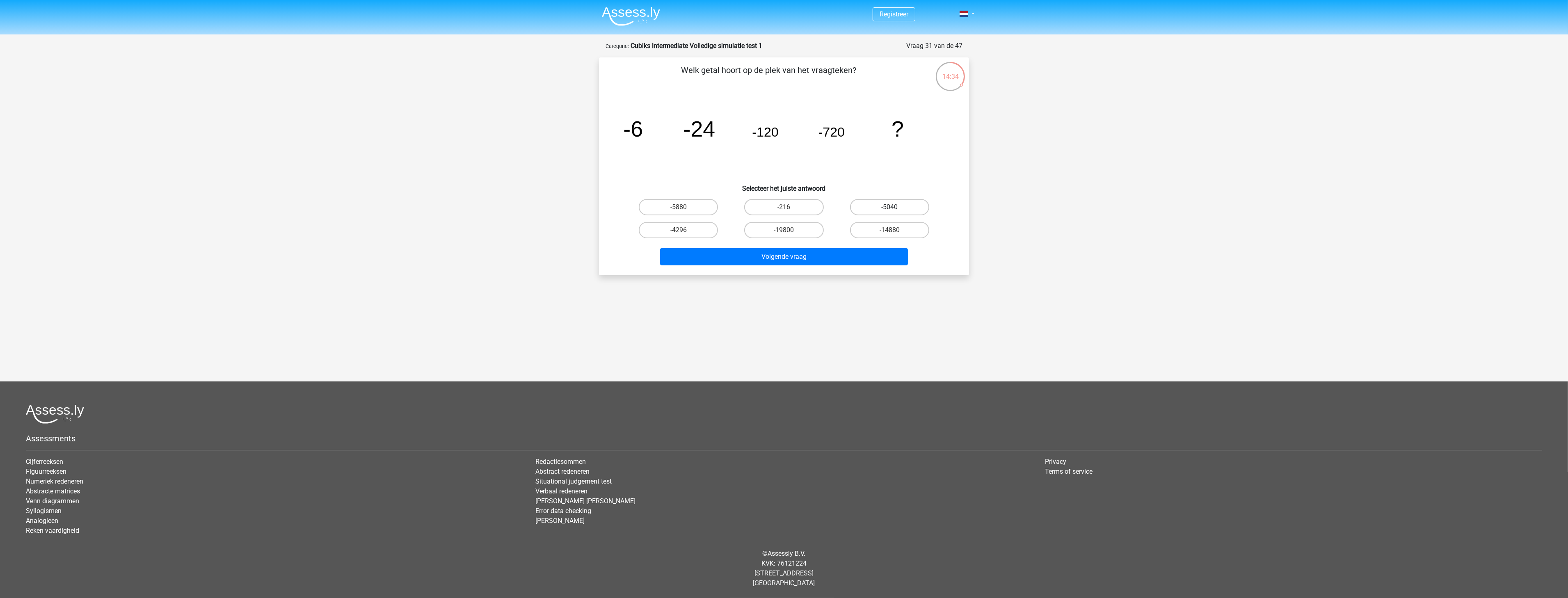
click at [882, 210] on label "-5040" at bounding box center [890, 207] width 79 height 16
click at [889, 210] on input "-5040" at bounding box center [892, 209] width 5 height 5
radio input "true"
click at [835, 260] on button "Volgende vraag" at bounding box center [784, 257] width 248 height 17
click at [802, 204] on label "-284" at bounding box center [784, 207] width 79 height 16
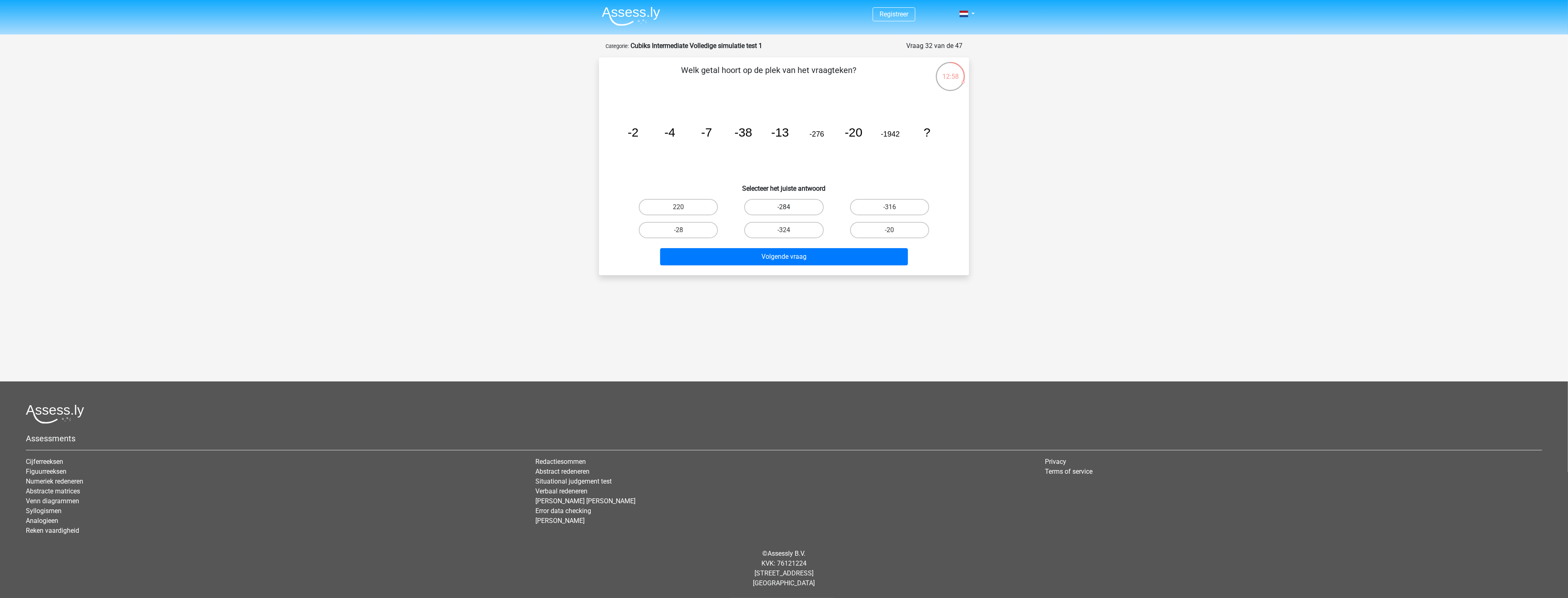
click at [789, 207] on input "-284" at bounding box center [786, 209] width 5 height 5
radio input "true"
click at [807, 254] on button "Volgende vraag" at bounding box center [784, 257] width 248 height 17
click at [875, 207] on label "-28" at bounding box center [890, 207] width 79 height 16
click at [889, 207] on input "-28" at bounding box center [892, 209] width 5 height 5
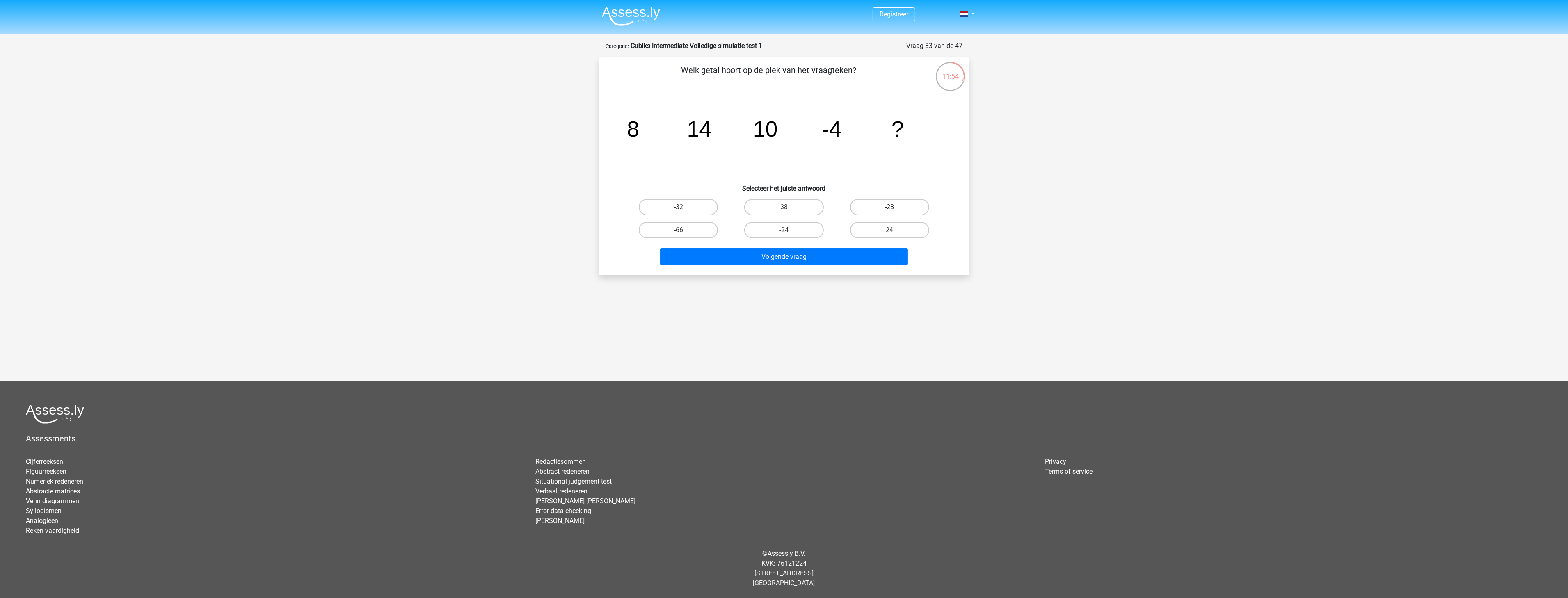
radio input "true"
click at [864, 257] on button "Volgende vraag" at bounding box center [784, 257] width 248 height 17
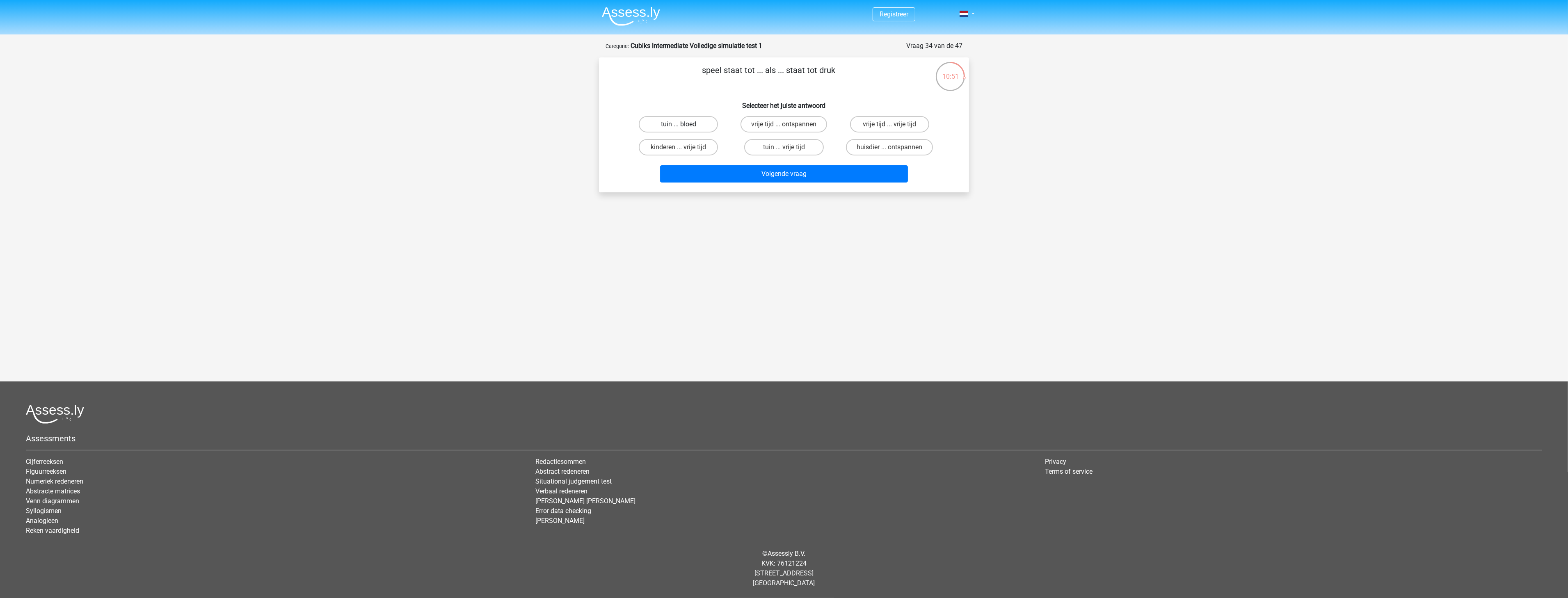
click at [684, 121] on label "tuin ... bloed" at bounding box center [678, 124] width 79 height 16
click at [684, 124] on input "tuin ... bloed" at bounding box center [681, 127] width 5 height 5
radio input "true"
click at [707, 176] on button "Volgende vraag" at bounding box center [784, 174] width 248 height 17
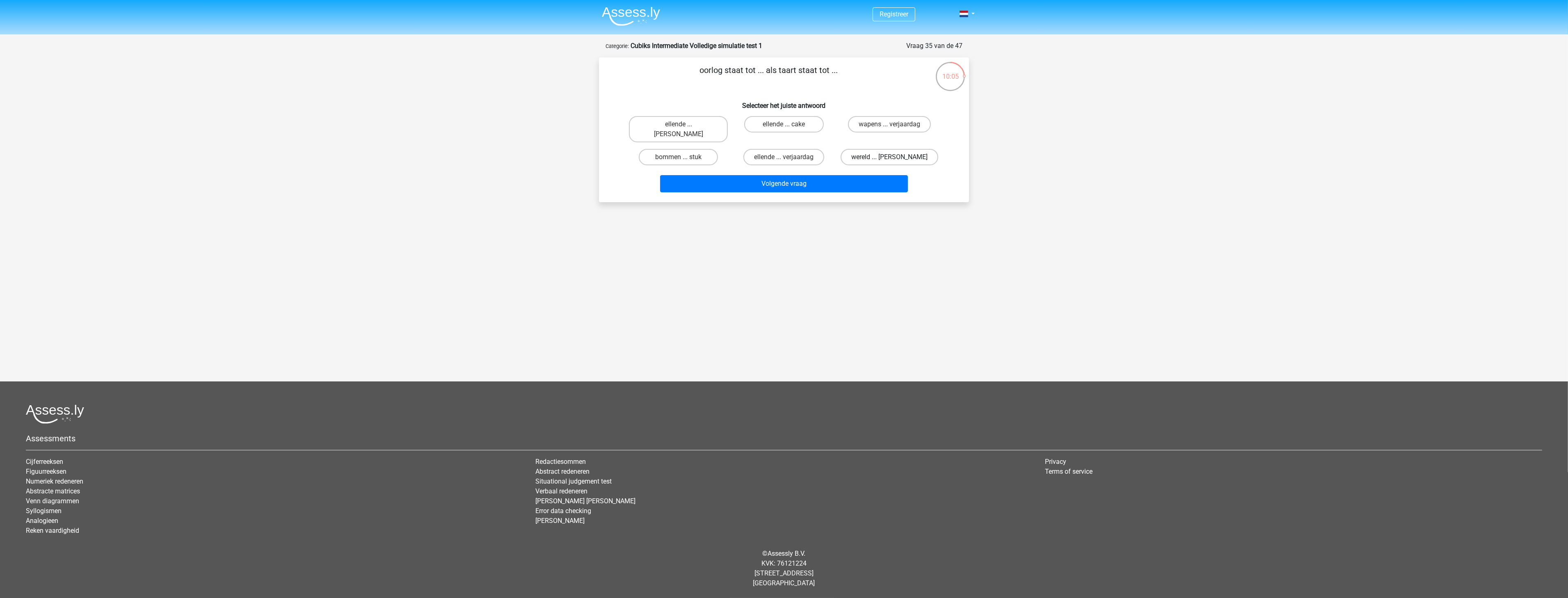
click at [885, 149] on label "wereld ... appel" at bounding box center [889, 157] width 97 height 16
click at [889, 157] on input "wereld ... appel" at bounding box center [892, 159] width 5 height 5
radio input "true"
click at [869, 175] on button "Volgende vraag" at bounding box center [784, 184] width 248 height 17
click at [676, 152] on label "sluw ... magie" at bounding box center [678, 157] width 79 height 16
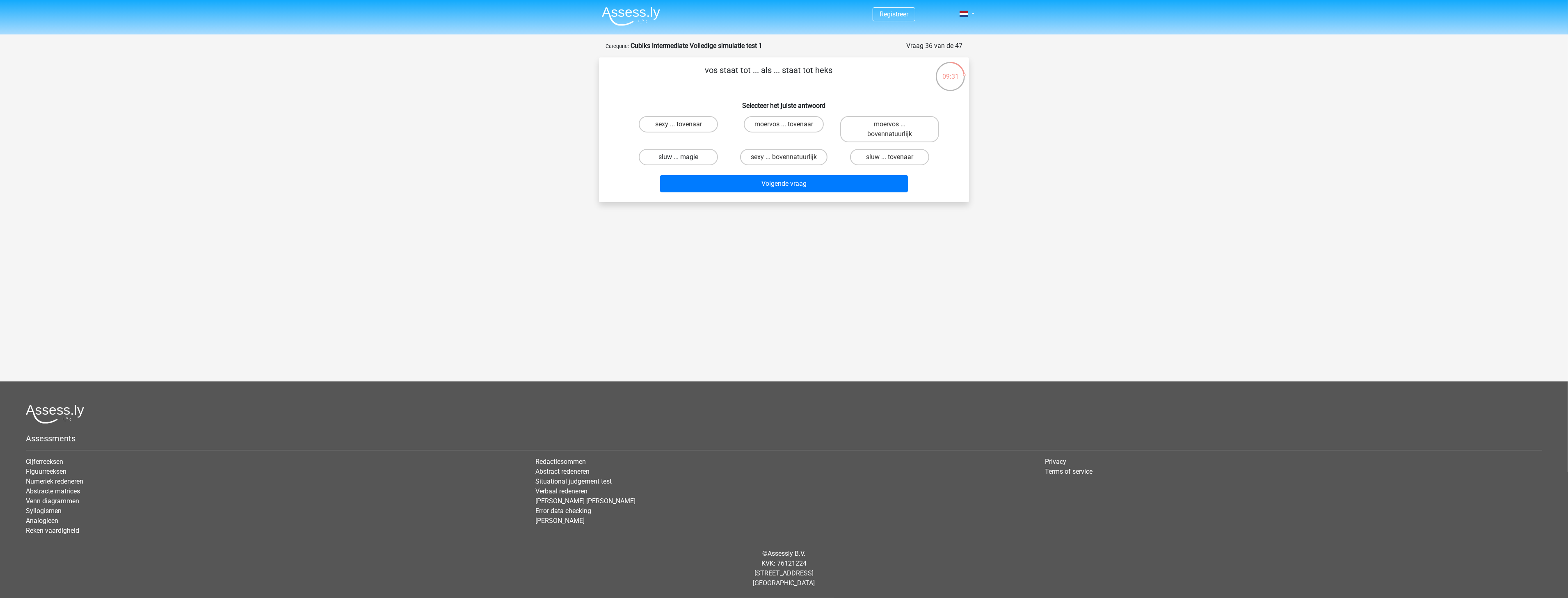
click at [679, 157] on input "sluw ... magie" at bounding box center [681, 159] width 5 height 5
radio input "true"
click at [685, 182] on button "Volgende vraag" at bounding box center [784, 184] width 248 height 17
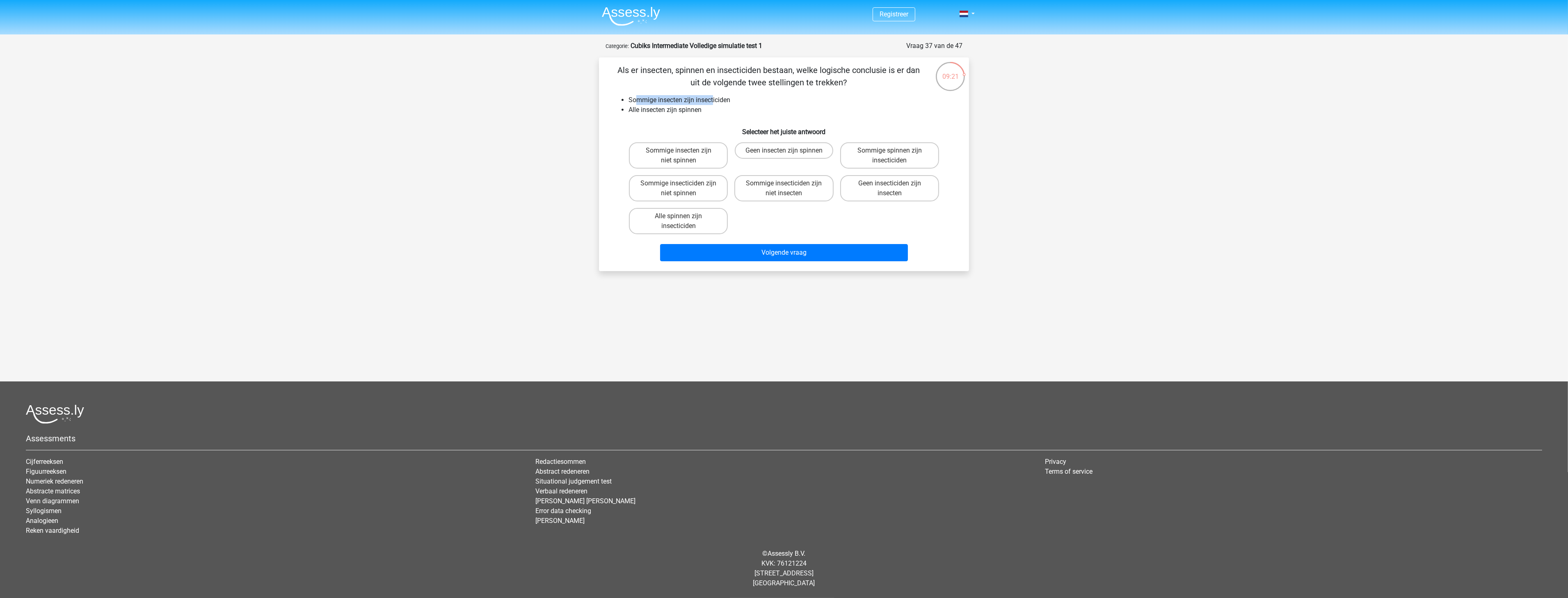
drag, startPoint x: 639, startPoint y: 100, endPoint x: 716, endPoint y: 101, distance: 77.0
click at [715, 102] on li "Sommige insecten zijn insecticiden" at bounding box center [793, 100] width 327 height 10
click at [719, 101] on li "Sommige insecten zijn insecticiden" at bounding box center [793, 100] width 327 height 10
click at [917, 155] on label "Sommige spinnen zijn insecticiden" at bounding box center [889, 155] width 99 height 26
click at [895, 155] on input "Sommige spinnen zijn insecticiden" at bounding box center [892, 153] width 5 height 5
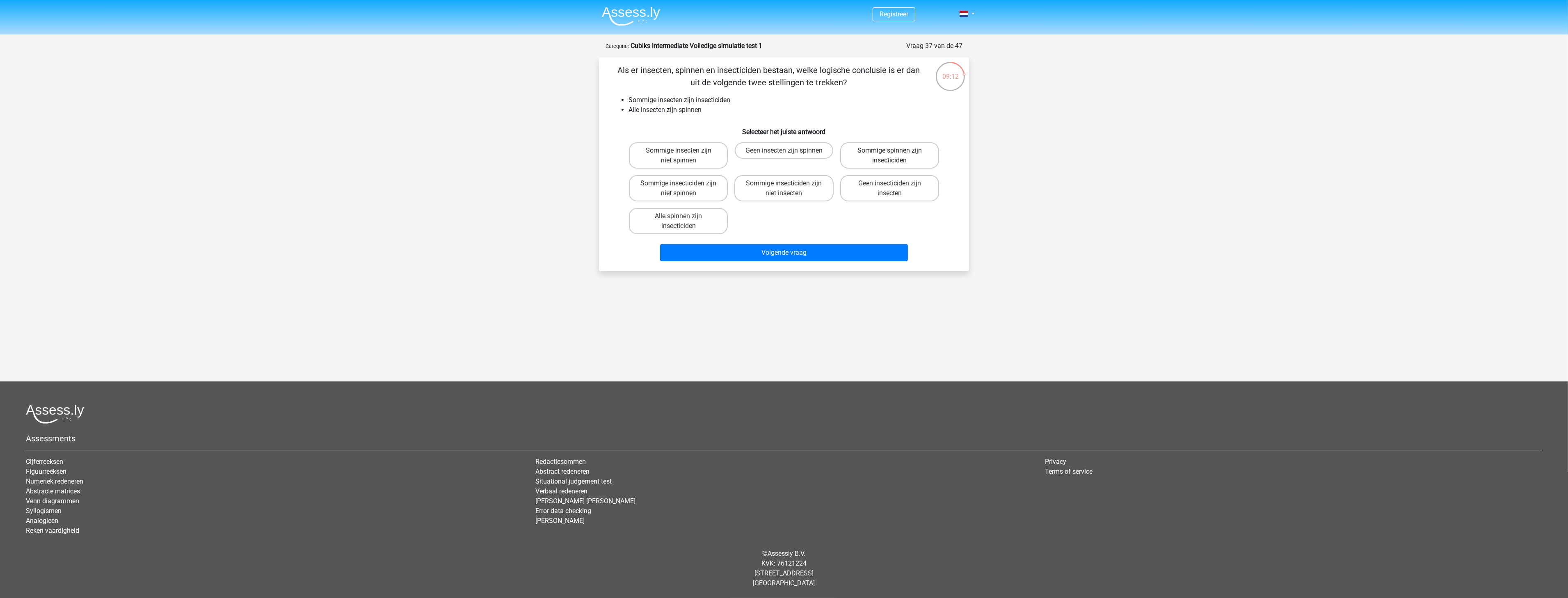
radio input "true"
click at [841, 247] on button "Volgende vraag" at bounding box center [784, 252] width 248 height 17
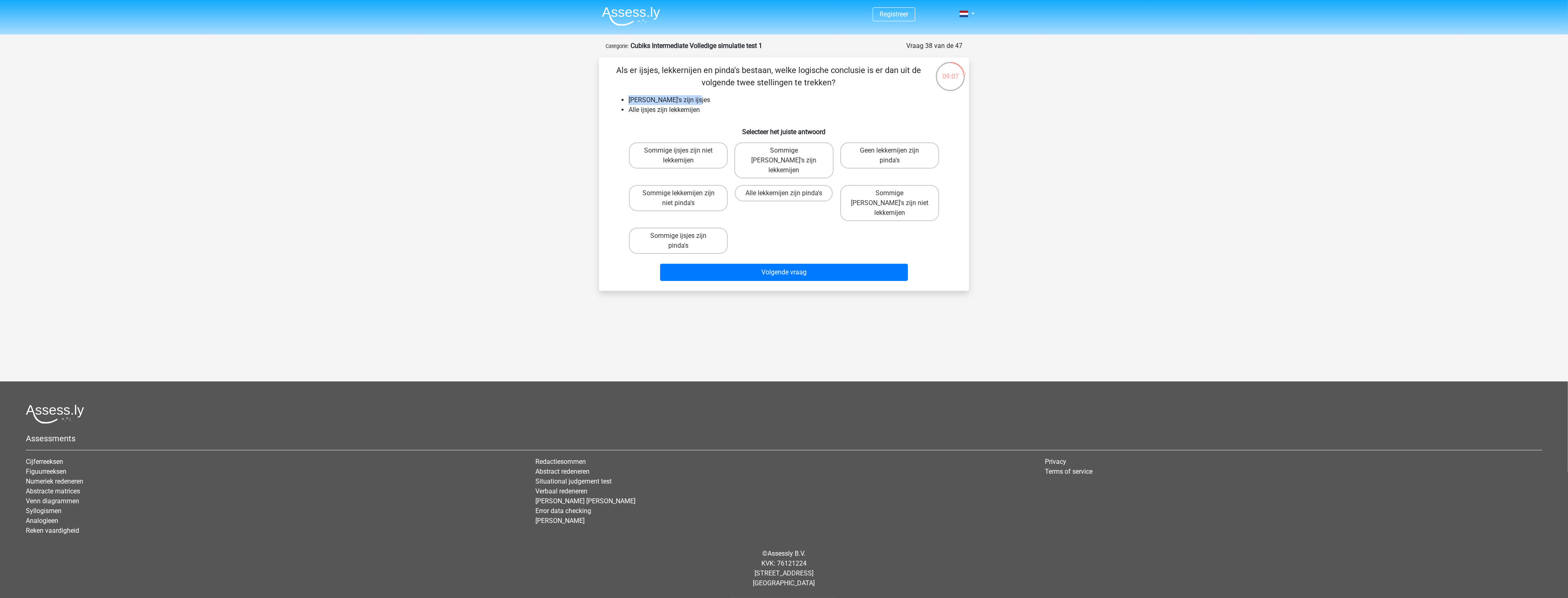
drag, startPoint x: 641, startPoint y: 99, endPoint x: 695, endPoint y: 99, distance: 54.0
click at [695, 99] on li "[PERSON_NAME] zijn ijsjes" at bounding box center [793, 100] width 327 height 10
click at [681, 112] on li "Alle ijsjes zijn lekkernijen" at bounding box center [793, 110] width 327 height 10
drag, startPoint x: 628, startPoint y: 109, endPoint x: 685, endPoint y: 108, distance: 57.0
click at [685, 108] on li "Alle ijsjes zijn lekkernijen" at bounding box center [793, 110] width 327 height 10
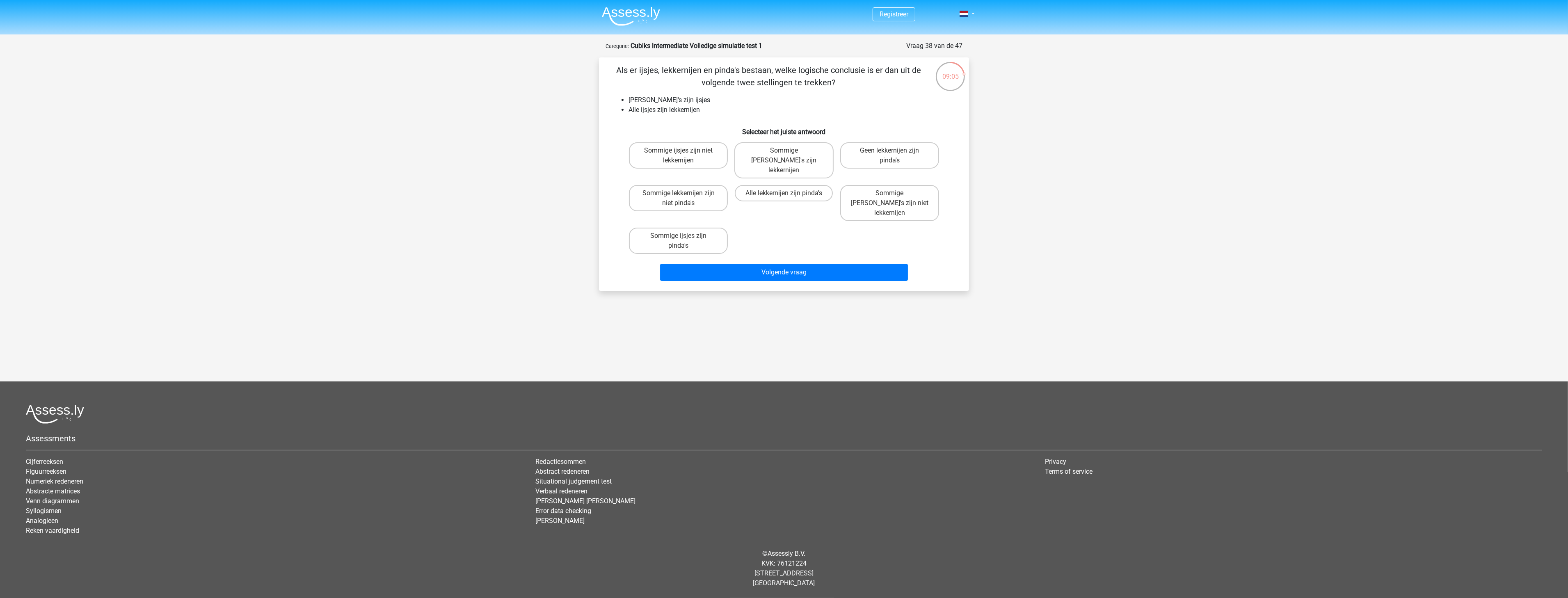
click at [709, 107] on li "Alle ijsjes zijn lekkernijen" at bounding box center [793, 110] width 327 height 10
click at [914, 186] on label "Sommige pinda's zijn niet lekkernijen" at bounding box center [889, 203] width 99 height 36
click at [895, 193] on input "Sommige pinda's zijn niet lekkernijen" at bounding box center [892, 195] width 5 height 5
radio input "true"
click at [826, 263] on button "Volgende vraag" at bounding box center [784, 272] width 248 height 17
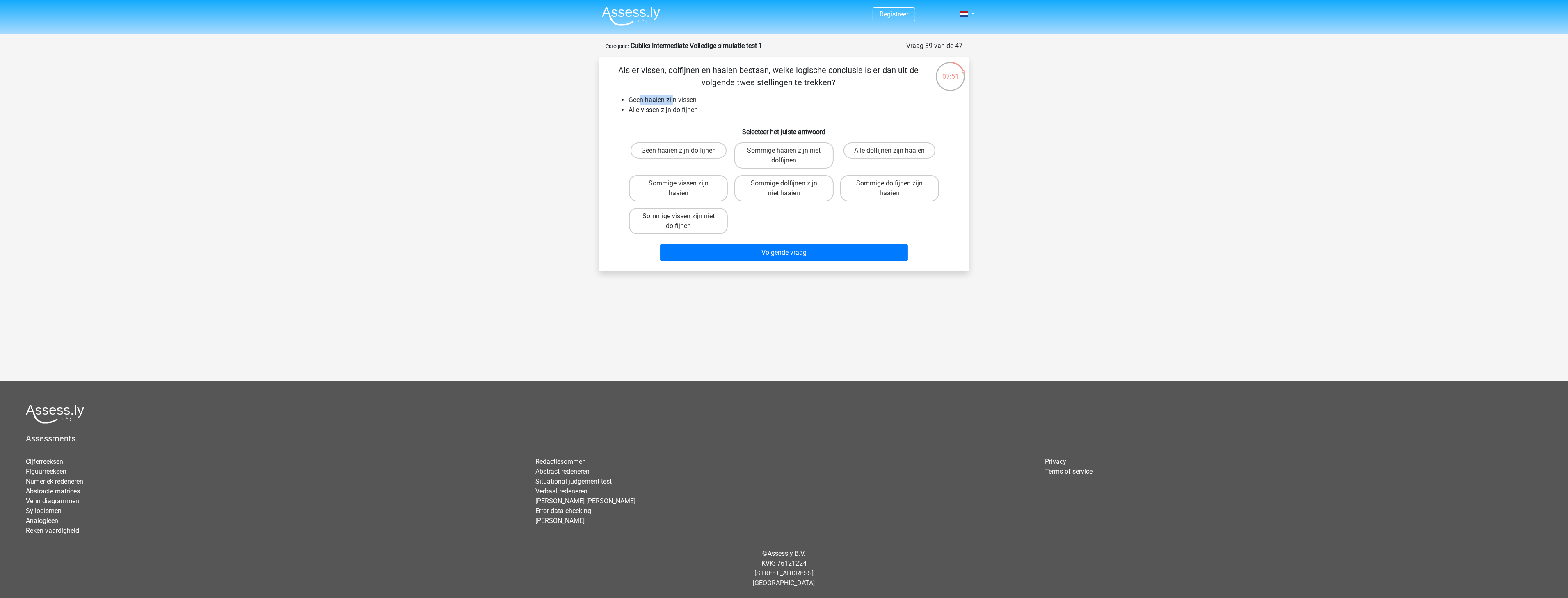
drag, startPoint x: 639, startPoint y: 104, endPoint x: 677, endPoint y: 102, distance: 38.1
click at [674, 103] on li "Geen haaien zijn vissen" at bounding box center [793, 100] width 327 height 10
click at [648, 114] on li "Alle vissen zijn dolfijnen" at bounding box center [793, 110] width 327 height 10
drag, startPoint x: 651, startPoint y: 113, endPoint x: 696, endPoint y: 113, distance: 45.0
click at [696, 113] on li "Alle vissen zijn dolfijnen" at bounding box center [793, 110] width 327 height 10
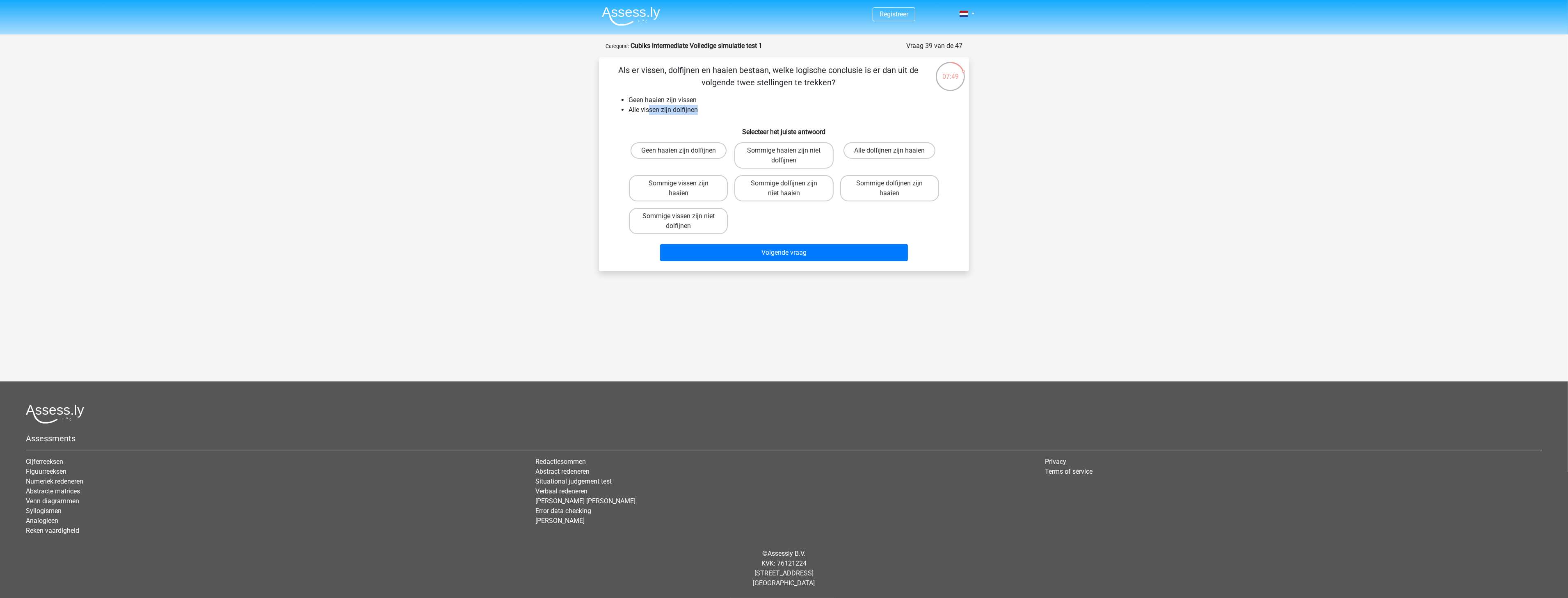
click at [696, 113] on li "Alle vissen zijn dolfijnen" at bounding box center [793, 110] width 327 height 10
click at [802, 158] on label "Sommige haaien zijn niet dolfijnen" at bounding box center [783, 155] width 99 height 26
click at [789, 156] on input "Sommige haaien zijn niet dolfijnen" at bounding box center [786, 153] width 5 height 5
radio input "true"
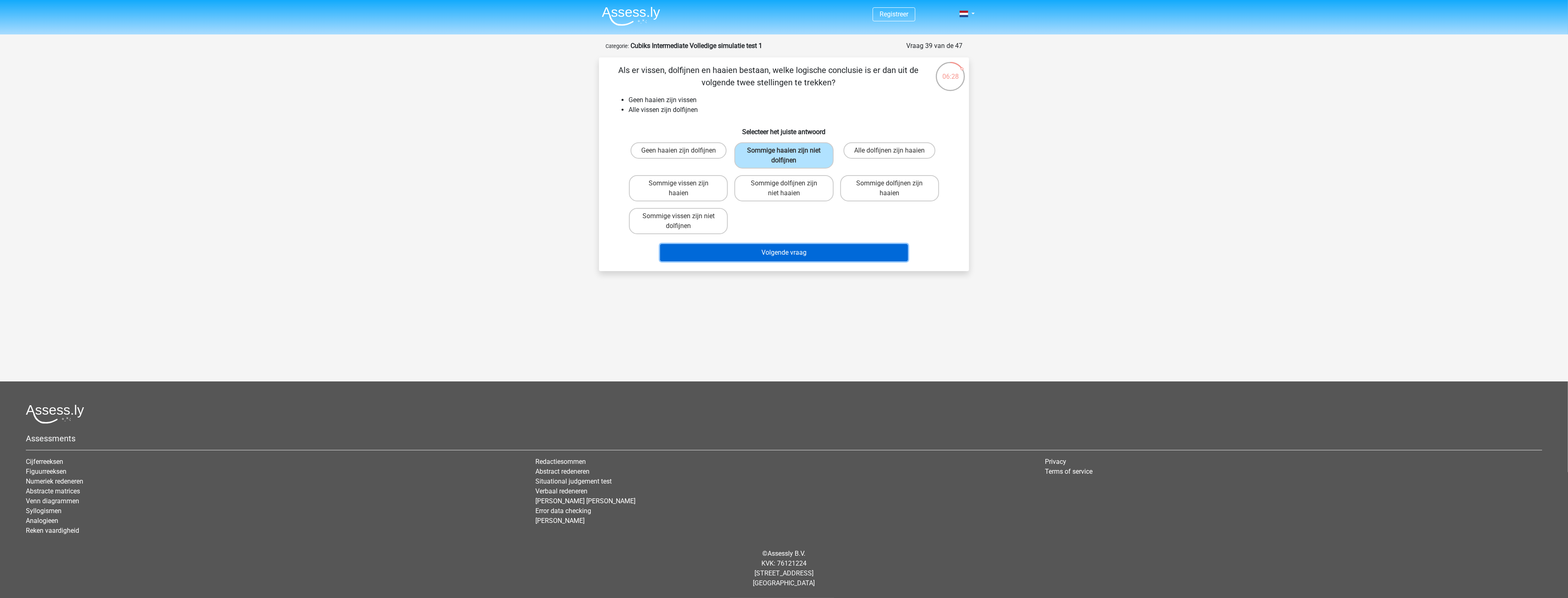
click at [805, 249] on button "Volgende vraag" at bounding box center [784, 252] width 248 height 17
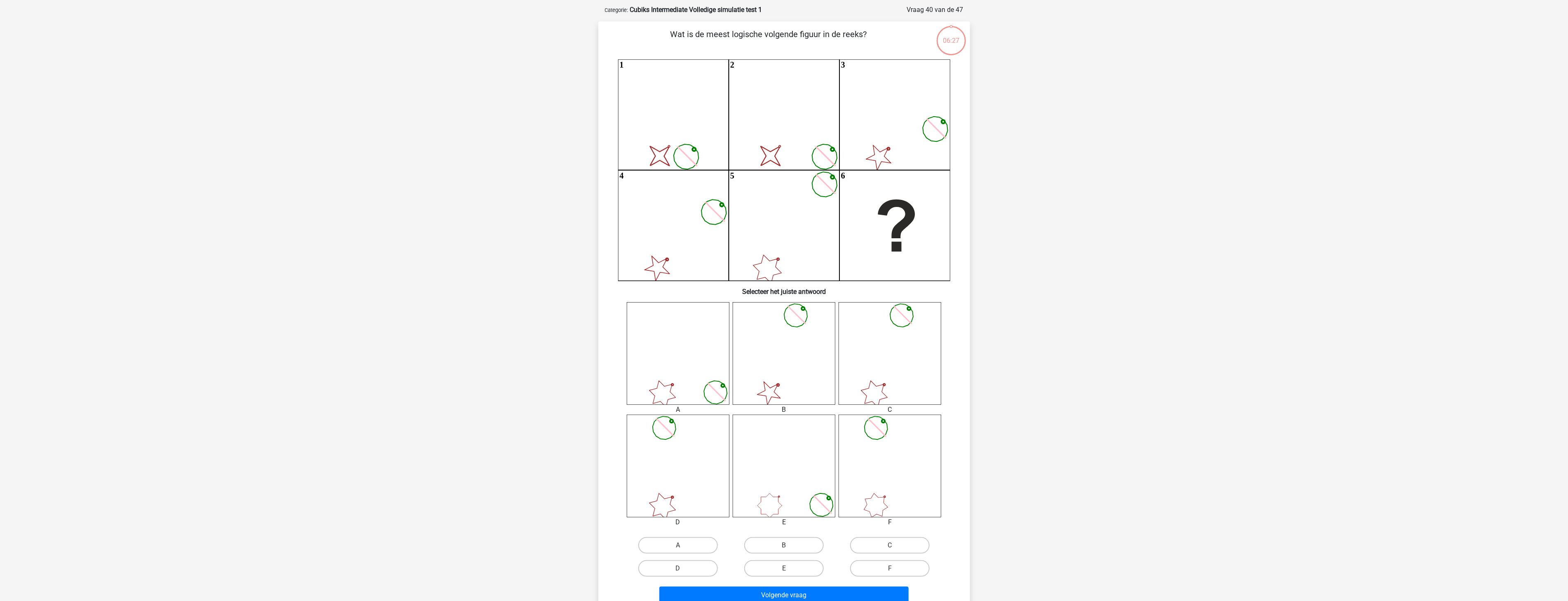
scroll to position [41, 0]
click at [886, 544] on label "C" at bounding box center [889, 540] width 79 height 17
click at [890, 544] on input "C" at bounding box center [893, 543] width 6 height 6
radio input "true"
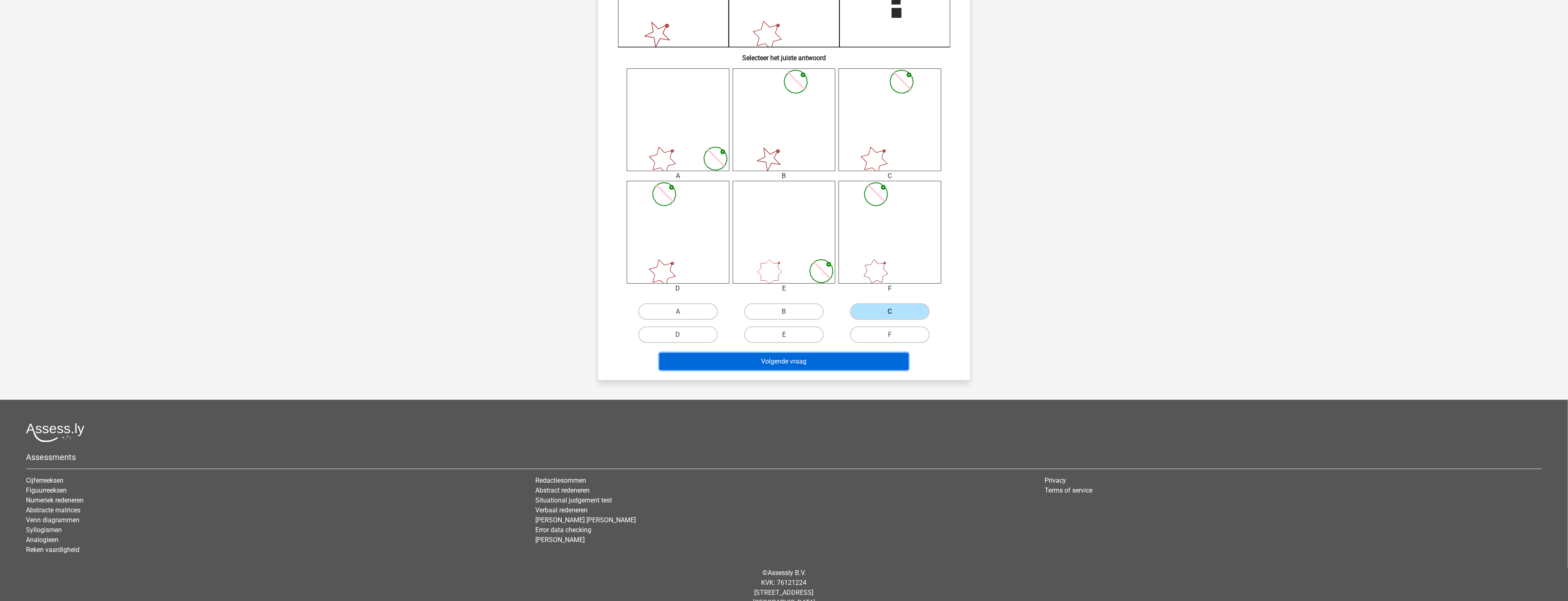
click at [798, 356] on button "Volgende vraag" at bounding box center [784, 361] width 249 height 17
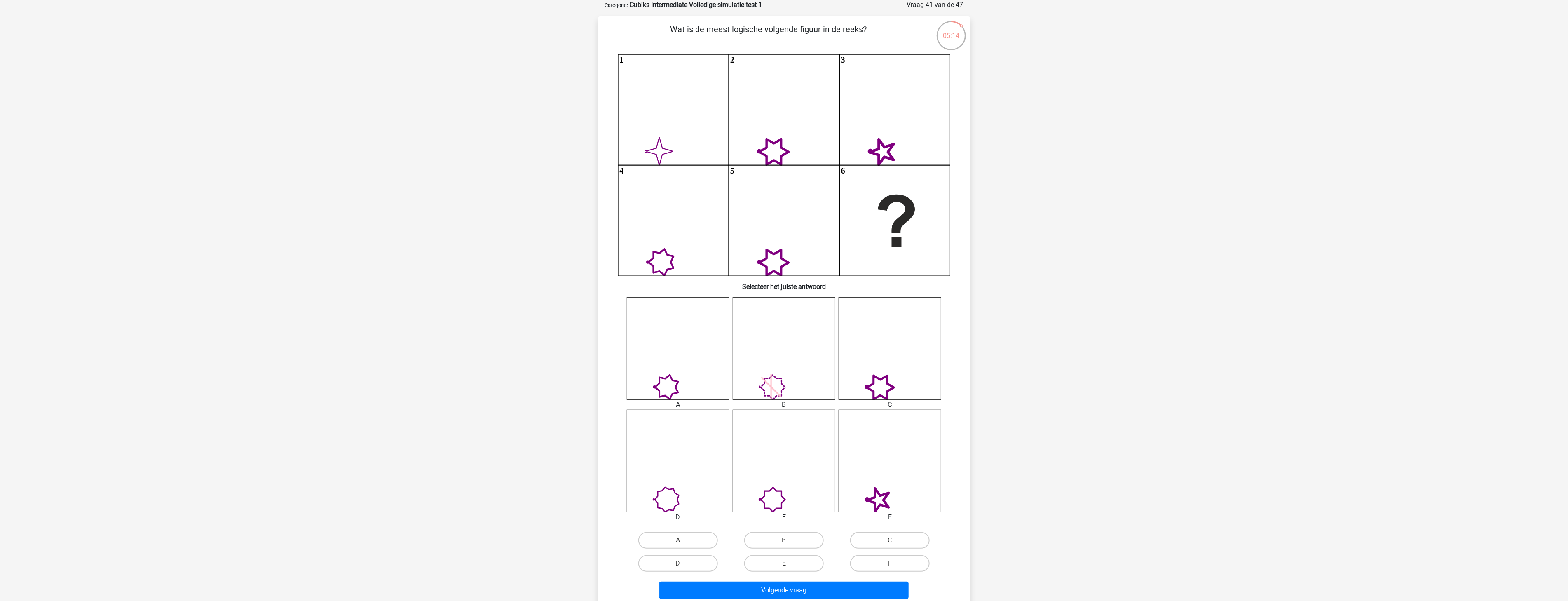
click at [659, 379] on icon at bounding box center [666, 387] width 23 height 24
click at [660, 383] on icon at bounding box center [678, 348] width 103 height 103
click at [659, 377] on icon at bounding box center [666, 387] width 23 height 24
click at [660, 383] on icon at bounding box center [666, 387] width 23 height 24
click at [653, 388] on icon at bounding box center [654, 387] width 2 height 2
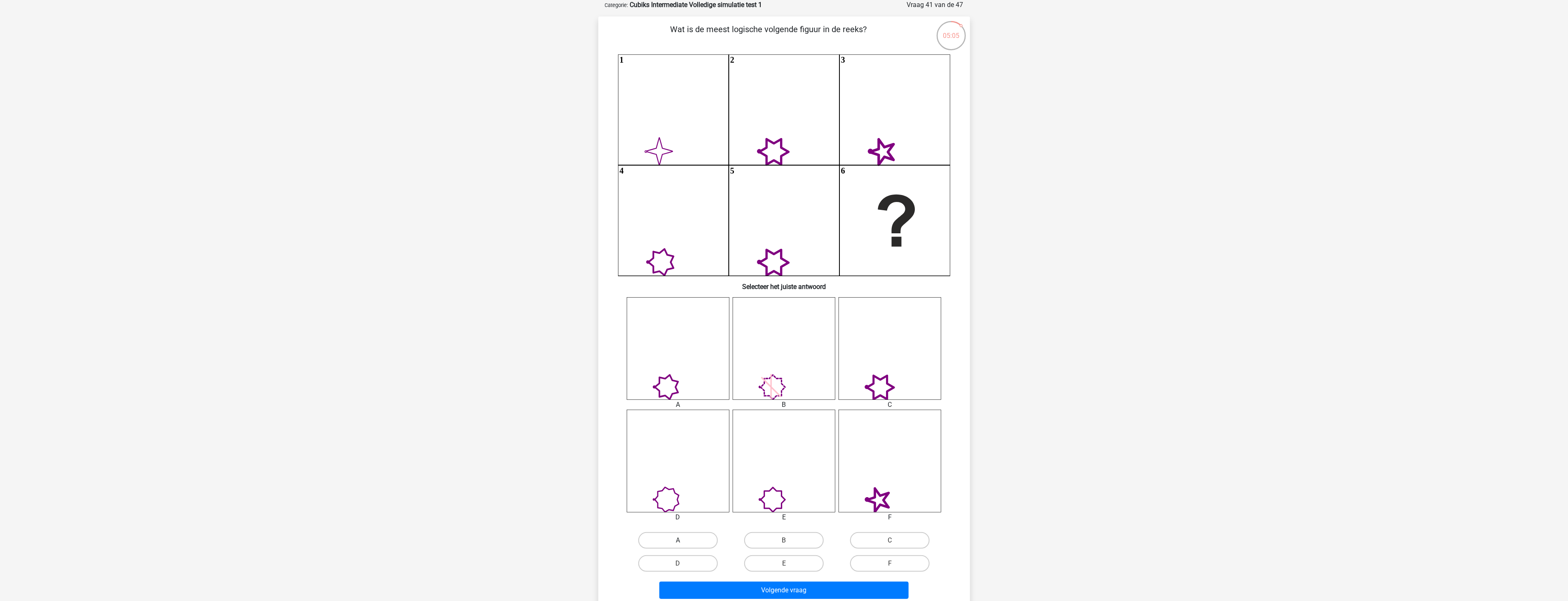
click at [669, 542] on label "A" at bounding box center [678, 540] width 79 height 17
click at [678, 542] on input "A" at bounding box center [680, 543] width 6 height 6
radio input "true"
click at [693, 589] on button "Volgende vraag" at bounding box center [784, 590] width 249 height 17
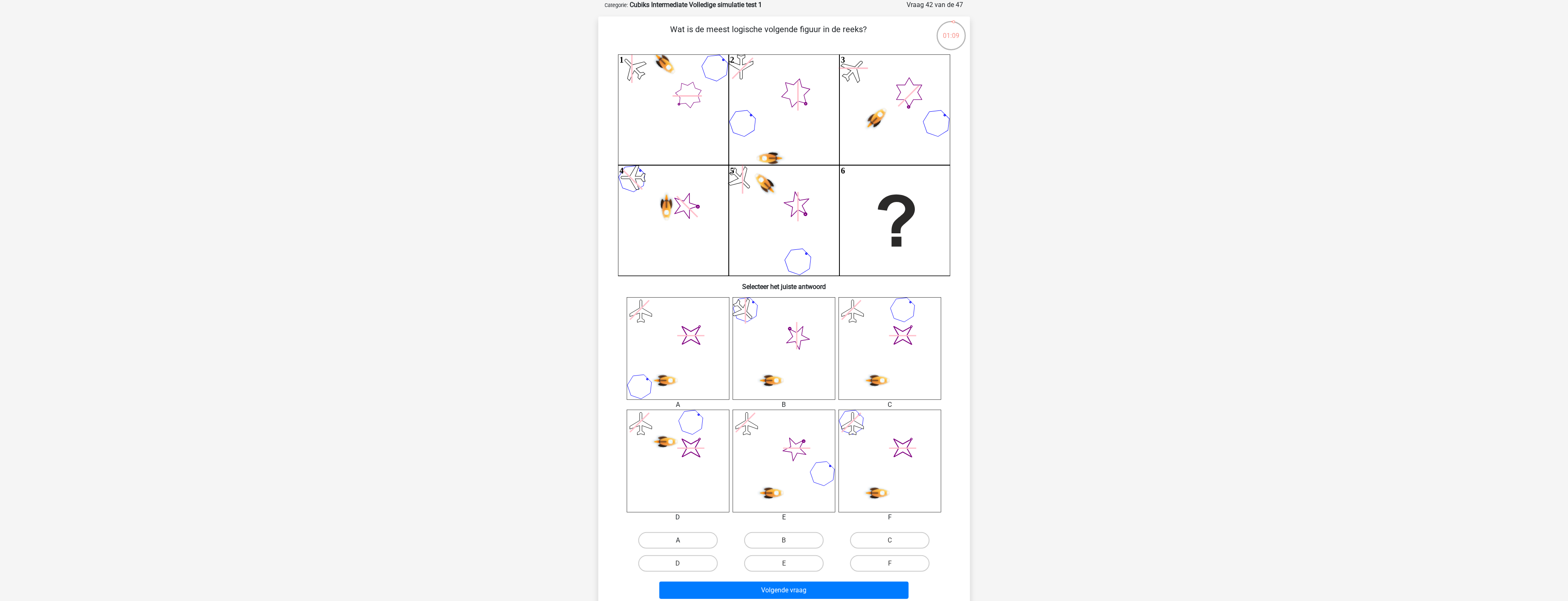
click at [696, 540] on label "A" at bounding box center [678, 540] width 79 height 17
click at [683, 540] on input "A" at bounding box center [680, 543] width 6 height 6
radio input "true"
click at [756, 585] on button "Volgende vraag" at bounding box center [784, 590] width 249 height 17
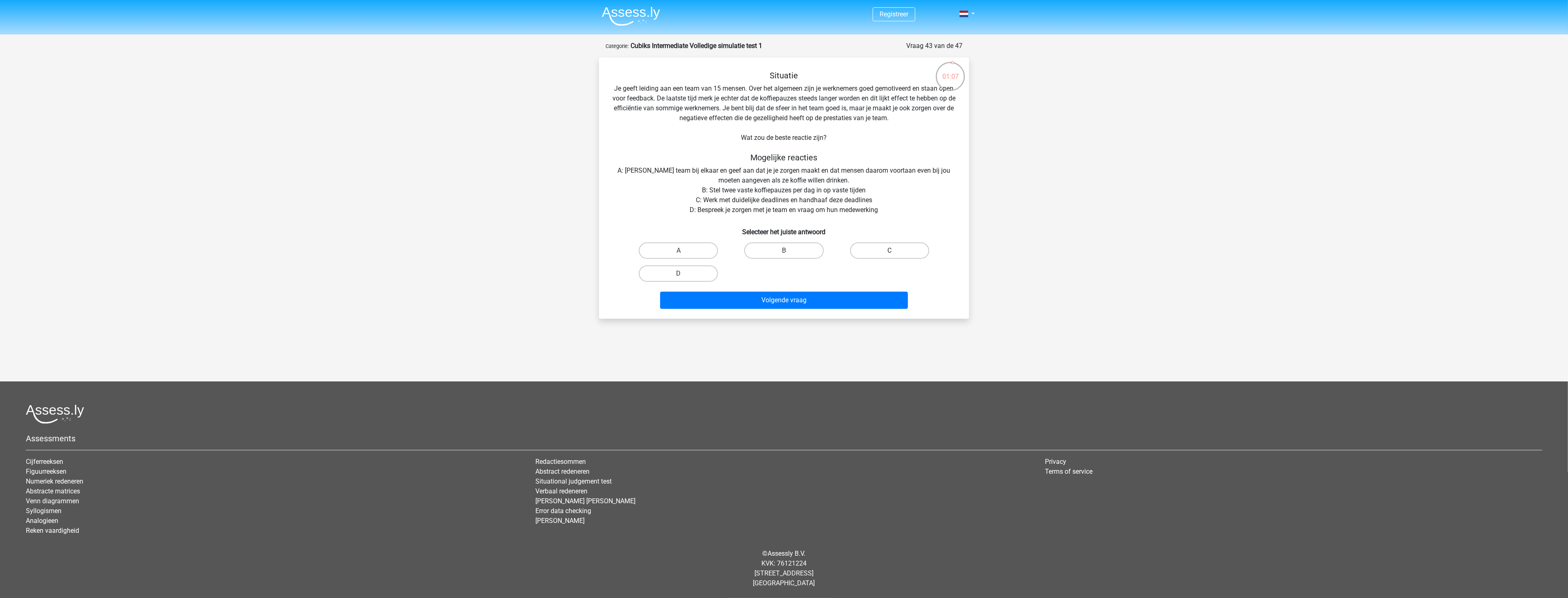
click at [883, 248] on label "C" at bounding box center [890, 250] width 79 height 16
click at [889, 251] on input "C" at bounding box center [892, 253] width 5 height 5
radio input "true"
click at [836, 291] on button "Volgende vraag" at bounding box center [784, 300] width 248 height 17
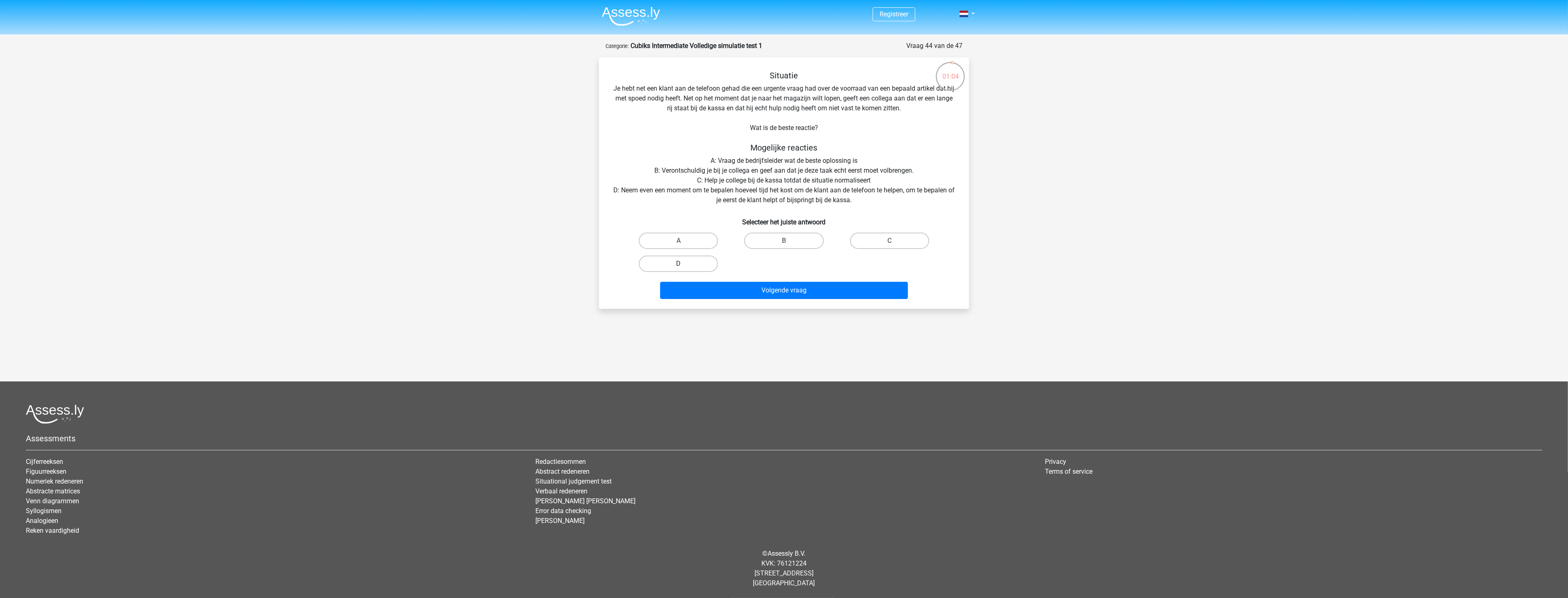
click at [688, 262] on label "D" at bounding box center [678, 263] width 79 height 16
click at [684, 263] on input "D" at bounding box center [681, 266] width 5 height 5
radio input "true"
click at [718, 290] on button "Volgende vraag" at bounding box center [784, 290] width 248 height 17
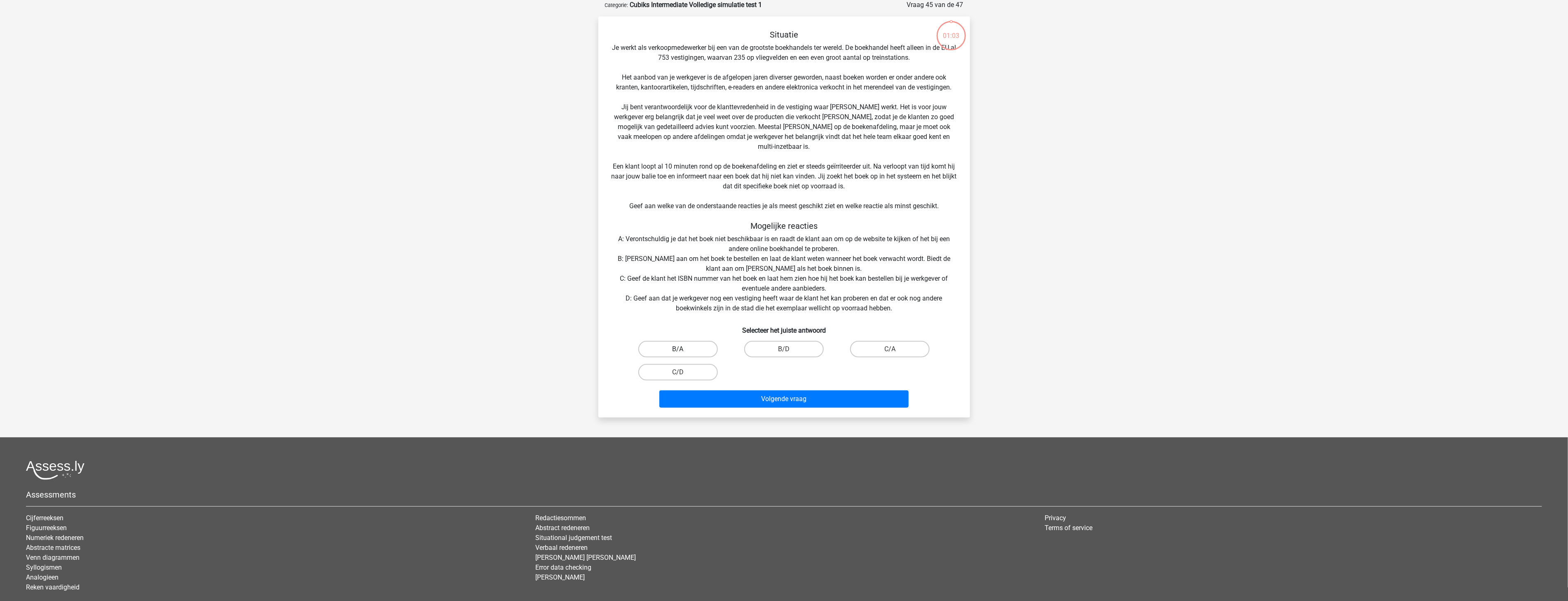
click at [691, 341] on label "B/A" at bounding box center [678, 348] width 79 height 17
click at [683, 349] on input "B/A" at bounding box center [680, 352] width 6 height 6
radio input "true"
click at [715, 390] on button "Volgende vraag" at bounding box center [784, 399] width 249 height 17
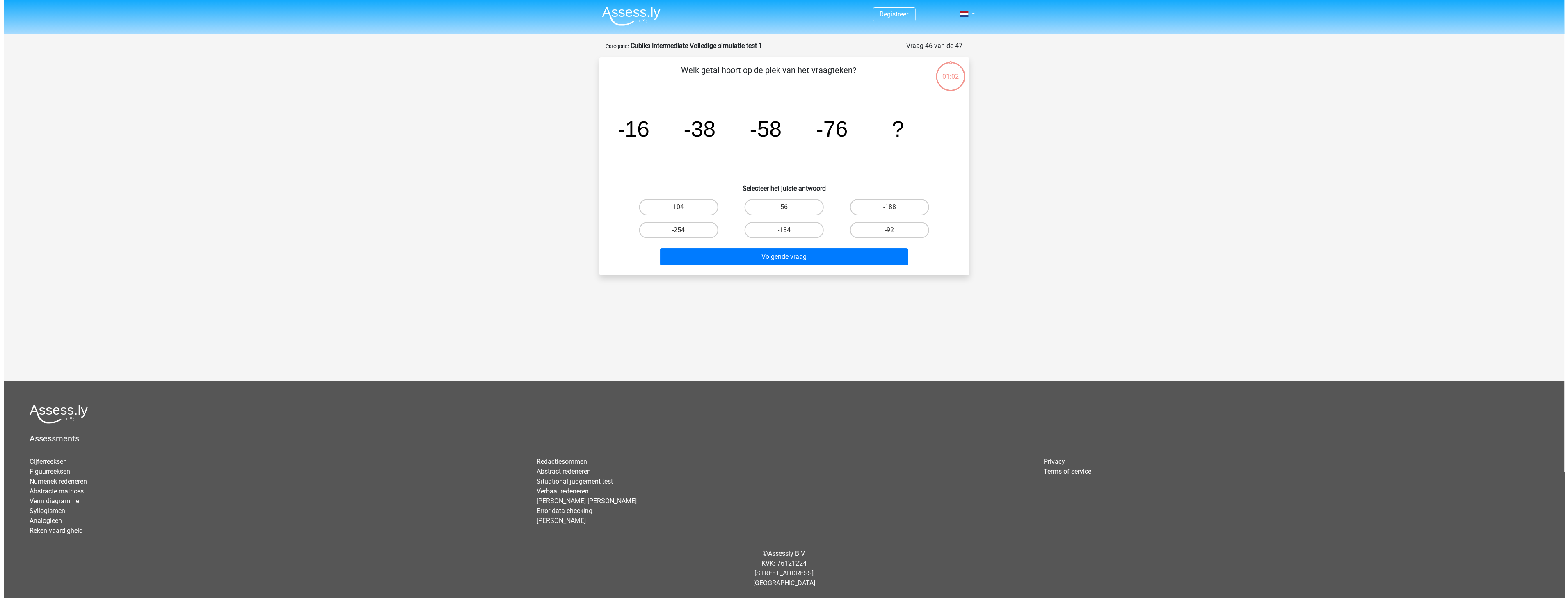
scroll to position [0, 0]
click at [874, 223] on label "-92" at bounding box center [890, 230] width 79 height 16
click at [889, 230] on input "-92" at bounding box center [892, 232] width 5 height 5
radio input "true"
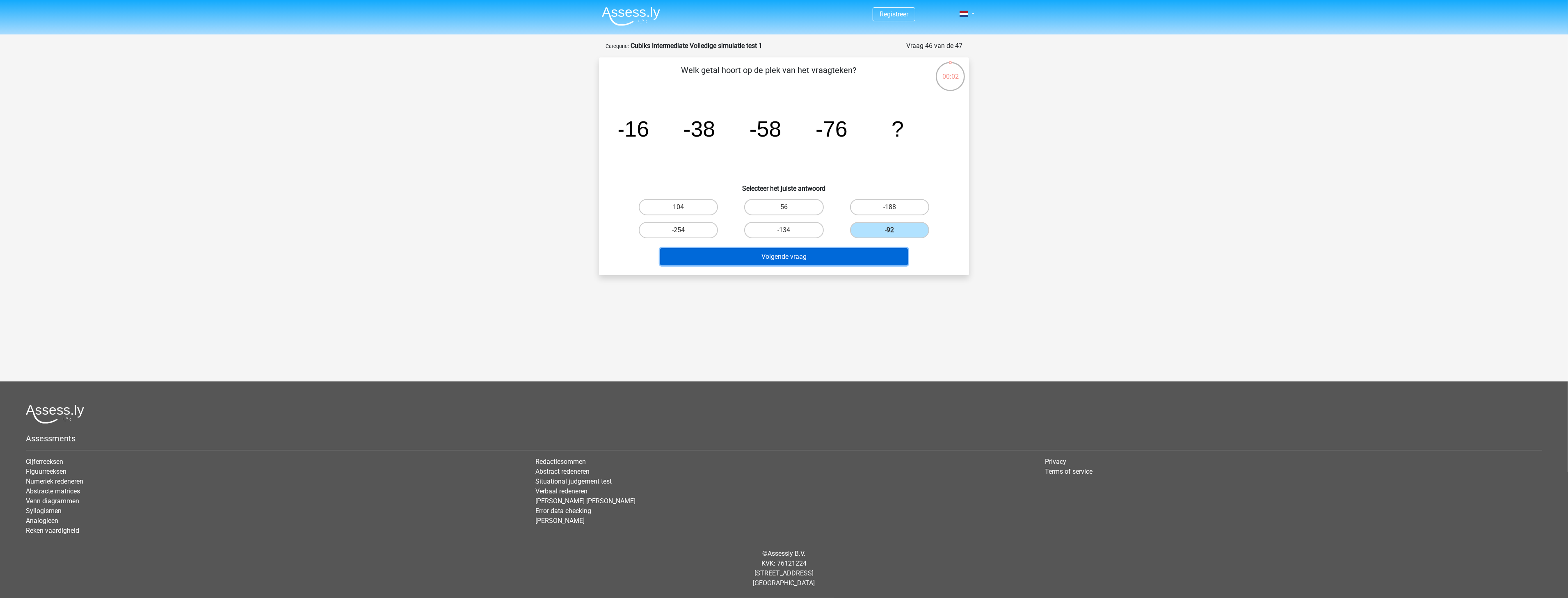
click at [867, 261] on button "Volgende vraag" at bounding box center [784, 257] width 248 height 17
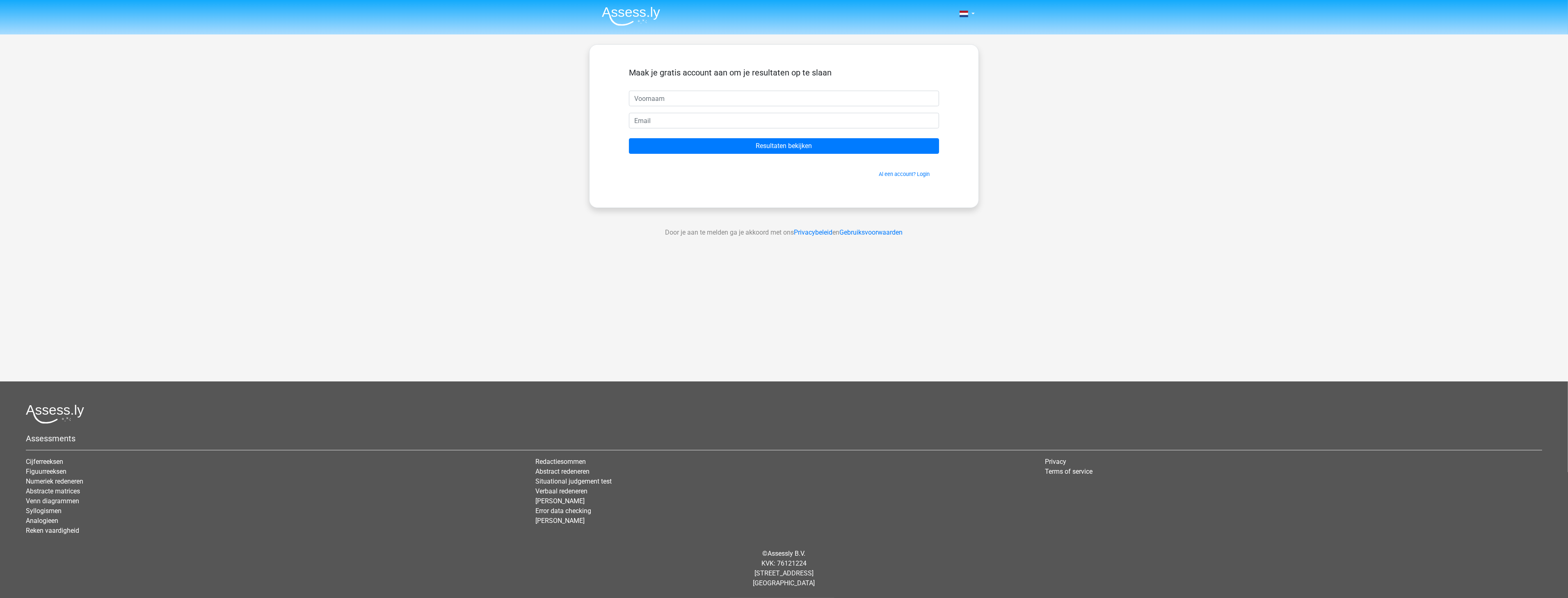
click at [698, 97] on input "text" at bounding box center [784, 99] width 310 height 16
type input "Quinten"
click at [679, 123] on input "email" at bounding box center [784, 120] width 310 height 16
type input "[PERSON_NAME][EMAIL_ADDRESS][DOMAIN_NAME]"
click at [679, 145] on input "Resultaten bekijken" at bounding box center [784, 146] width 310 height 16
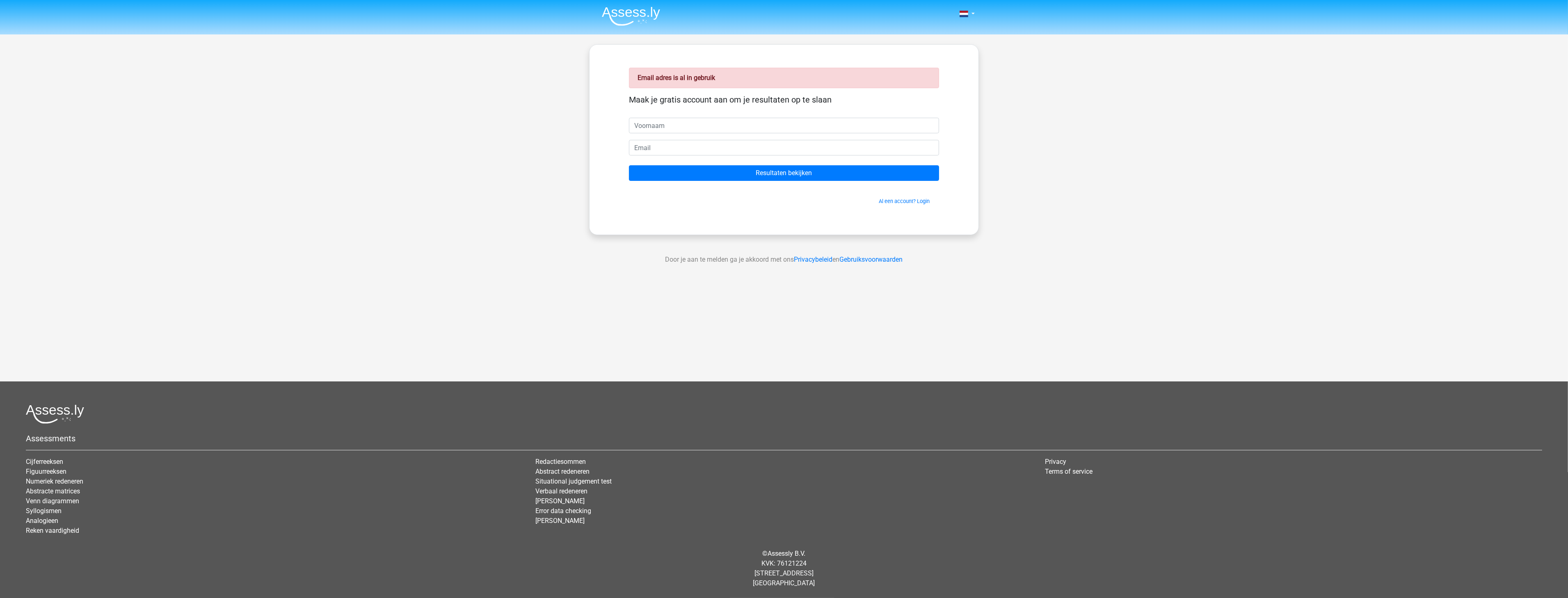
click at [649, 127] on input "text" at bounding box center [784, 125] width 310 height 16
drag, startPoint x: 656, startPoint y: 200, endPoint x: 671, endPoint y: 200, distance: 15.0
click at [657, 200] on span "Al een account? Login" at bounding box center [784, 201] width 304 height 8
click at [925, 200] on link "Al een account? Login" at bounding box center [905, 201] width 51 height 6
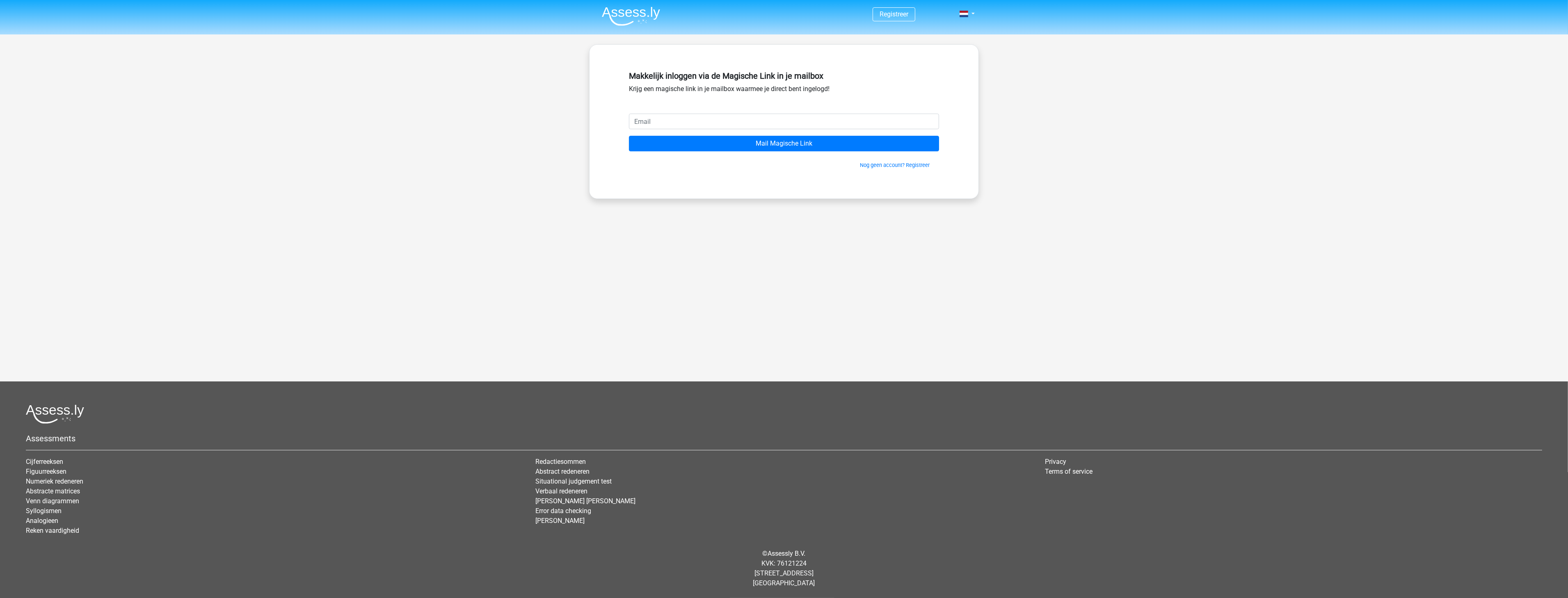
click at [678, 122] on input "email" at bounding box center [784, 122] width 310 height 16
type input "q.vankerschaver@telenet.be"
click at [690, 147] on input "Mail Magische Link" at bounding box center [784, 144] width 310 height 16
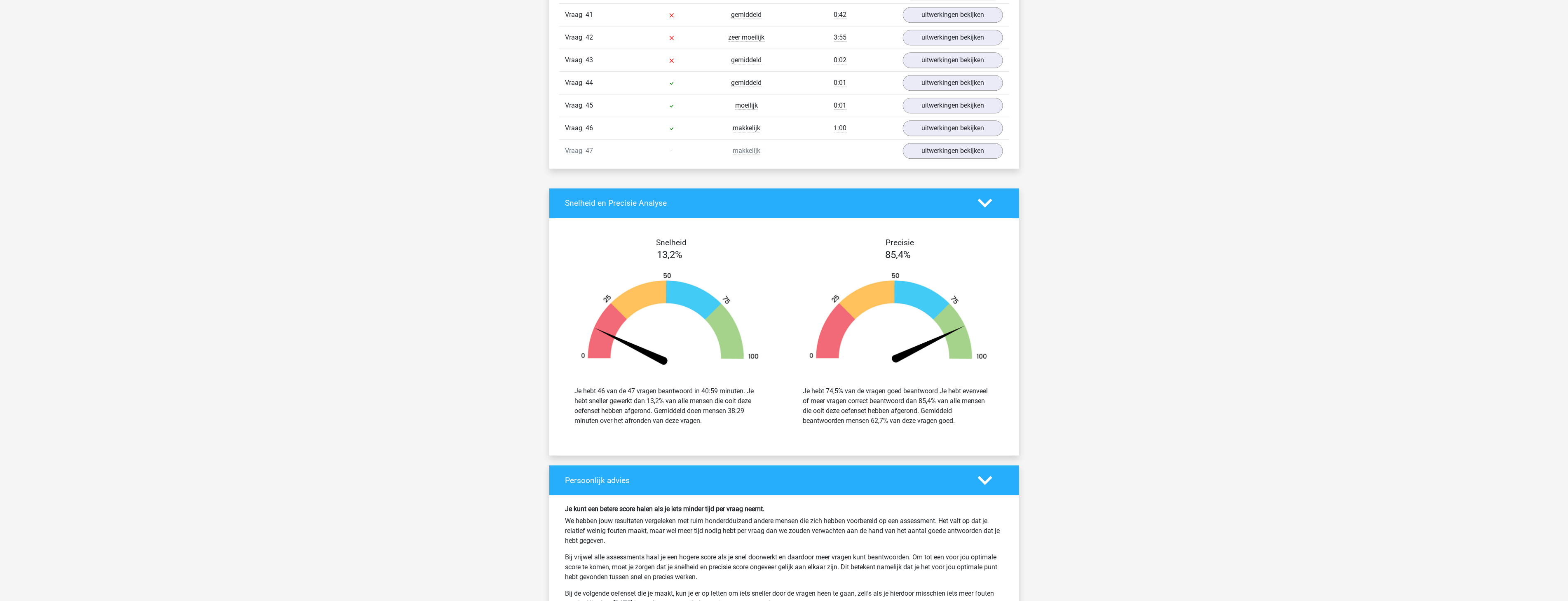
scroll to position [2060, 0]
